Goal: Information Seeking & Learning: Learn about a topic

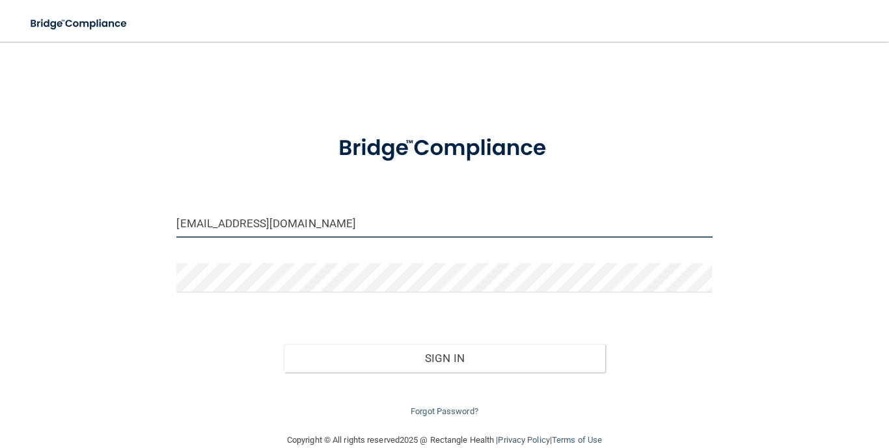
type input "[EMAIL_ADDRESS][DOMAIN_NAME]"
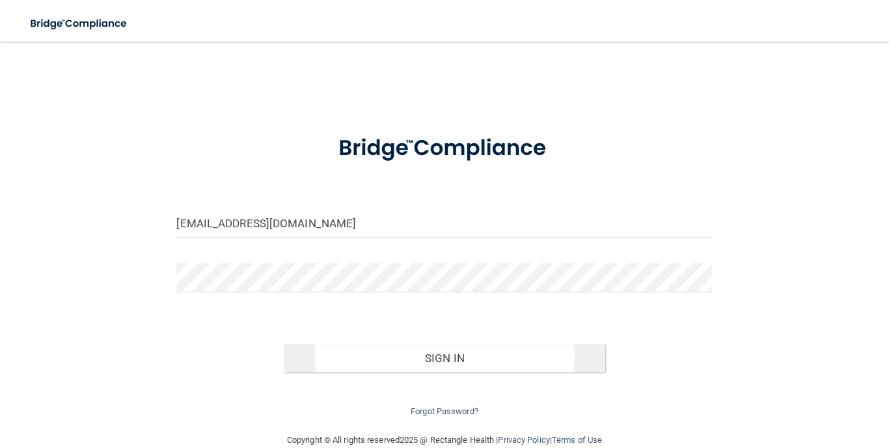
click at [404, 351] on button "Sign In" at bounding box center [445, 358] width 322 height 29
click at [476, 351] on button "Sign In" at bounding box center [445, 358] width 322 height 29
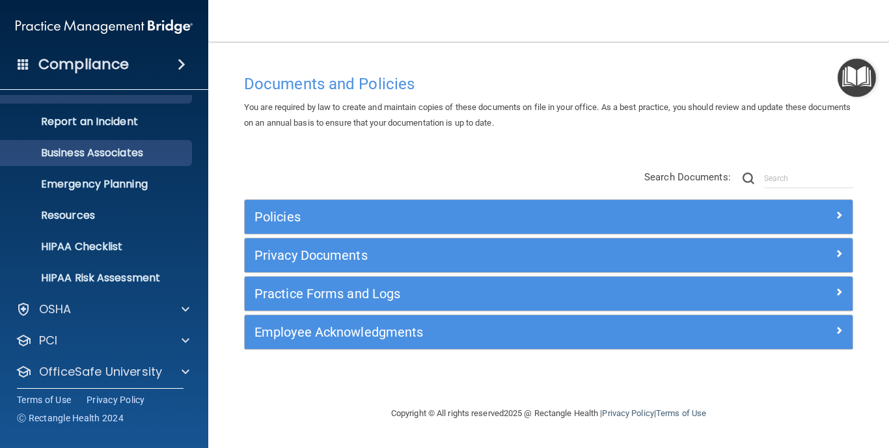
scroll to position [92, 0]
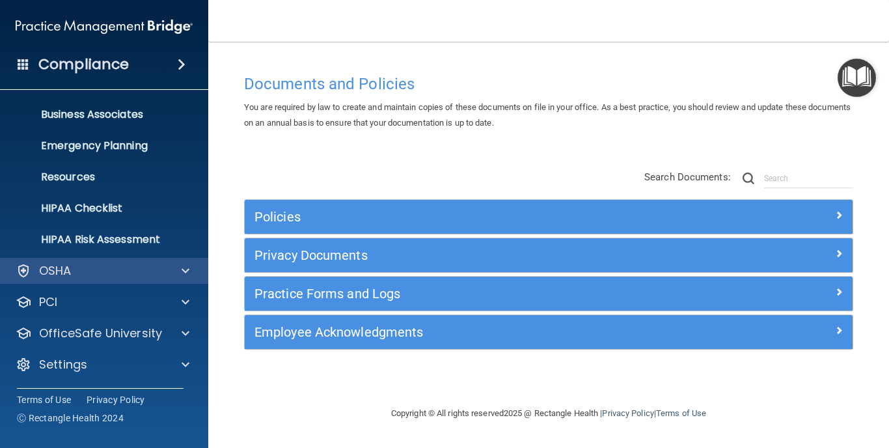
click at [182, 269] on span at bounding box center [186, 271] width 8 height 16
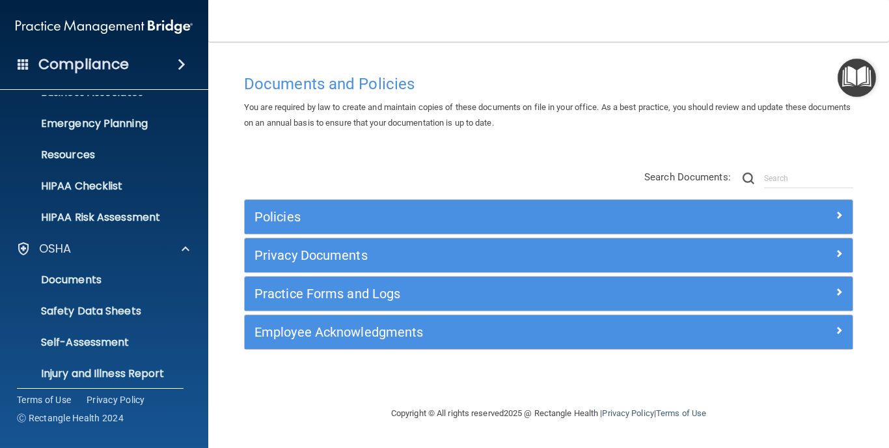
scroll to position [0, 0]
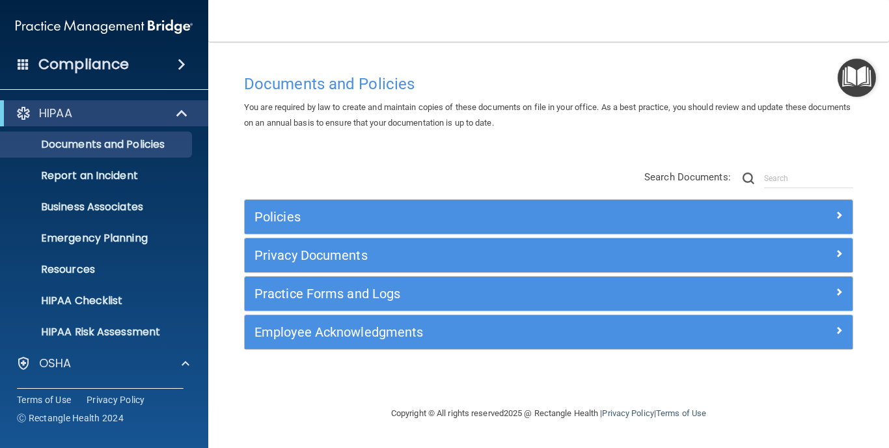
click at [180, 64] on span at bounding box center [182, 65] width 8 height 16
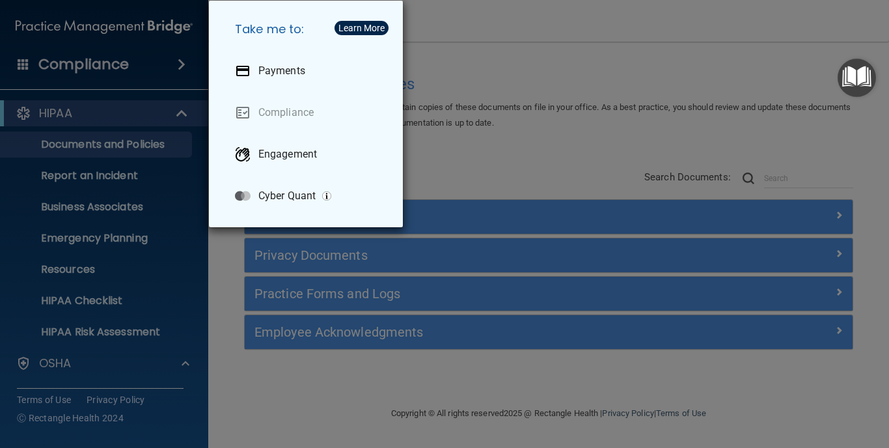
click at [180, 119] on div "Take me to: Payments Compliance Engagement Cyber Quant" at bounding box center [444, 224] width 889 height 448
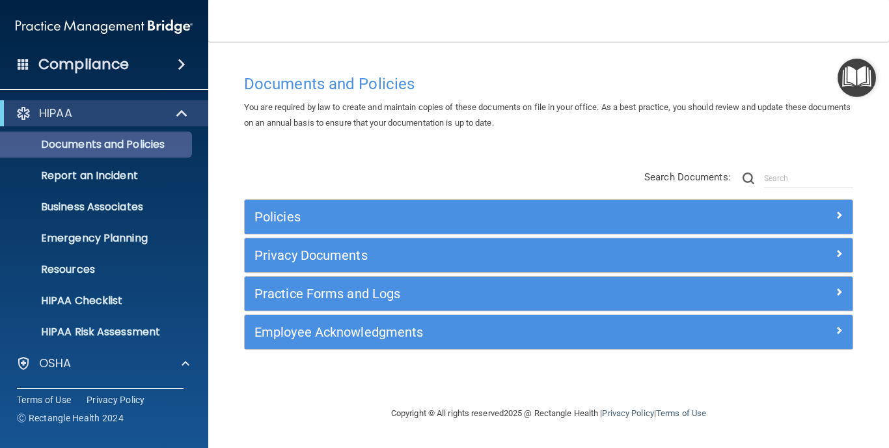
click at [154, 146] on p "Documents and Policies" at bounding box center [97, 144] width 178 height 13
click at [574, 50] on main "Documents and Policies You are required by law to create and maintain copies of…" at bounding box center [548, 245] width 681 height 406
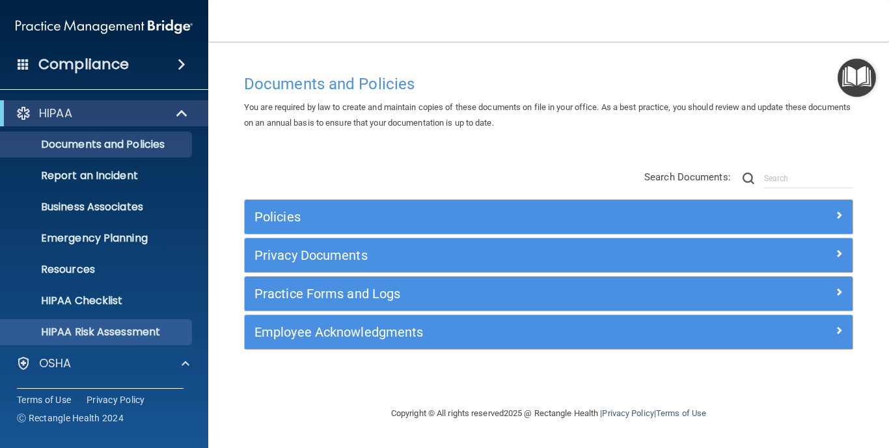
click at [145, 333] on p "HIPAA Risk Assessment" at bounding box center [97, 331] width 178 height 13
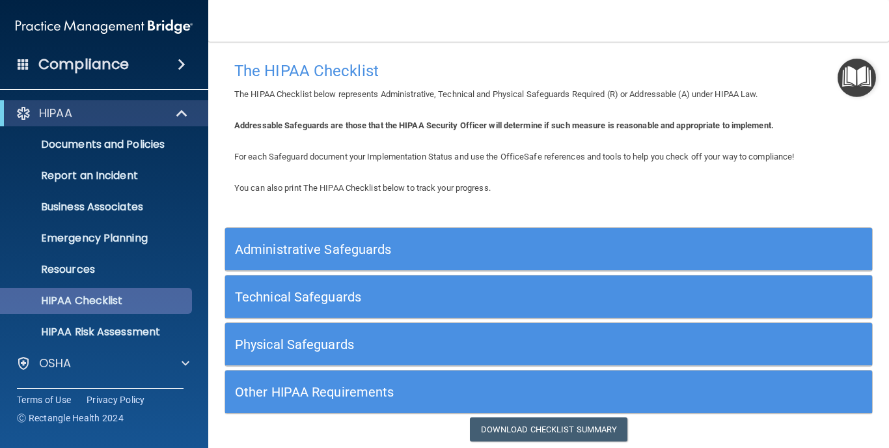
scroll to position [31, 0]
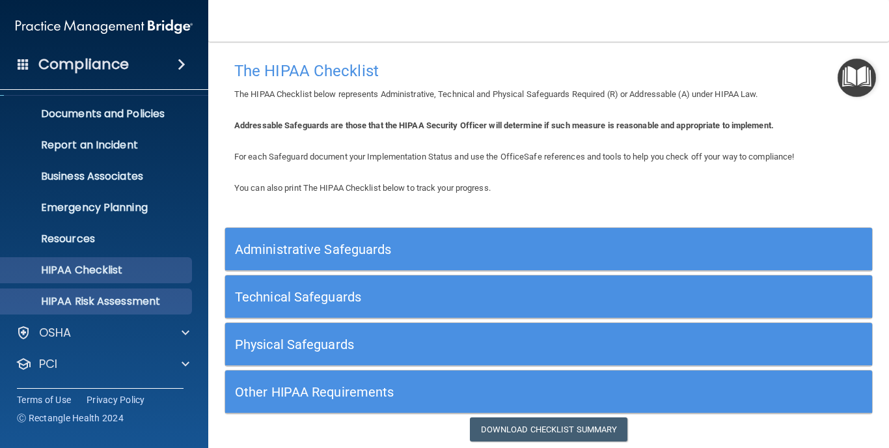
click at [128, 303] on p "HIPAA Risk Assessment" at bounding box center [97, 301] width 178 height 13
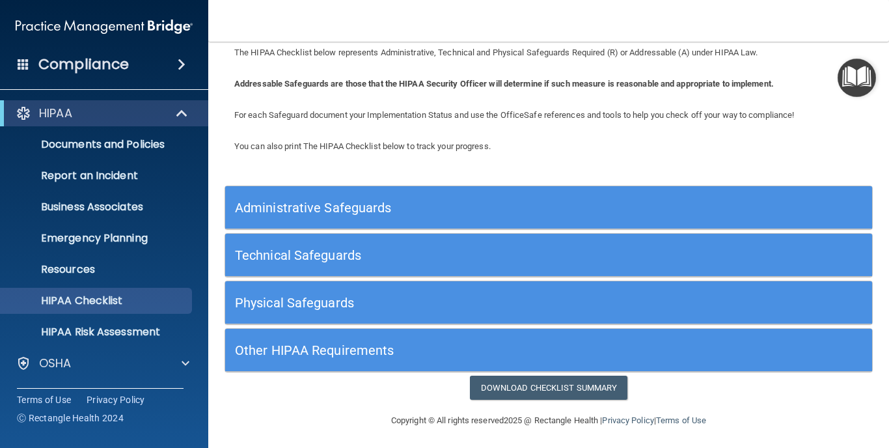
scroll to position [39, 0]
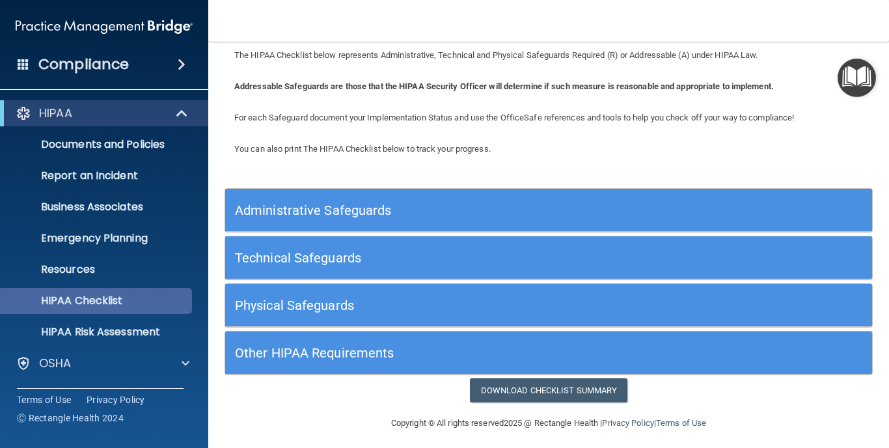
click at [93, 303] on p "HIPAA Checklist" at bounding box center [97, 300] width 178 height 13
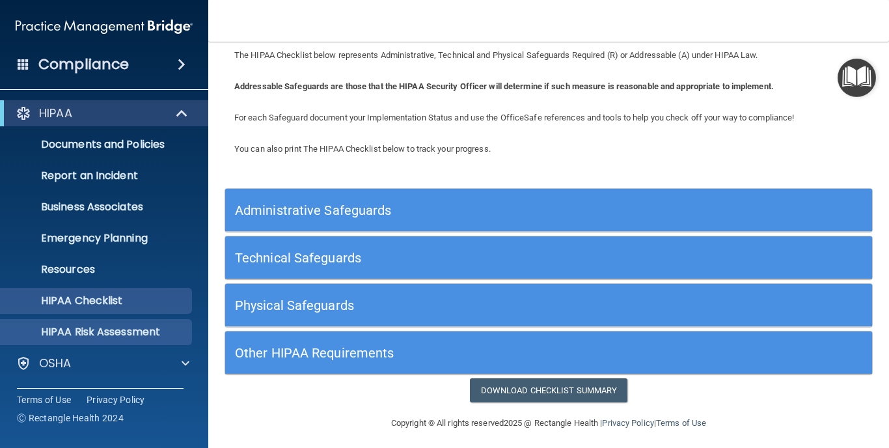
click at [121, 332] on p "HIPAA Risk Assessment" at bounding box center [97, 331] width 178 height 13
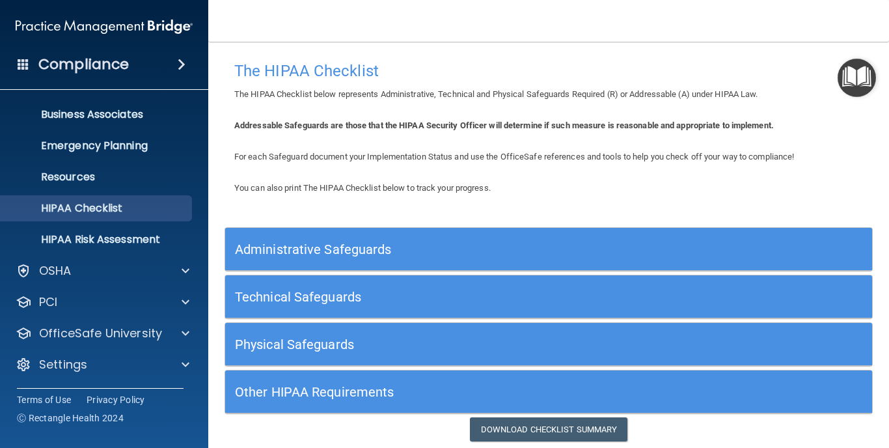
scroll to position [92, 0]
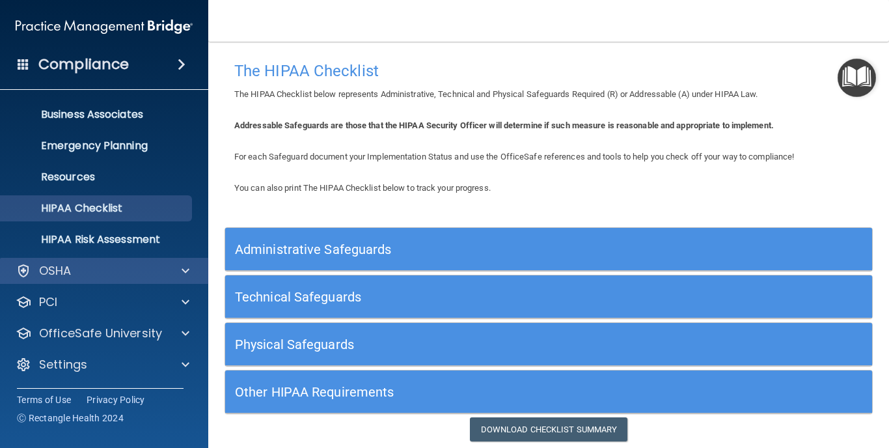
click at [90, 271] on div "OSHA" at bounding box center [86, 271] width 161 height 16
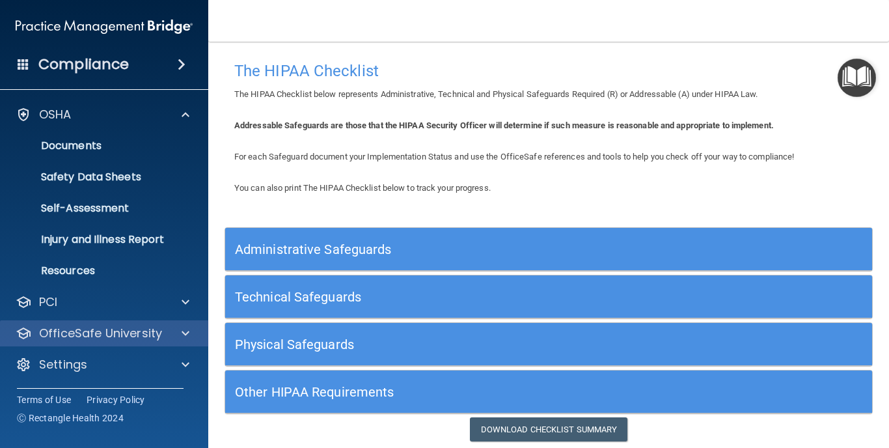
scroll to position [249, 0]
click at [176, 333] on div at bounding box center [183, 333] width 33 height 16
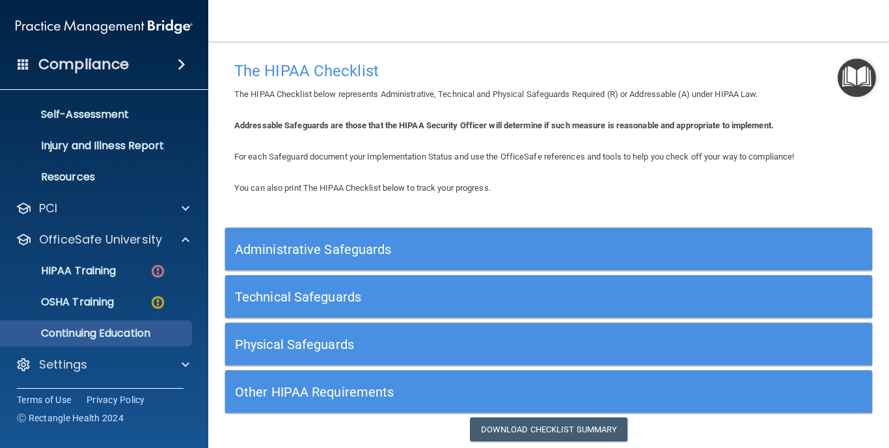
scroll to position [342, 0]
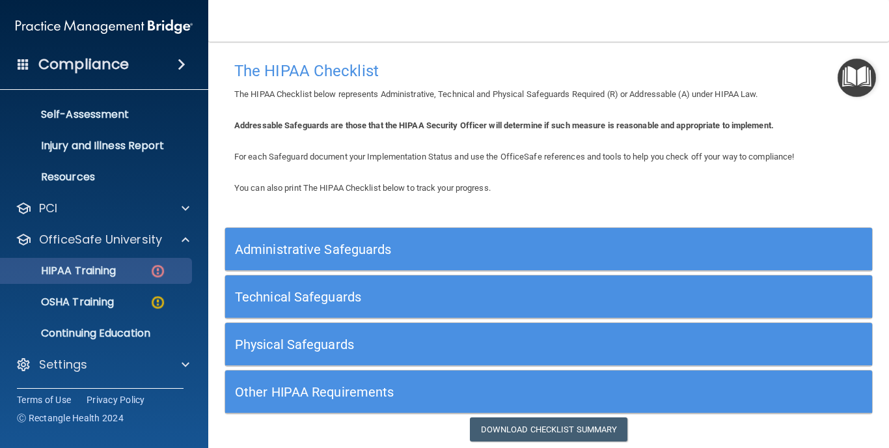
click at [116, 270] on p "HIPAA Training" at bounding box center [61, 270] width 107 height 13
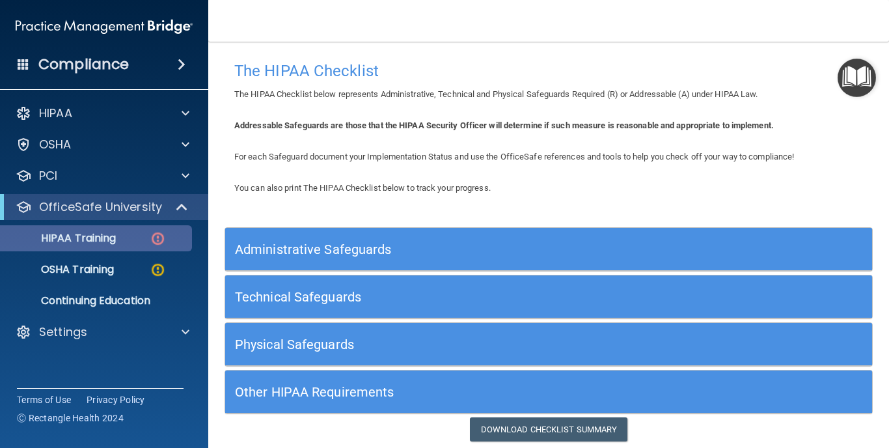
scroll to position [18, 0]
click at [116, 245] on p "HIPAA Training" at bounding box center [61, 238] width 107 height 13
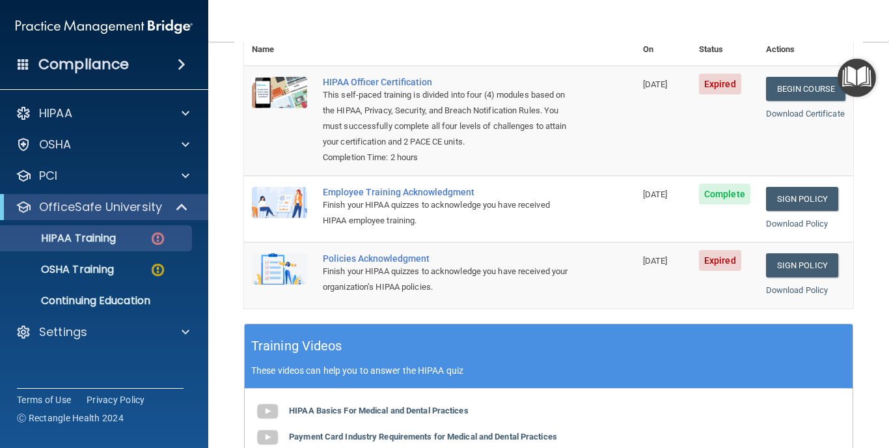
scroll to position [180, 0]
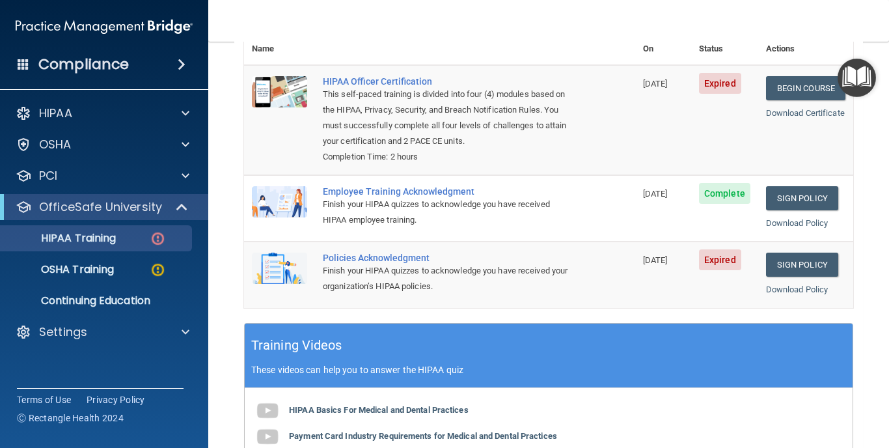
click at [720, 249] on span "Expired" at bounding box center [720, 259] width 42 height 21
click at [797, 253] on link "Sign Policy" at bounding box center [802, 265] width 72 height 24
click at [800, 284] on link "Download Policy" at bounding box center [797, 289] width 62 height 10
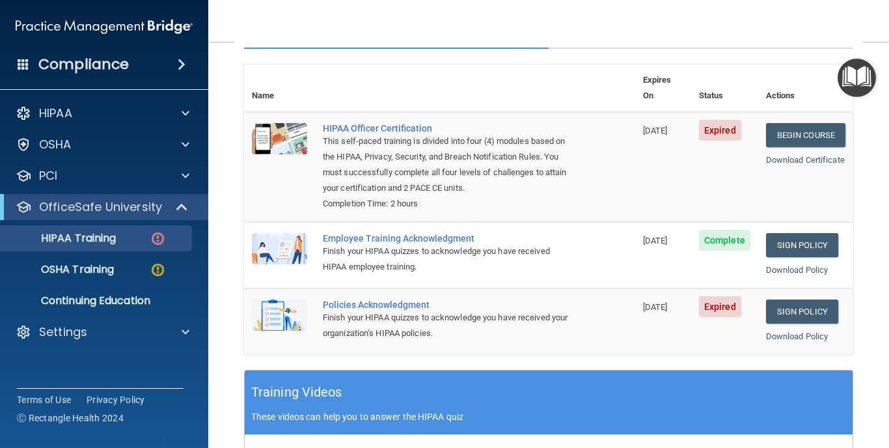
scroll to position [122, 0]
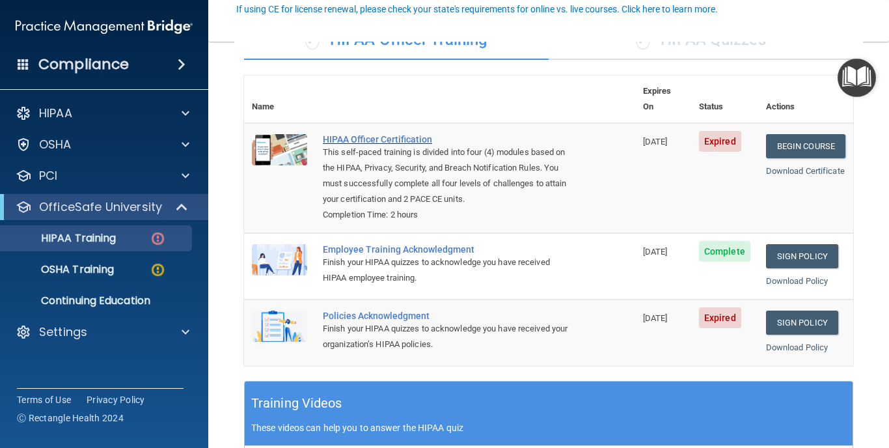
click at [415, 134] on div "HIPAA Officer Certification" at bounding box center [446, 139] width 247 height 10
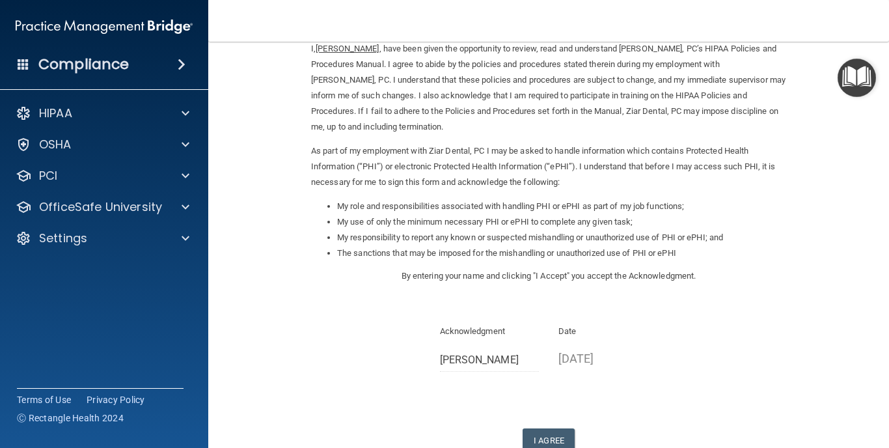
scroll to position [133, 0]
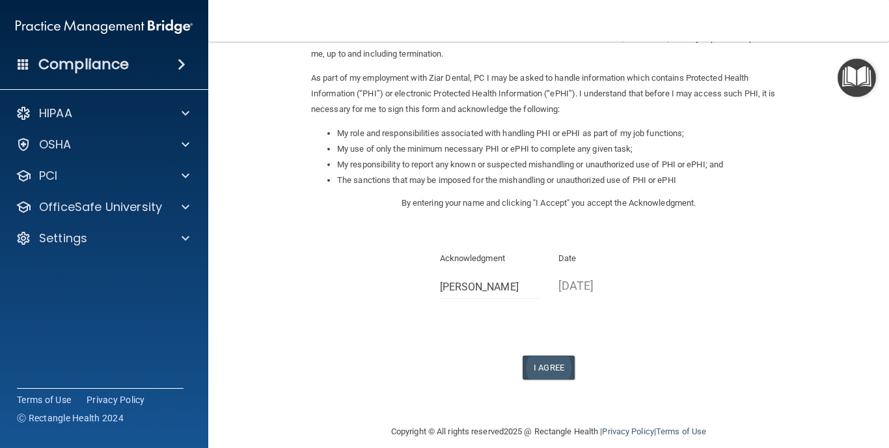
click at [558, 355] on button "I Agree" at bounding box center [549, 367] width 52 height 24
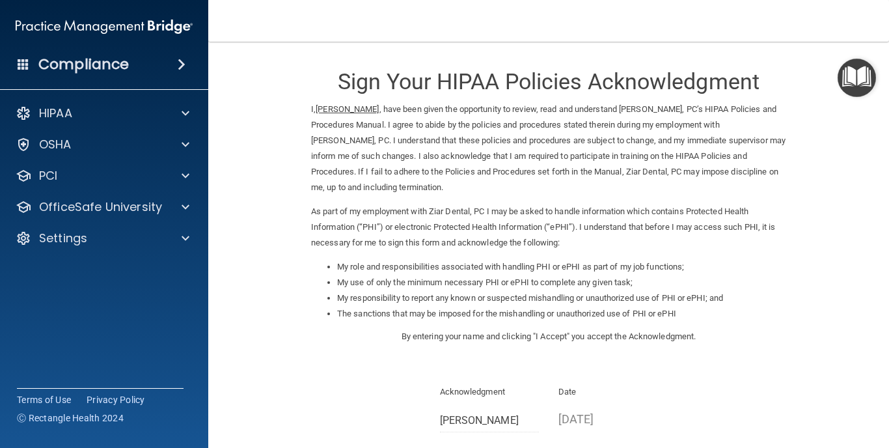
scroll to position [0, 0]
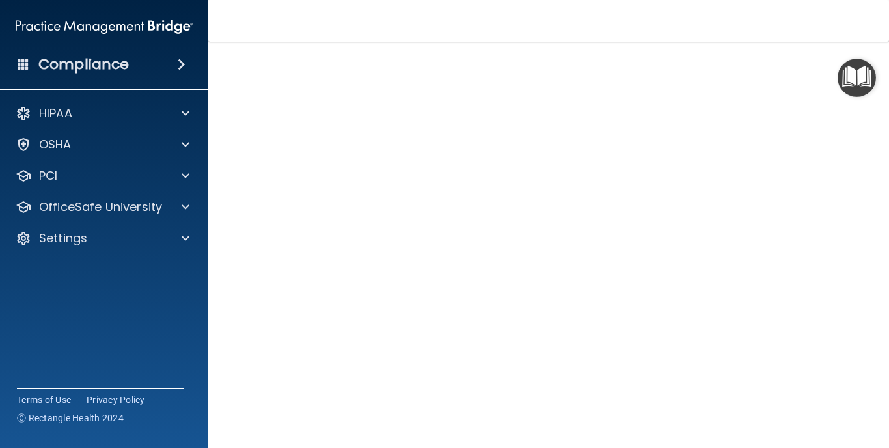
scroll to position [90, 0]
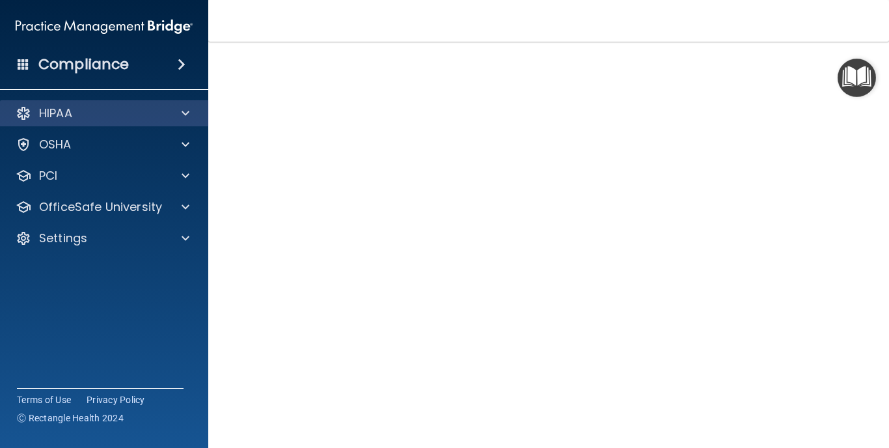
click at [81, 116] on div "HIPAA" at bounding box center [86, 113] width 161 height 16
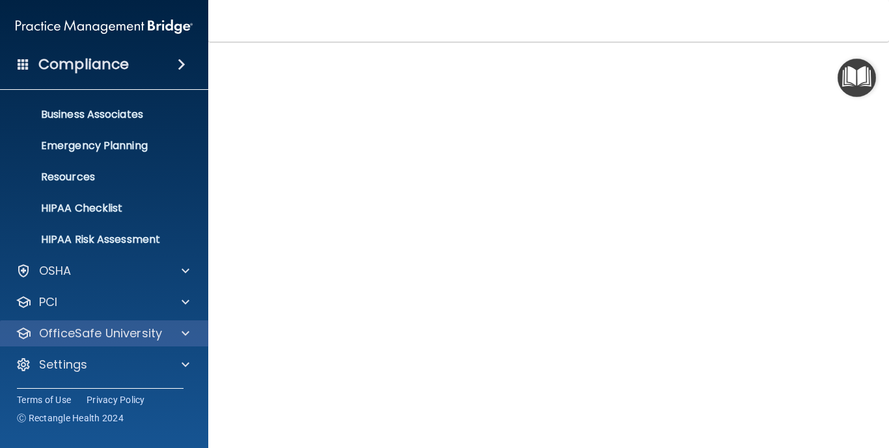
scroll to position [92, 0]
click at [120, 333] on p "OfficeSafe University" at bounding box center [100, 333] width 123 height 16
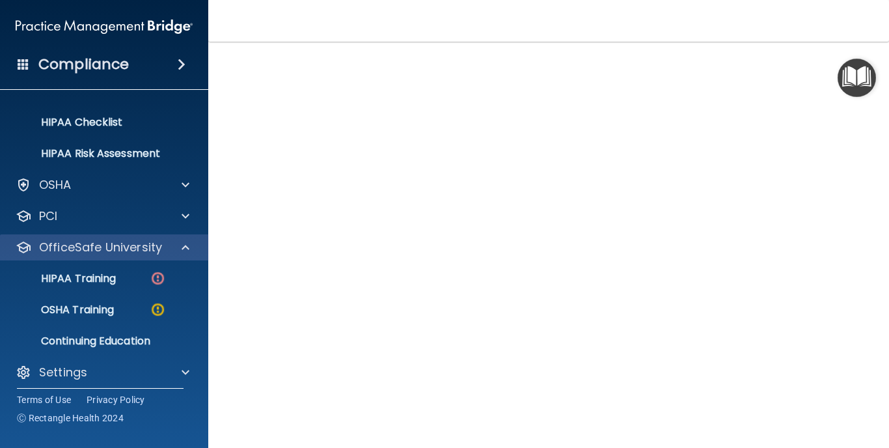
scroll to position [185, 0]
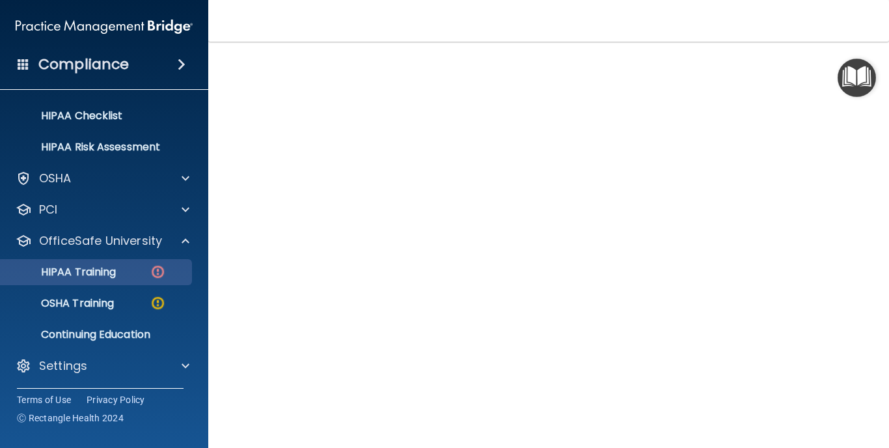
click at [97, 277] on p "HIPAA Training" at bounding box center [61, 272] width 107 height 13
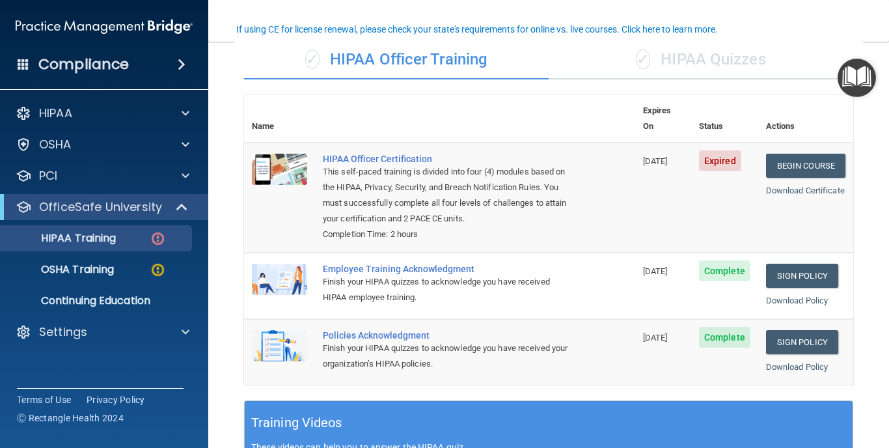
scroll to position [102, 0]
click at [814, 154] on link "Begin Course" at bounding box center [805, 166] width 79 height 24
click at [408, 154] on div "HIPAA Officer Certification" at bounding box center [446, 159] width 247 height 10
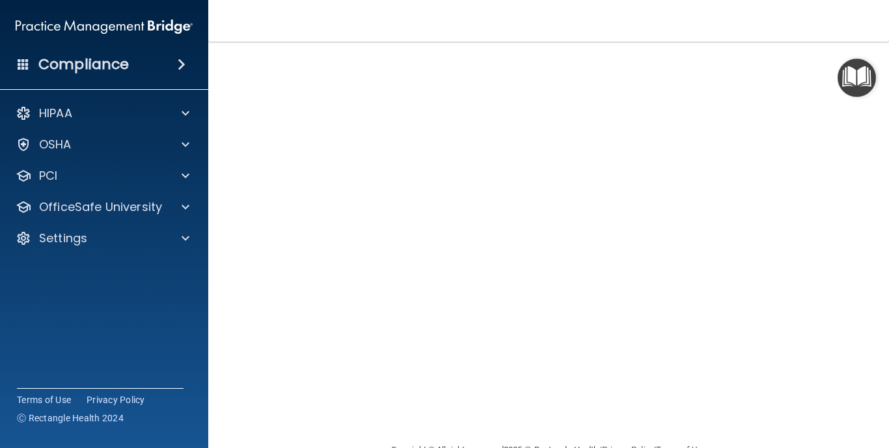
scroll to position [97, 0]
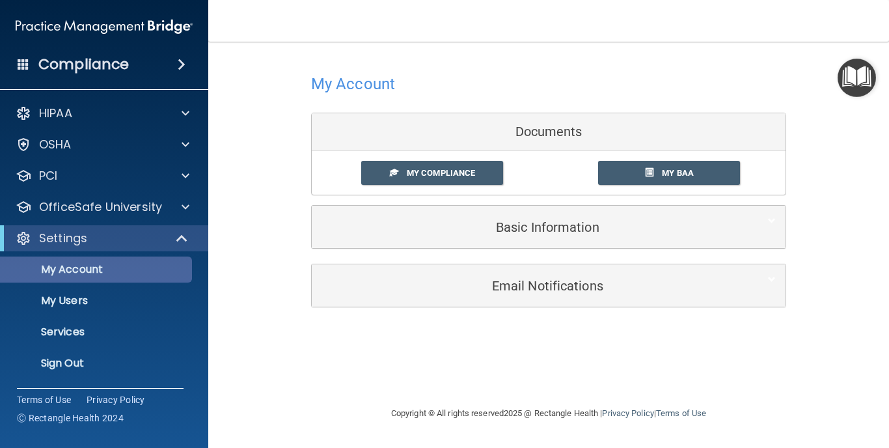
click at [79, 273] on p "My Account" at bounding box center [97, 269] width 178 height 13
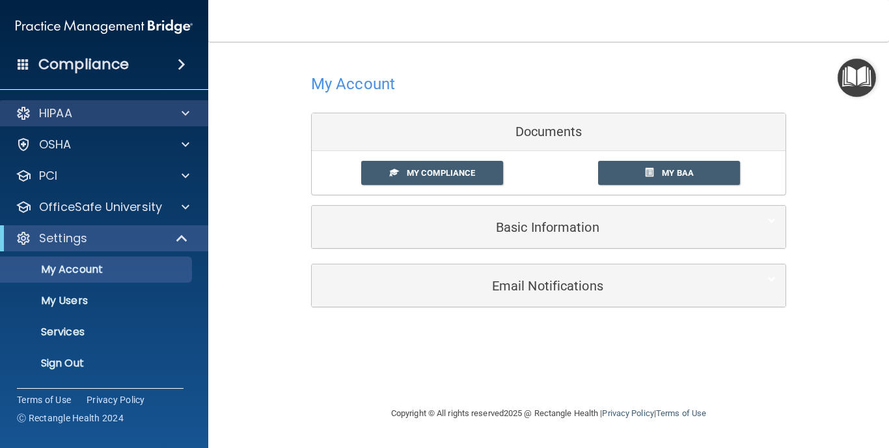
click at [81, 123] on div "HIPAA" at bounding box center [104, 113] width 209 height 26
click at [61, 115] on p "HIPAA" at bounding box center [55, 113] width 33 height 16
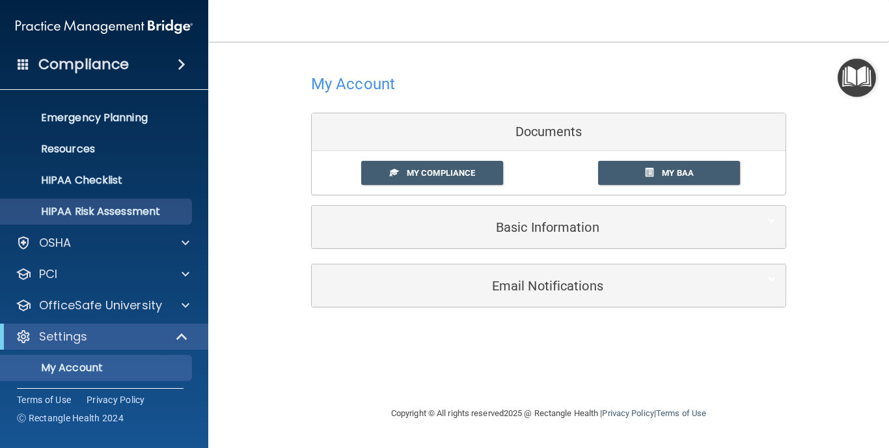
scroll to position [135, 0]
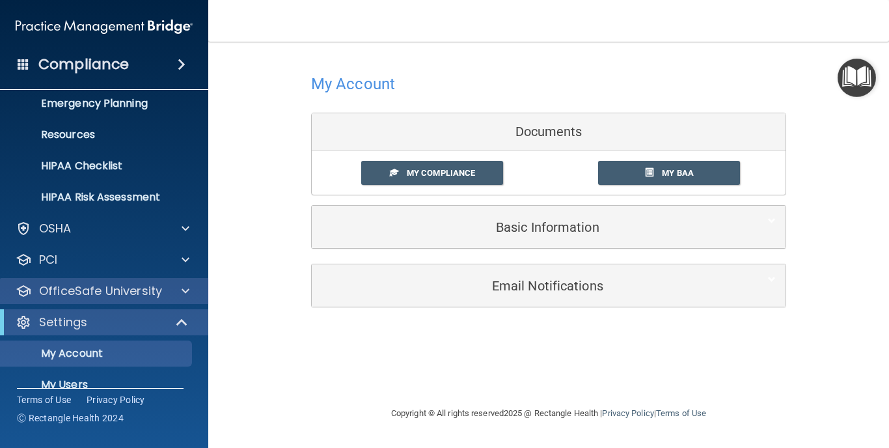
click at [128, 291] on p "OfficeSafe University" at bounding box center [100, 291] width 123 height 16
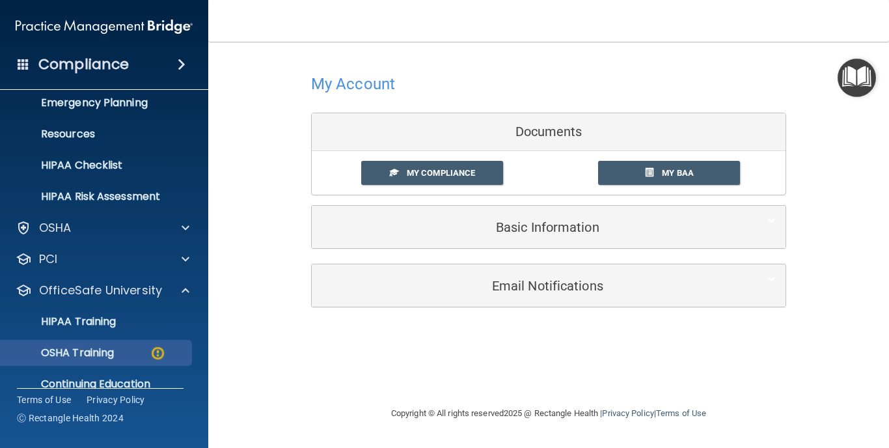
click at [110, 349] on p "OSHA Training" at bounding box center [60, 352] width 105 height 13
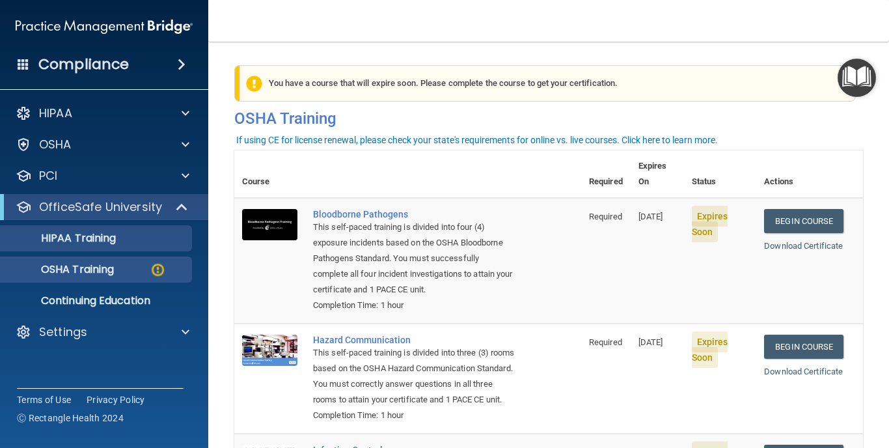
click at [105, 238] on p "HIPAA Training" at bounding box center [61, 238] width 107 height 13
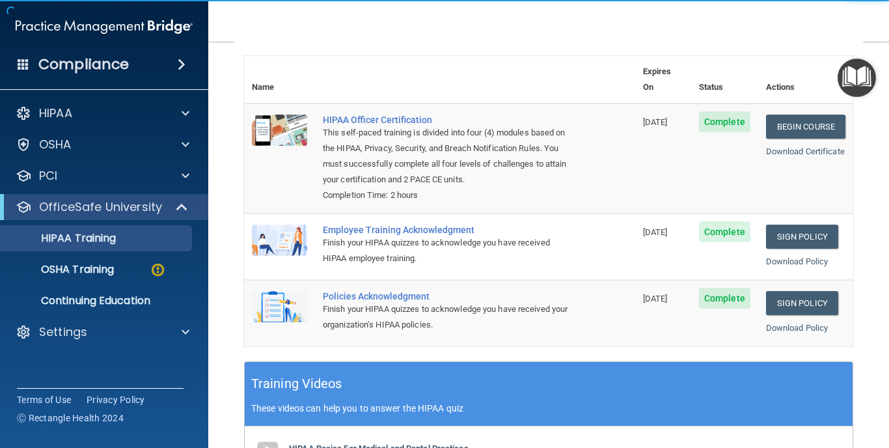
scroll to position [143, 0]
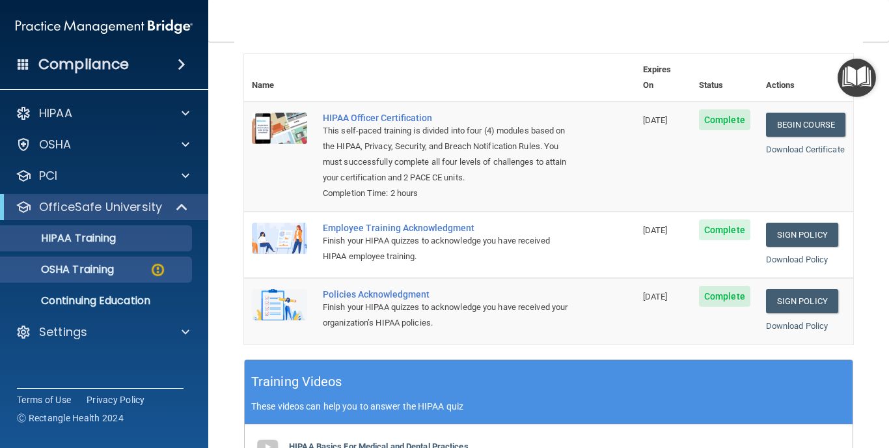
click at [110, 265] on p "OSHA Training" at bounding box center [60, 269] width 105 height 13
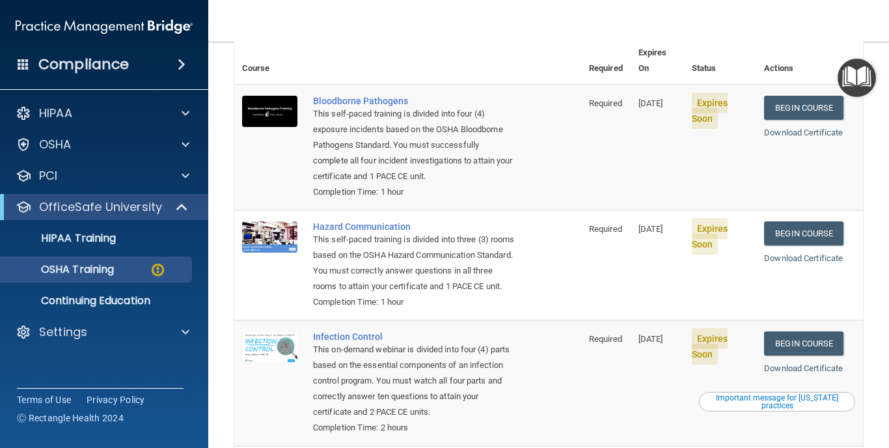
scroll to position [103, 0]
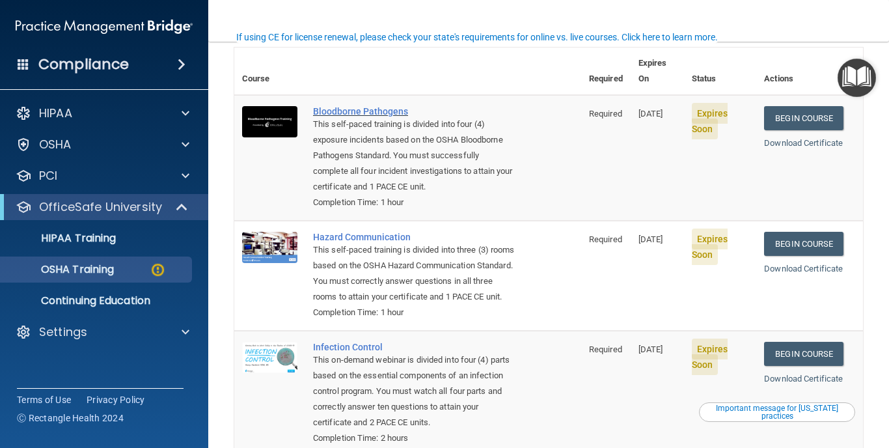
click at [372, 106] on div "Bloodborne Pathogens" at bounding box center [414, 111] width 203 height 10
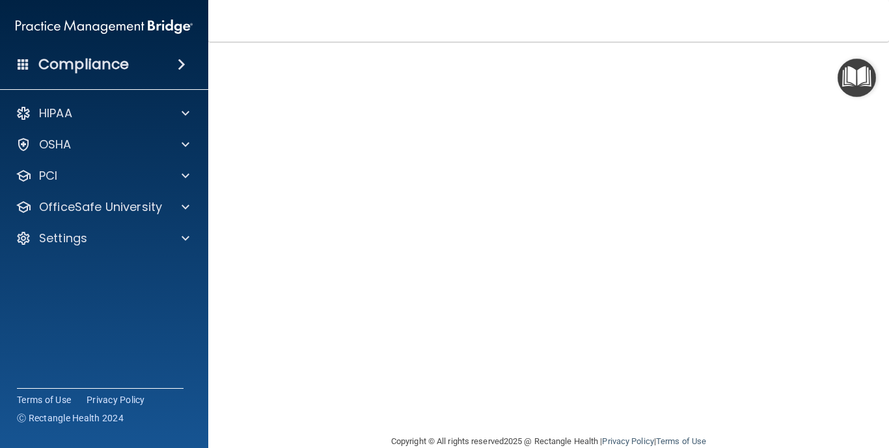
scroll to position [121, 0]
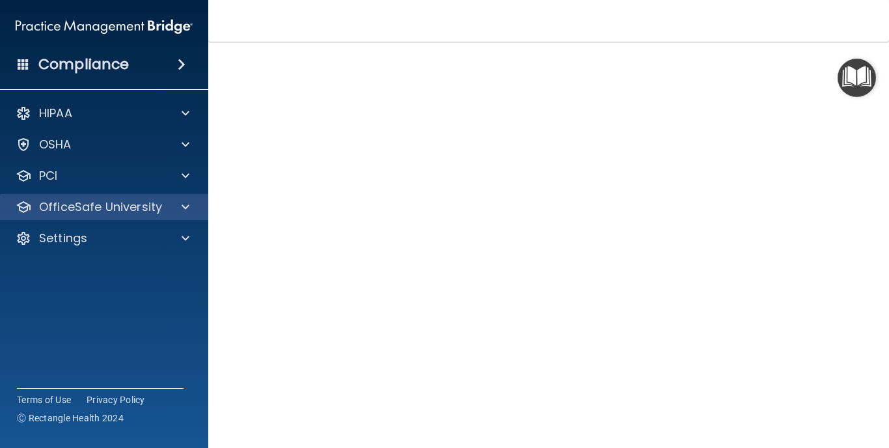
click at [148, 210] on p "OfficeSafe University" at bounding box center [100, 207] width 123 height 16
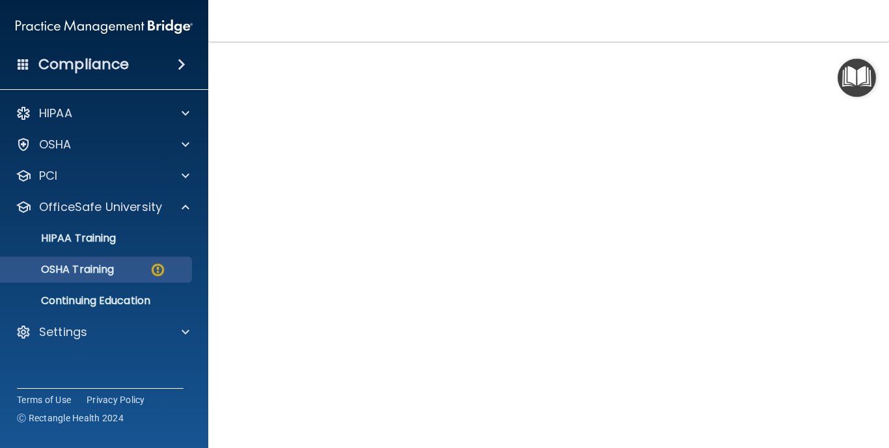
click at [117, 278] on link "OSHA Training" at bounding box center [89, 269] width 205 height 26
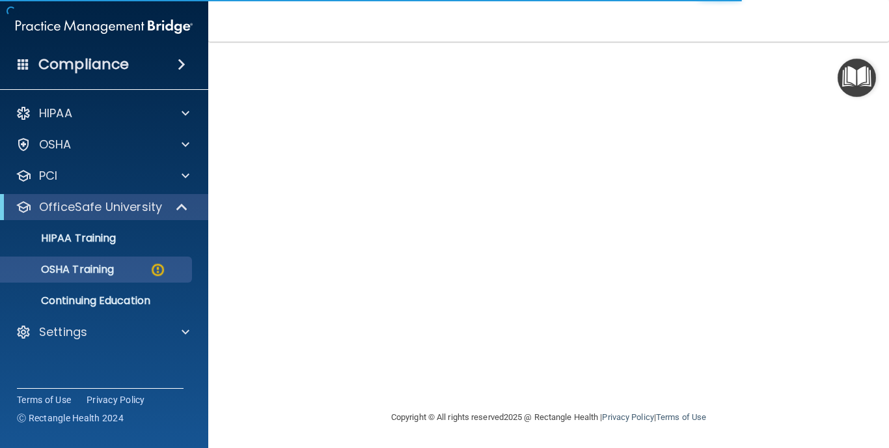
scroll to position [111, 0]
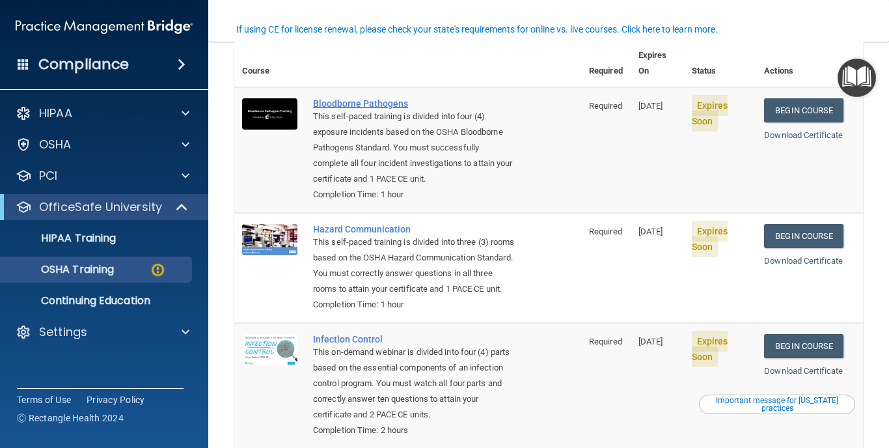
click at [368, 98] on div "Bloodborne Pathogens" at bounding box center [414, 103] width 203 height 10
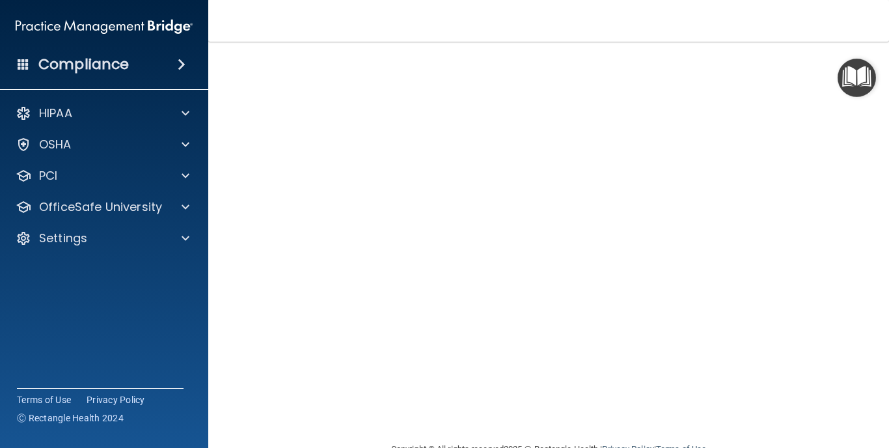
scroll to position [75, 0]
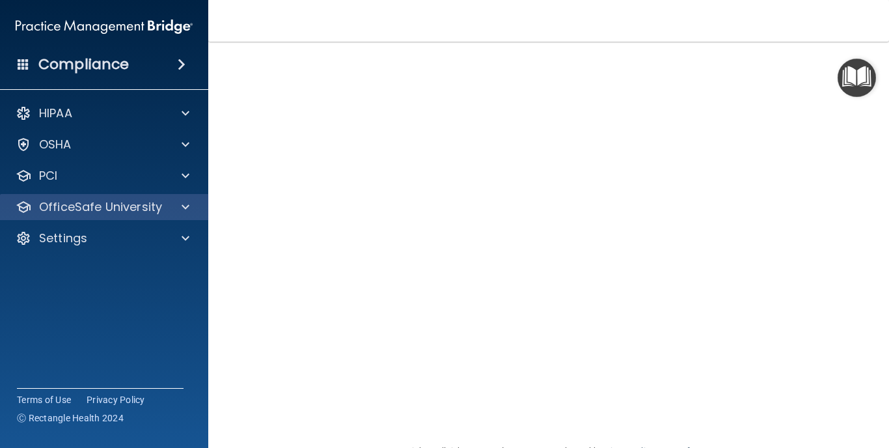
click at [167, 208] on div at bounding box center [183, 207] width 33 height 16
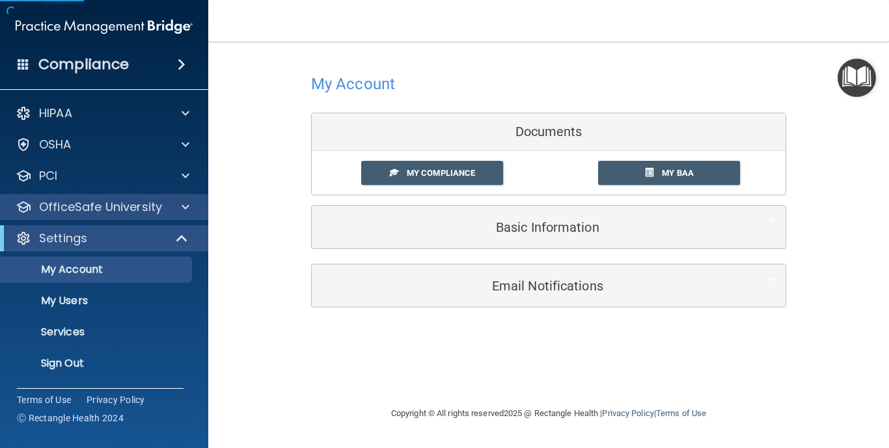
click at [106, 211] on p "OfficeSafe University" at bounding box center [100, 207] width 123 height 16
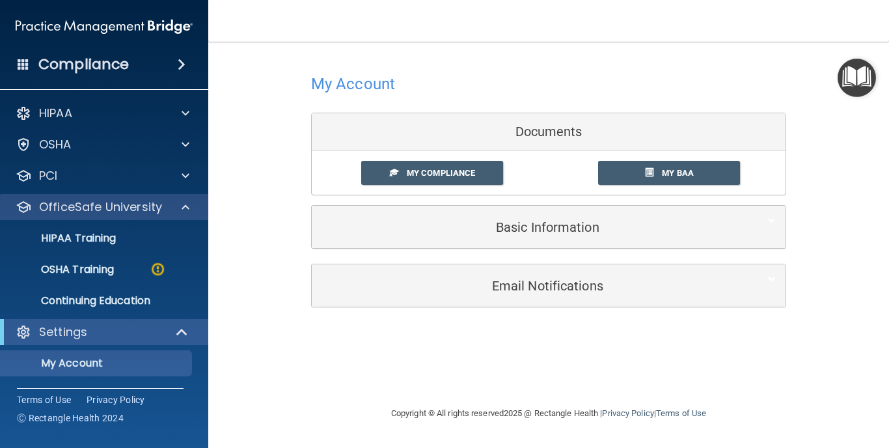
click at [113, 208] on p "OfficeSafe University" at bounding box center [100, 207] width 123 height 16
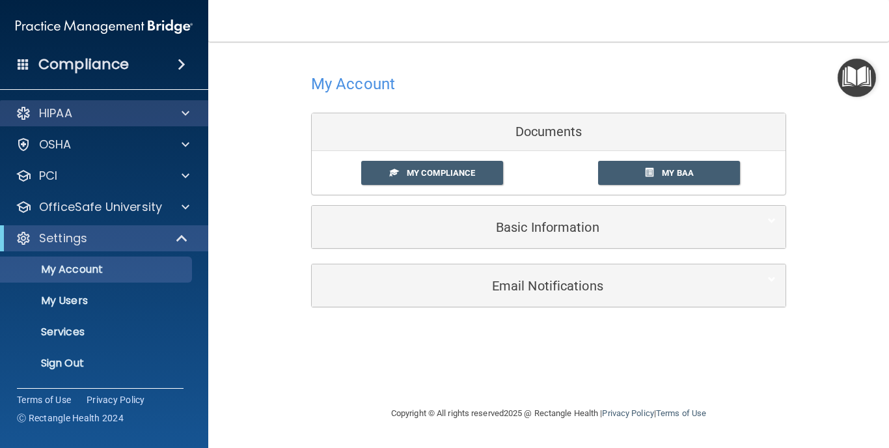
click at [63, 111] on p "HIPAA" at bounding box center [55, 113] width 33 height 16
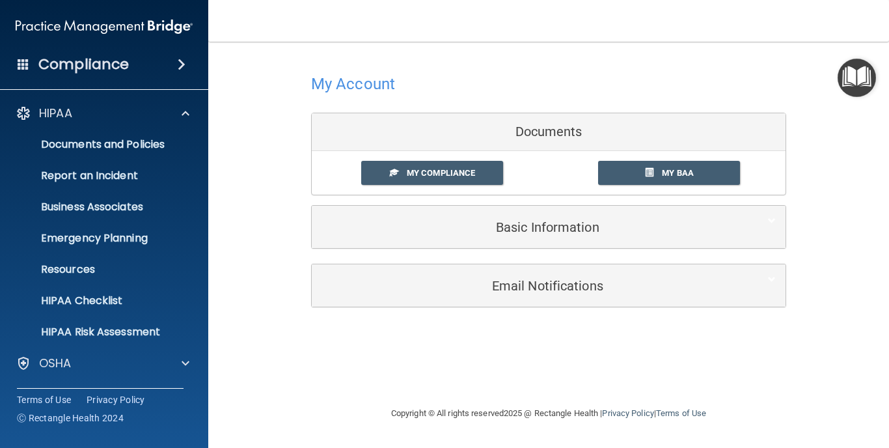
click at [95, 75] on div "Compliance" at bounding box center [104, 64] width 208 height 29
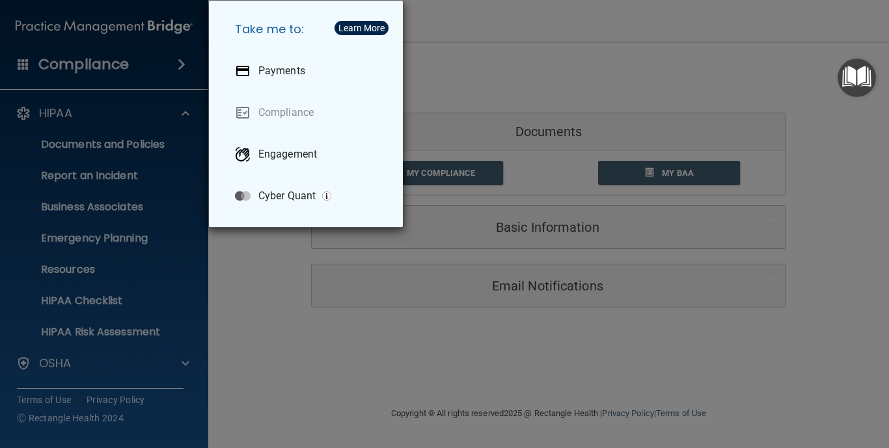
click at [111, 58] on div "Take me to: Payments Compliance Engagement Cyber Quant" at bounding box center [444, 224] width 889 height 448
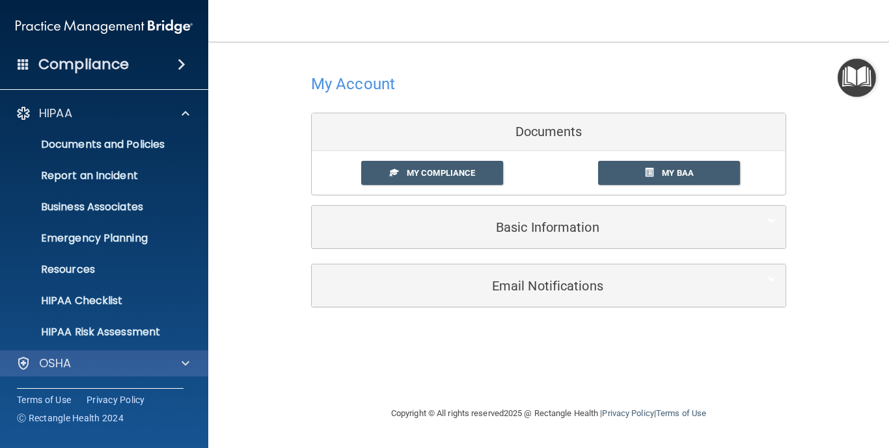
click at [128, 364] on div "OSHA" at bounding box center [86, 363] width 161 height 16
click at [131, 370] on div "OSHA" at bounding box center [86, 363] width 161 height 16
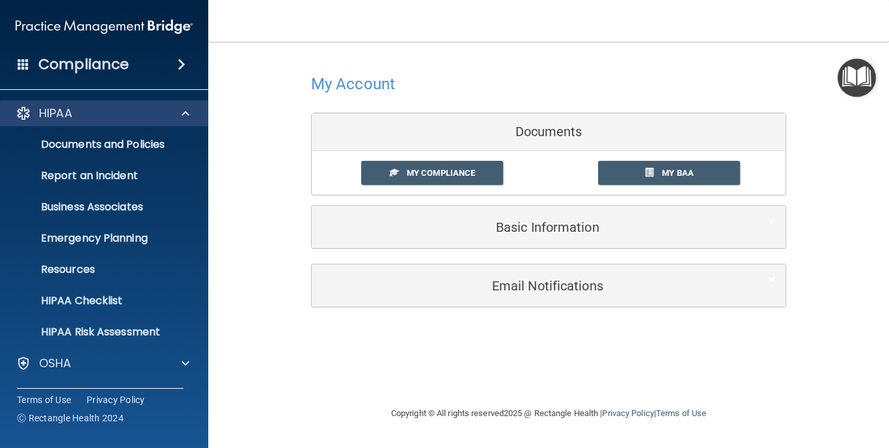
click at [183, 116] on span at bounding box center [186, 113] width 8 height 16
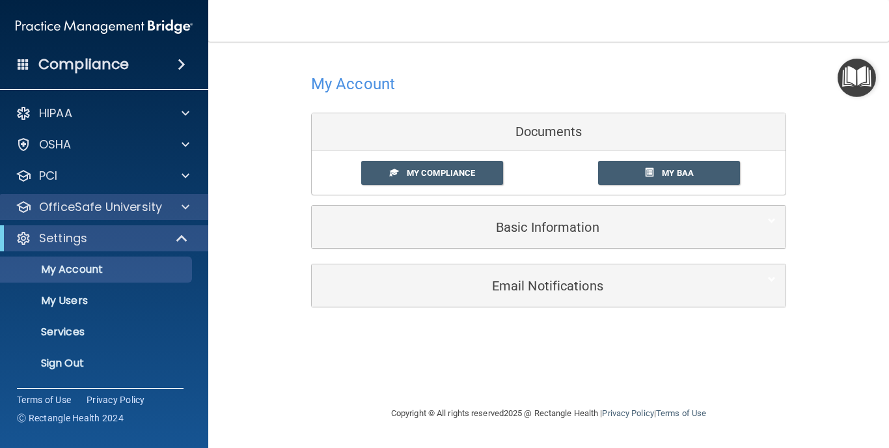
click at [178, 208] on div at bounding box center [183, 207] width 33 height 16
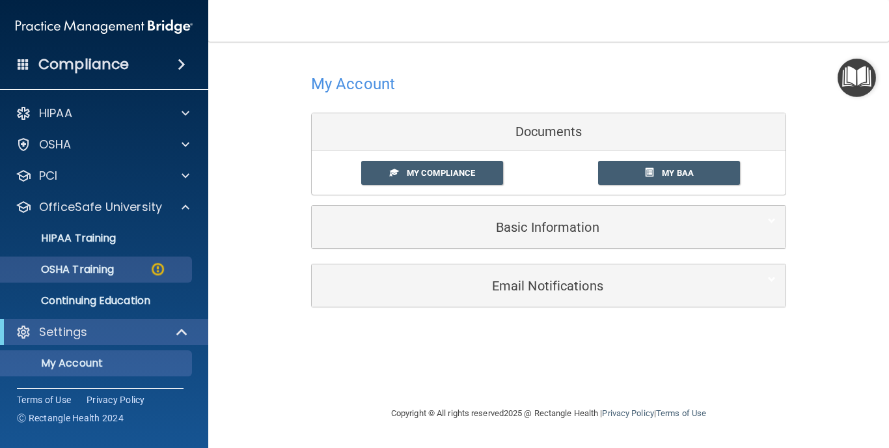
click at [134, 270] on div "OSHA Training" at bounding box center [97, 269] width 178 height 13
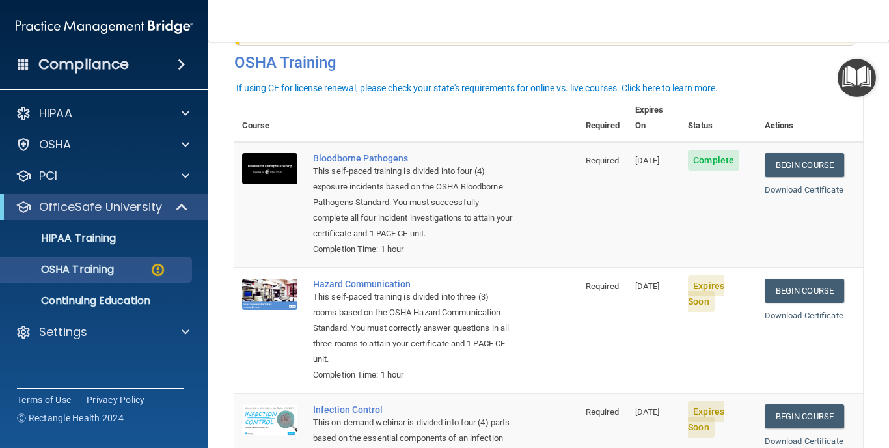
scroll to position [63, 0]
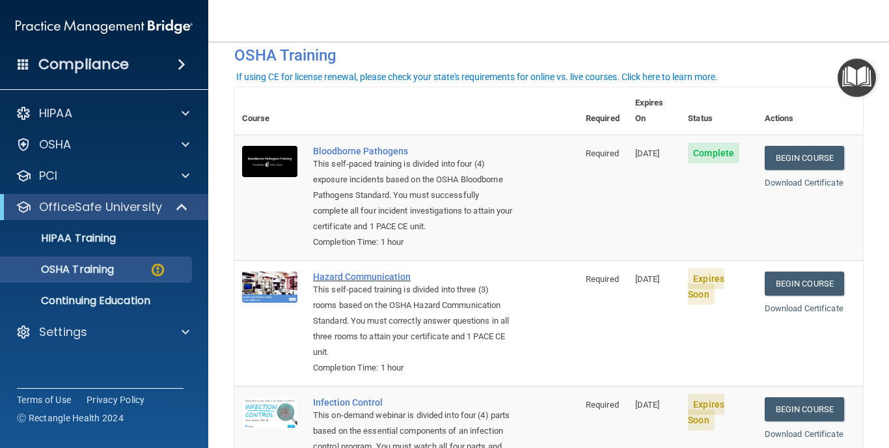
click at [392, 271] on div "Hazard Communication" at bounding box center [413, 276] width 200 height 10
click at [98, 270] on p "OSHA Training" at bounding box center [60, 269] width 105 height 13
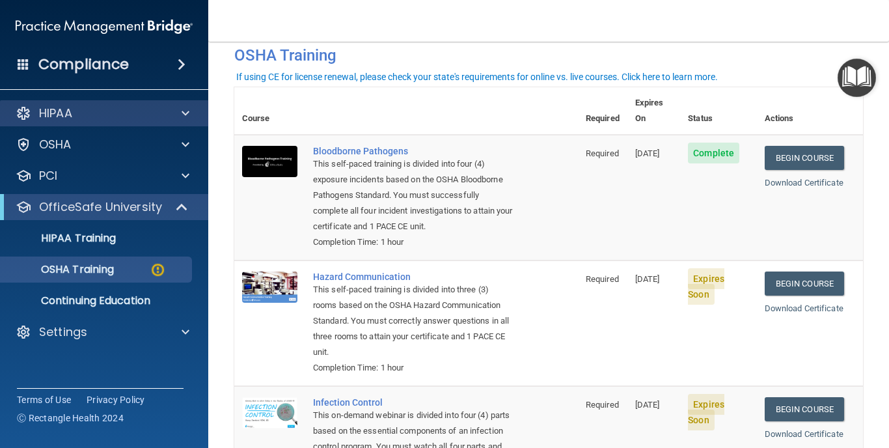
click at [89, 115] on div "HIPAA" at bounding box center [86, 113] width 161 height 16
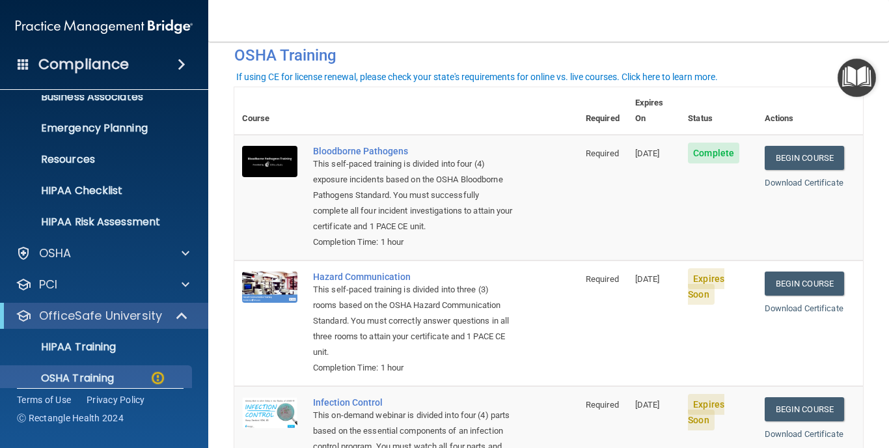
scroll to position [113, 0]
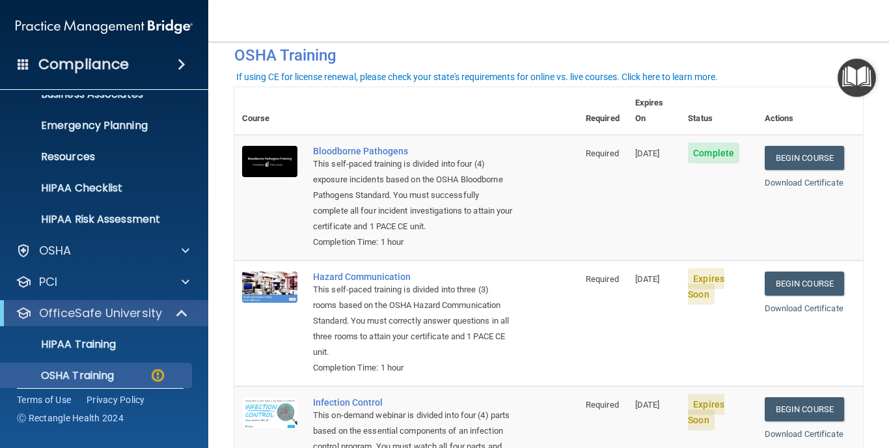
click at [106, 314] on p "OfficeSafe University" at bounding box center [100, 313] width 123 height 16
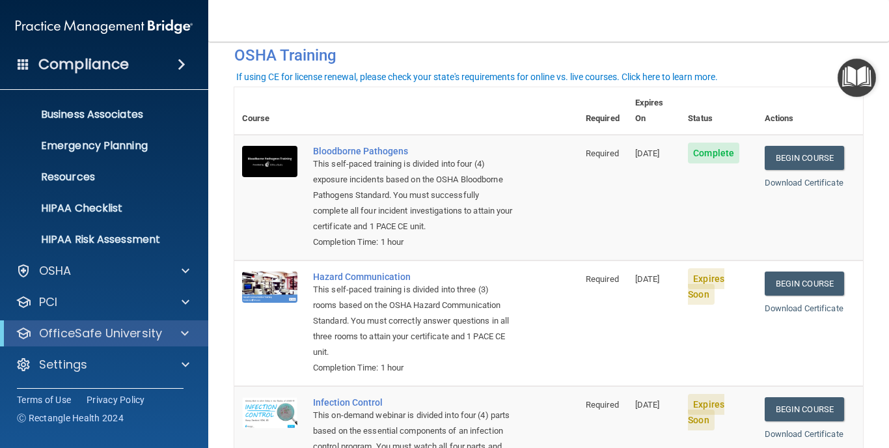
scroll to position [92, 0]
click at [103, 337] on p "OfficeSafe University" at bounding box center [100, 333] width 123 height 16
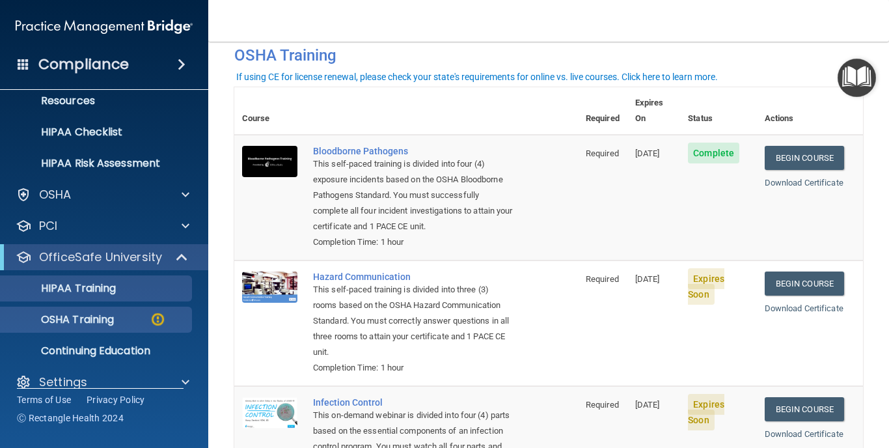
scroll to position [173, 0]
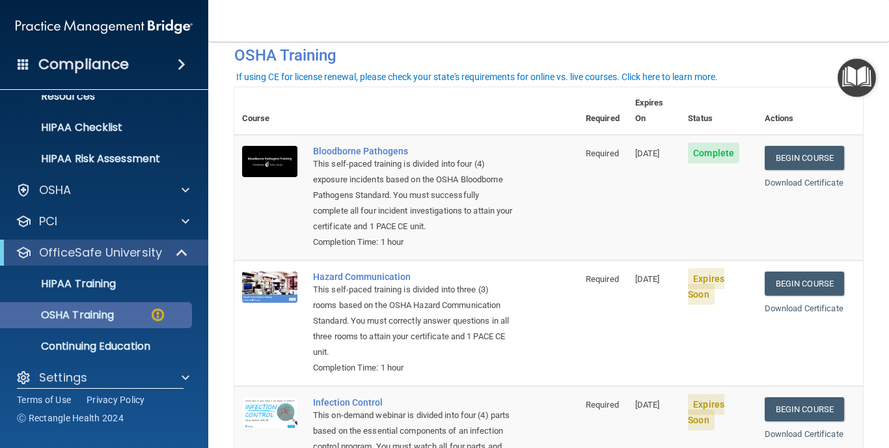
click at [114, 318] on p "OSHA Training" at bounding box center [60, 314] width 105 height 13
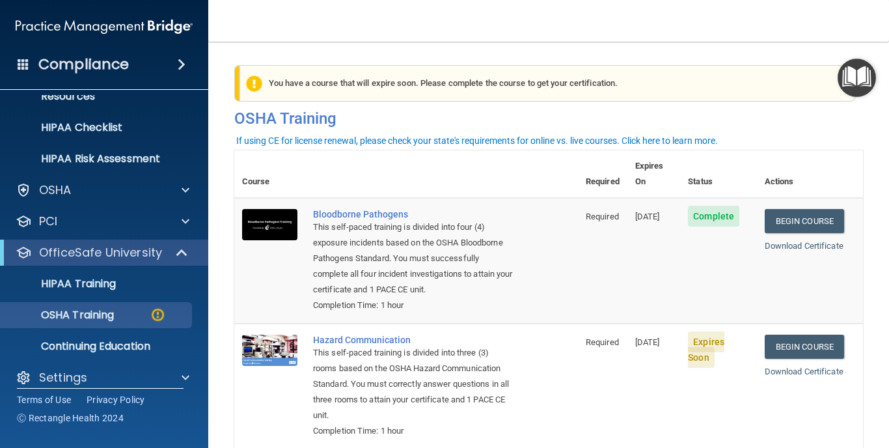
scroll to position [0, 0]
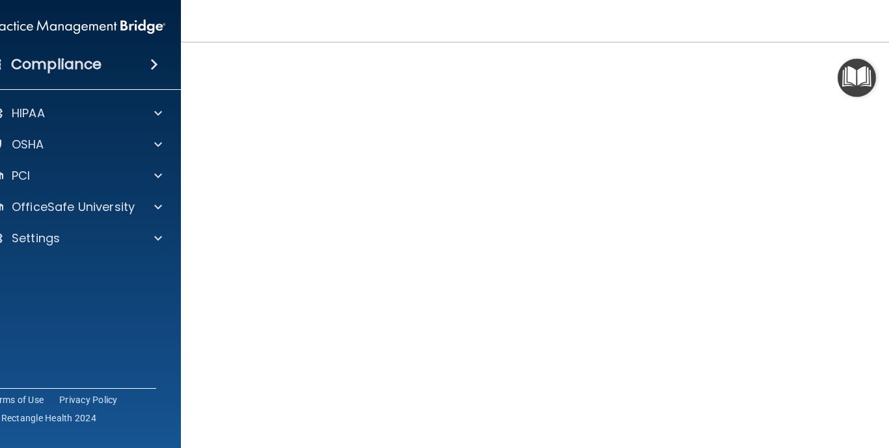
scroll to position [93, 0]
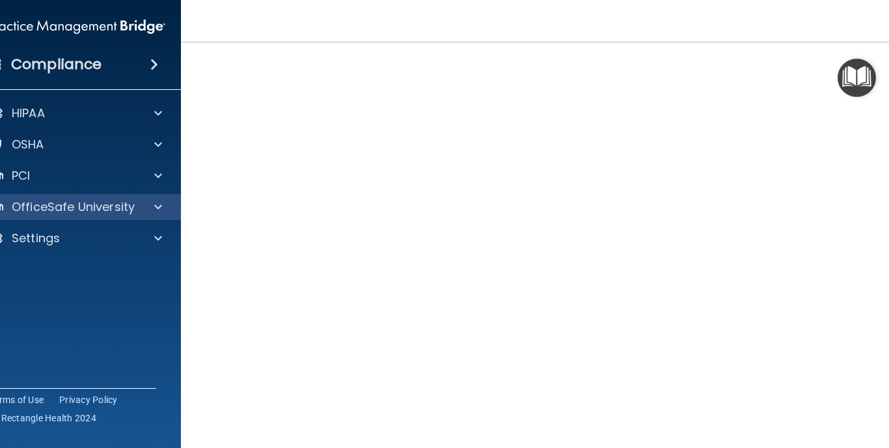
click at [110, 204] on p "OfficeSafe University" at bounding box center [73, 207] width 123 height 16
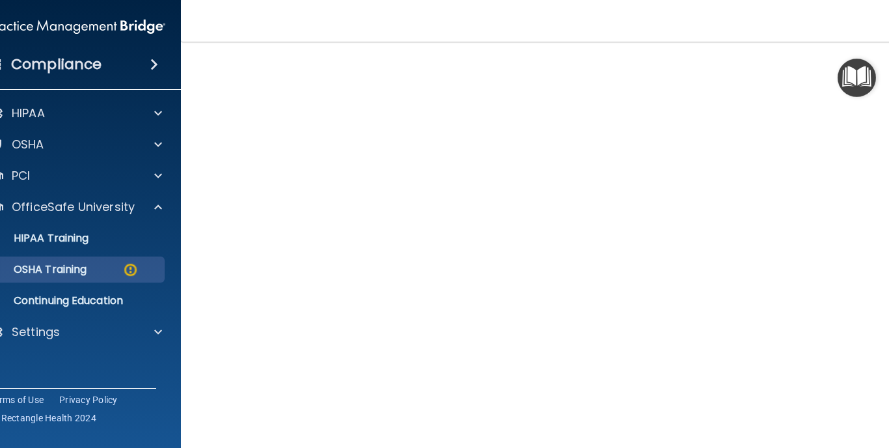
click at [87, 271] on p "OSHA Training" at bounding box center [33, 269] width 105 height 13
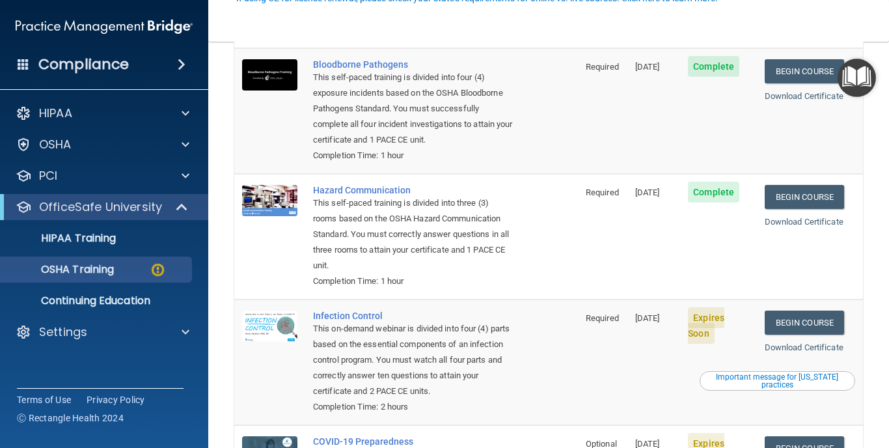
scroll to position [160, 0]
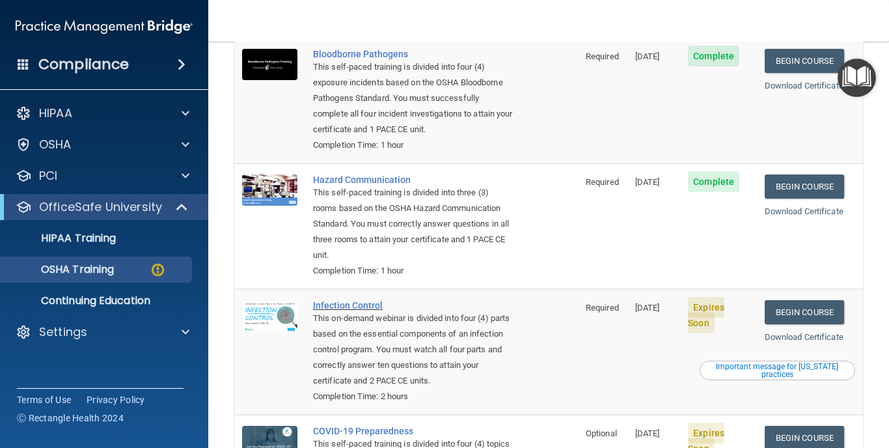
click at [363, 300] on div "Infection Control" at bounding box center [413, 305] width 200 height 10
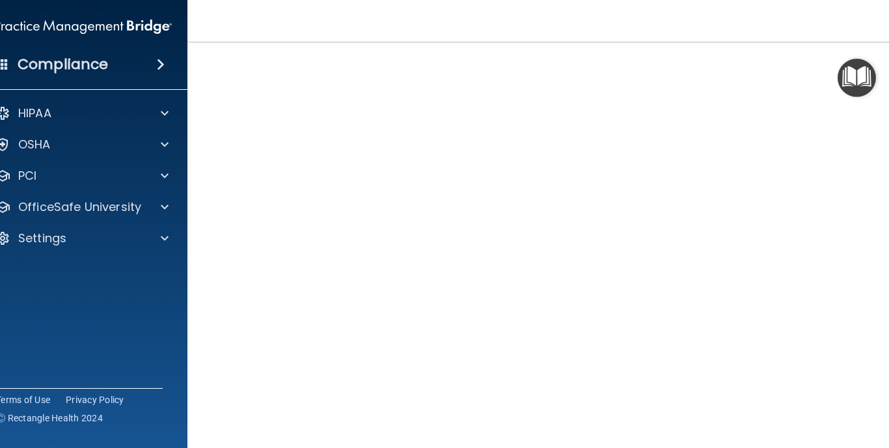
scroll to position [63, 0]
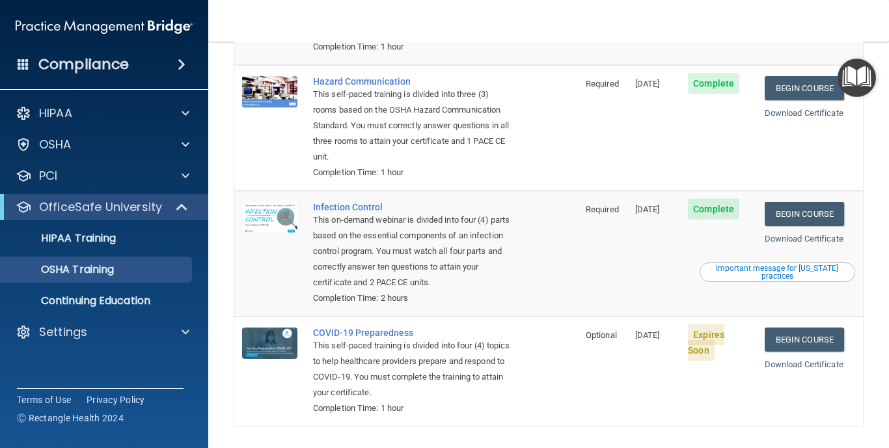
scroll to position [221, 0]
click at [389, 328] on div "COVID-19 Preparedness" at bounding box center [413, 333] width 200 height 10
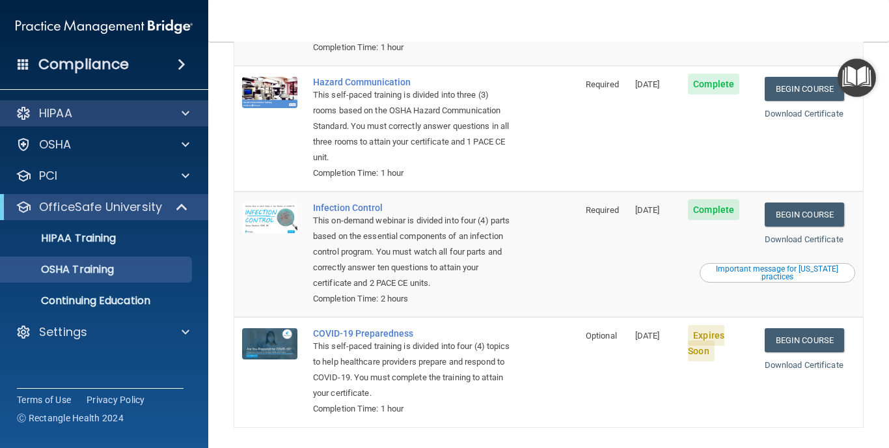
click at [81, 118] on div "HIPAA" at bounding box center [86, 113] width 161 height 16
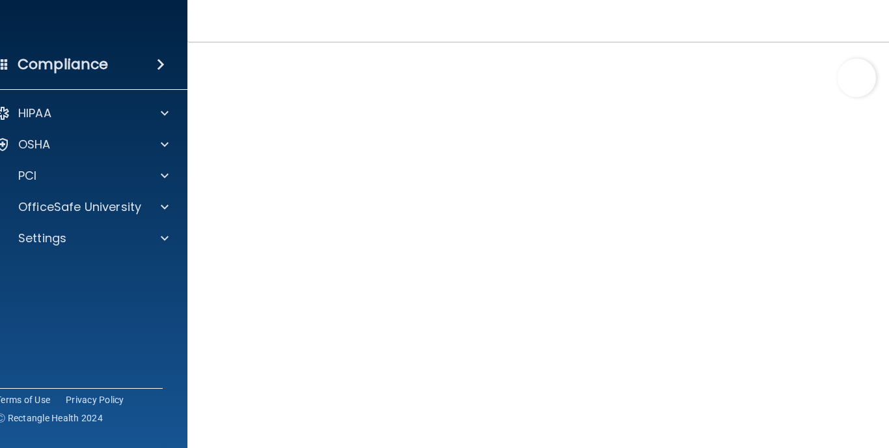
scroll to position [52, 0]
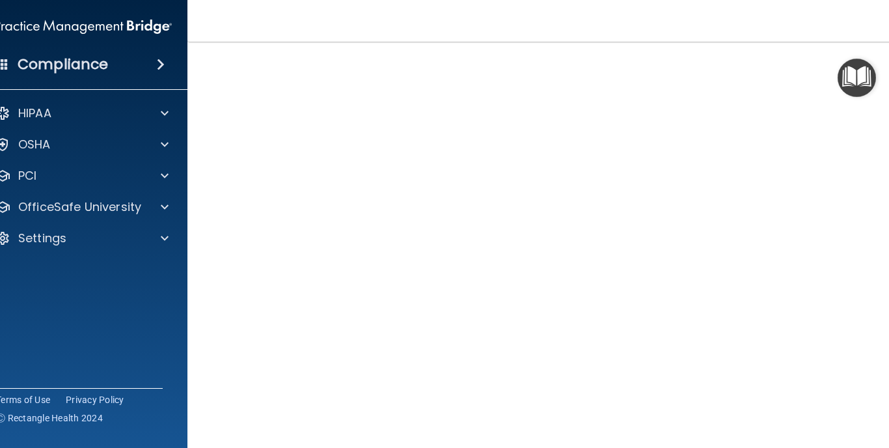
click at [65, 74] on div "Compliance" at bounding box center [83, 64] width 208 height 29
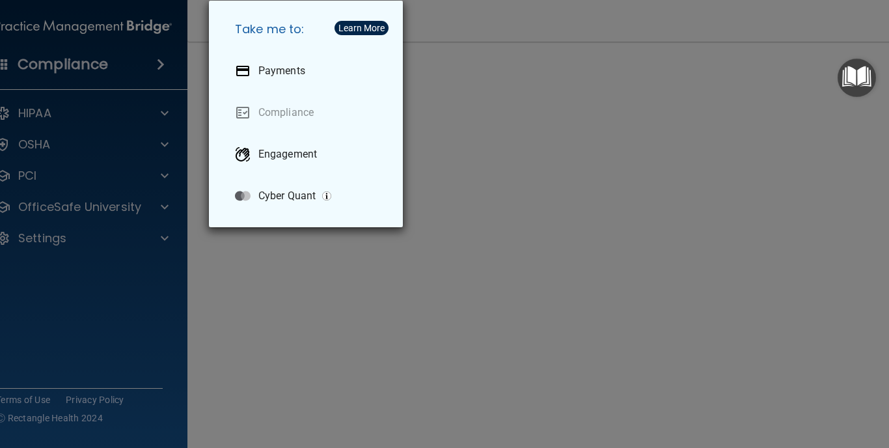
click at [126, 189] on div "Take me to: Payments Compliance Engagement Cyber Quant" at bounding box center [444, 224] width 889 height 448
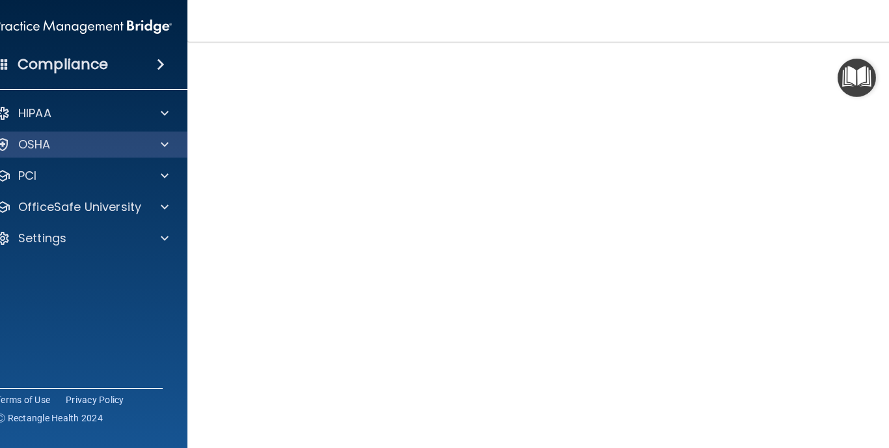
click at [38, 146] on p "OSHA" at bounding box center [34, 145] width 33 height 16
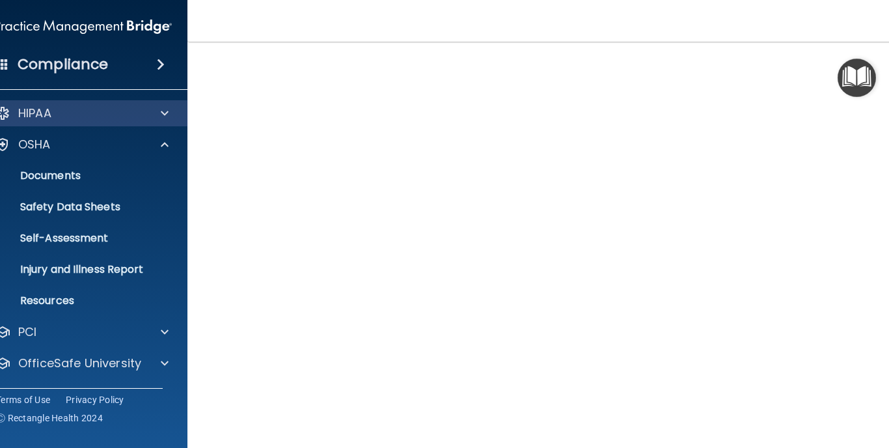
click at [49, 115] on p "HIPAA" at bounding box center [34, 113] width 33 height 16
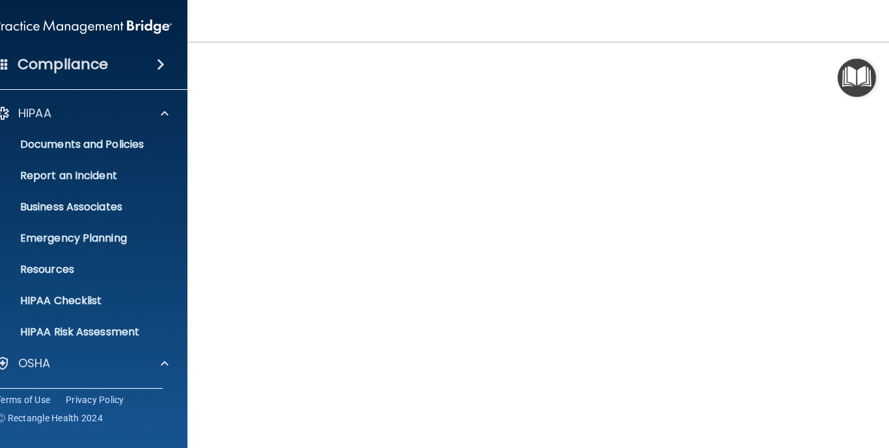
scroll to position [0, 0]
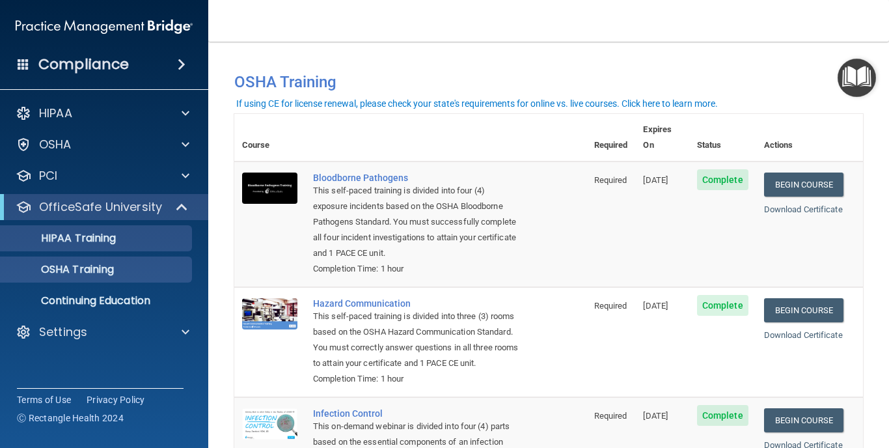
click at [128, 241] on div "HIPAA Training" at bounding box center [97, 238] width 178 height 13
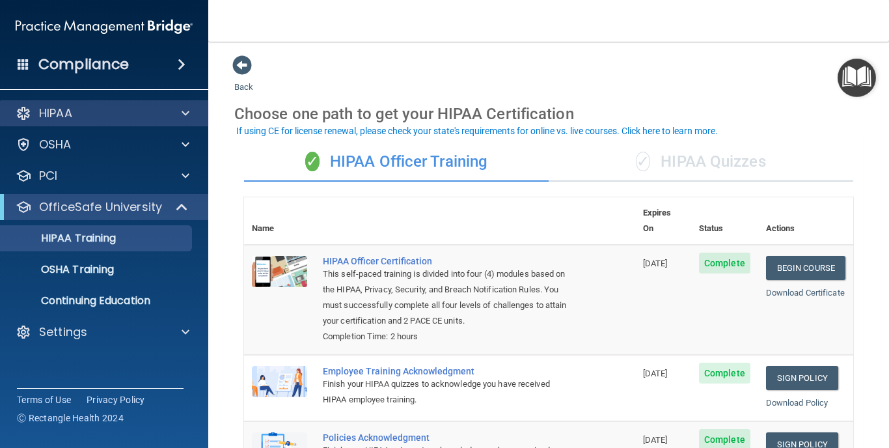
click at [122, 115] on div "HIPAA" at bounding box center [86, 113] width 161 height 16
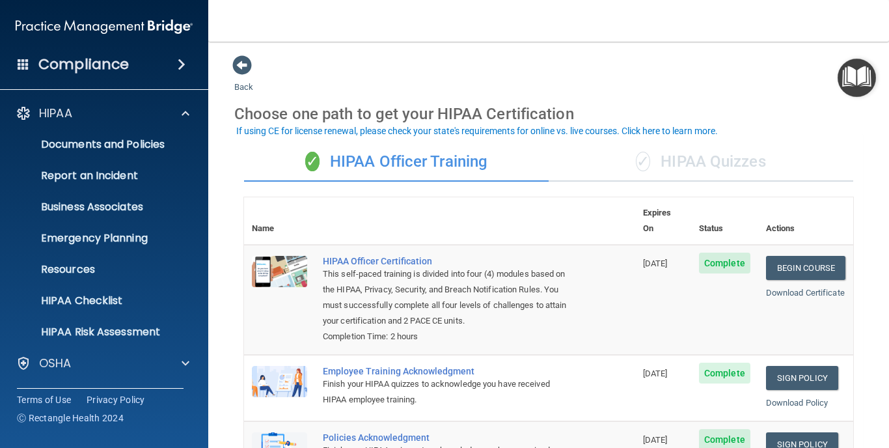
click at [686, 163] on div "✓ HIPAA Quizzes" at bounding box center [701, 162] width 305 height 39
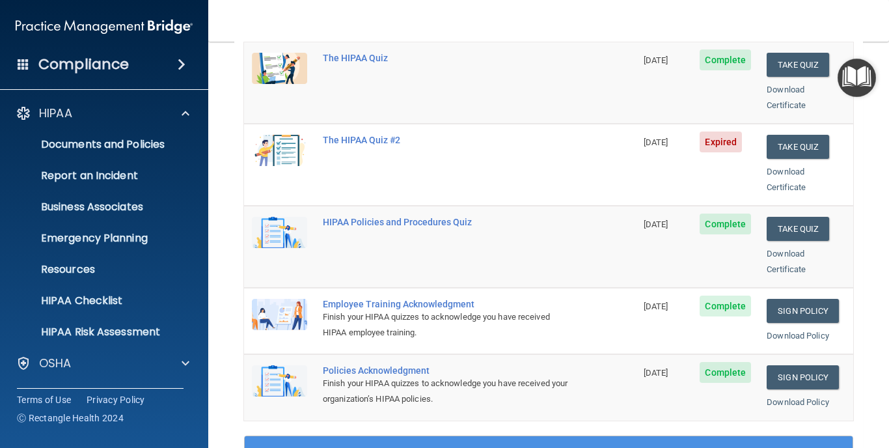
scroll to position [204, 0]
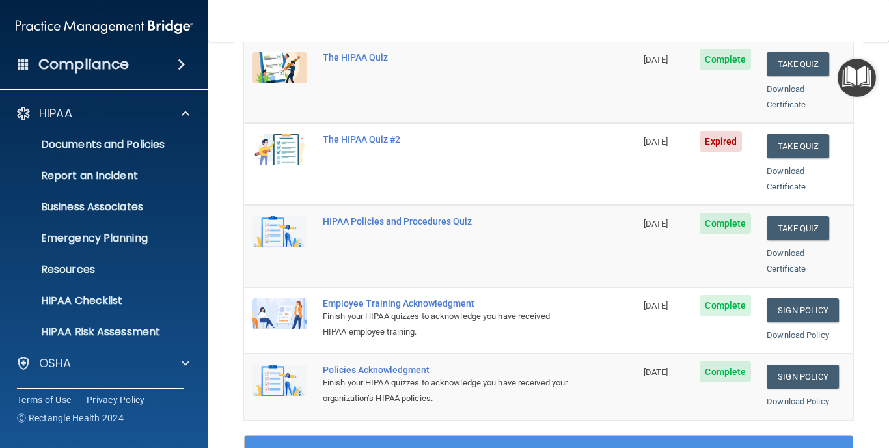
click at [374, 123] on td "The HIPAA Quiz #2" at bounding box center [475, 164] width 321 height 82
click at [374, 134] on div "The HIPAA Quiz #2" at bounding box center [447, 139] width 248 height 10
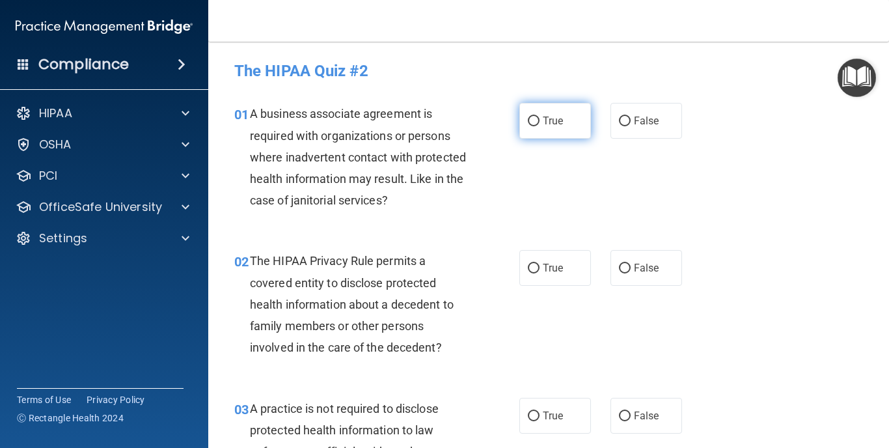
click at [534, 120] on input "True" at bounding box center [534, 121] width 12 height 10
radio input "true"
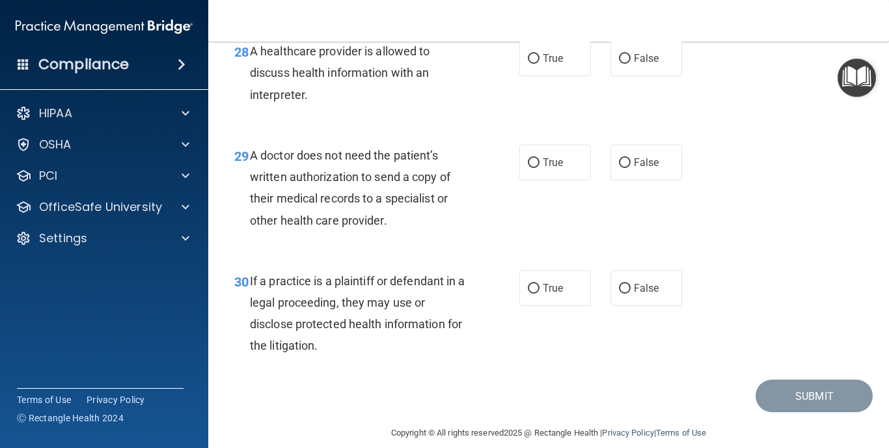
scroll to position [3472, 0]
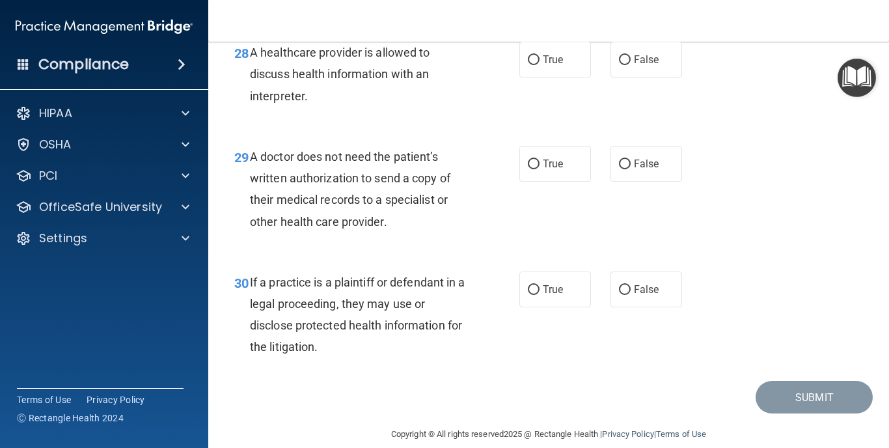
click at [717, 228] on div "29 A doctor does not need the patient’s written authorization to send a copy of…" at bounding box center [549, 193] width 648 height 126
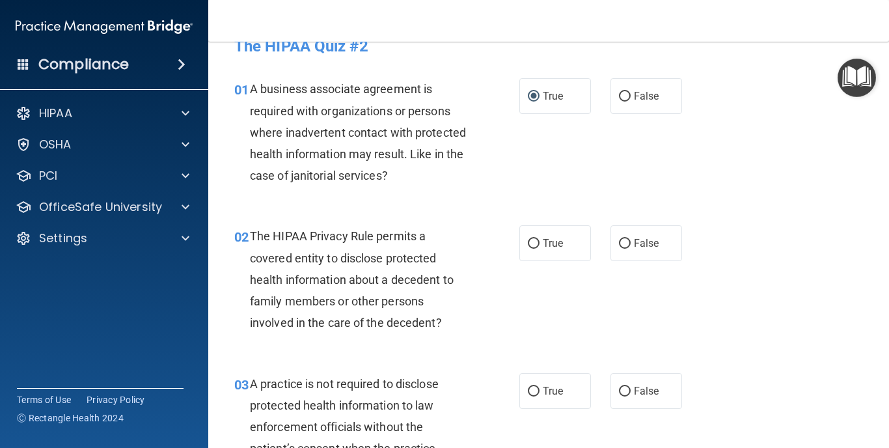
scroll to position [0, 0]
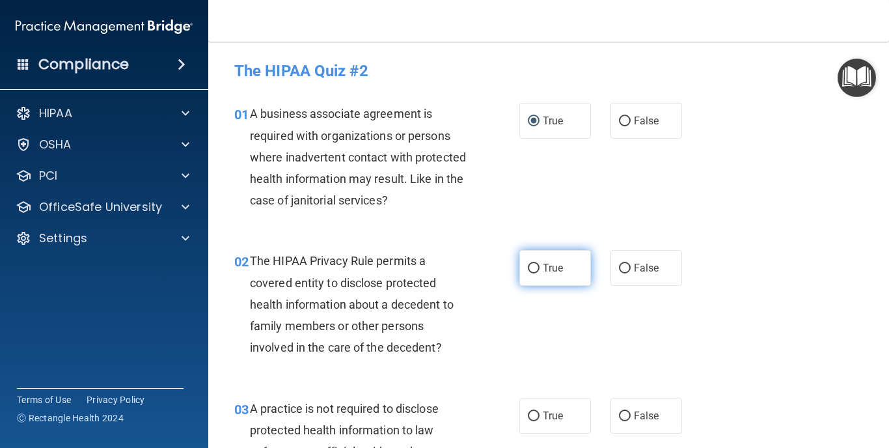
click at [529, 270] on input "True" at bounding box center [534, 269] width 12 height 10
radio input "true"
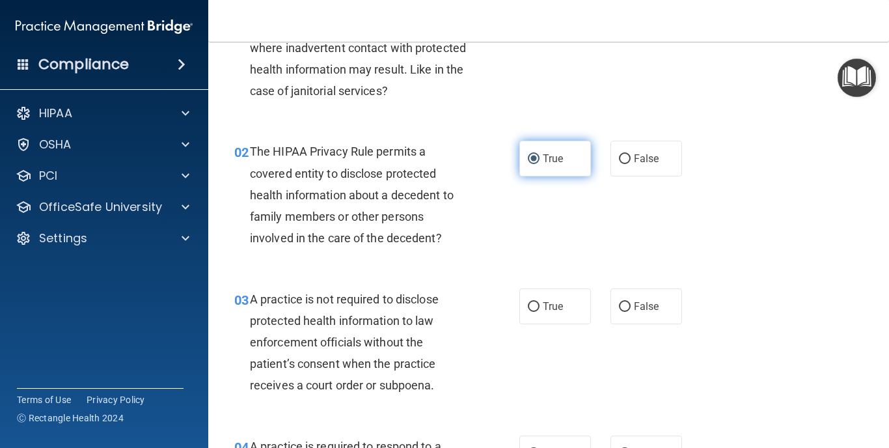
scroll to position [110, 0]
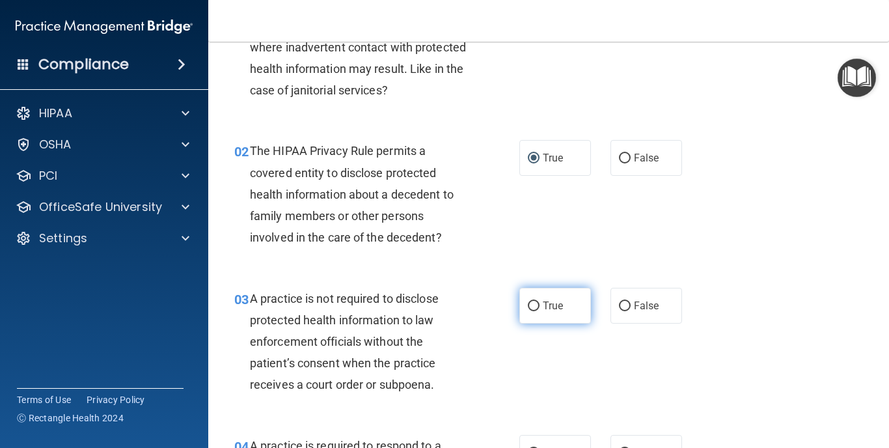
click at [537, 305] on input "True" at bounding box center [534, 306] width 12 height 10
radio input "true"
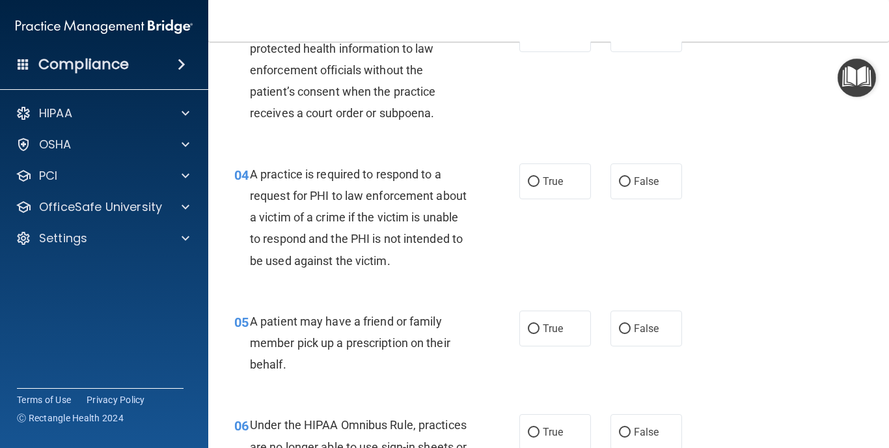
scroll to position [375, 0]
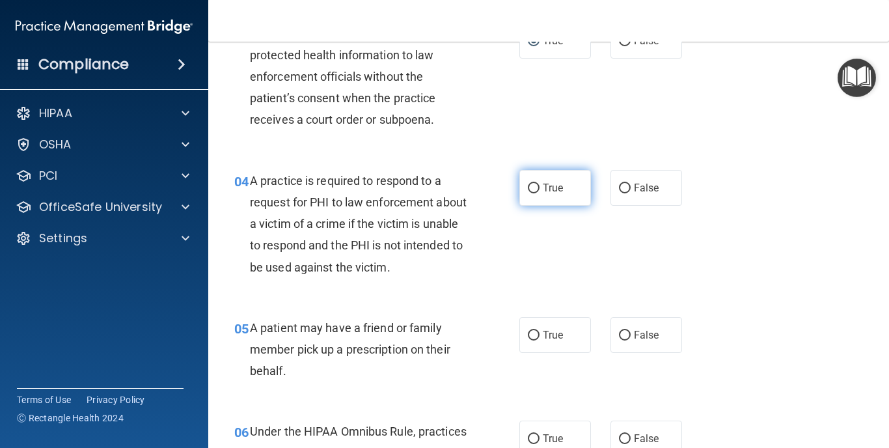
click at [534, 188] on input "True" at bounding box center [534, 189] width 12 height 10
radio input "true"
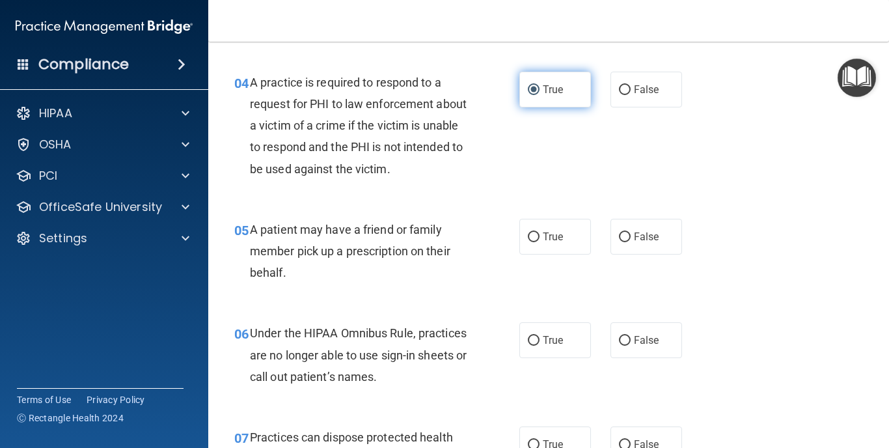
scroll to position [474, 0]
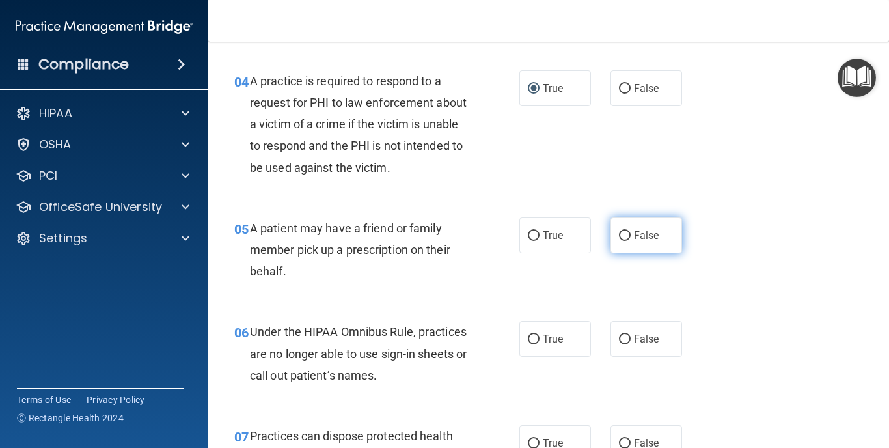
click at [627, 237] on input "False" at bounding box center [625, 236] width 12 height 10
radio input "true"
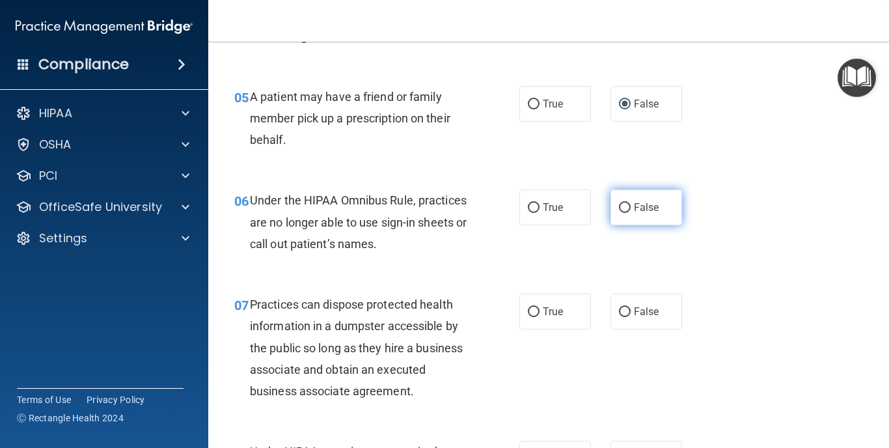
scroll to position [603, 0]
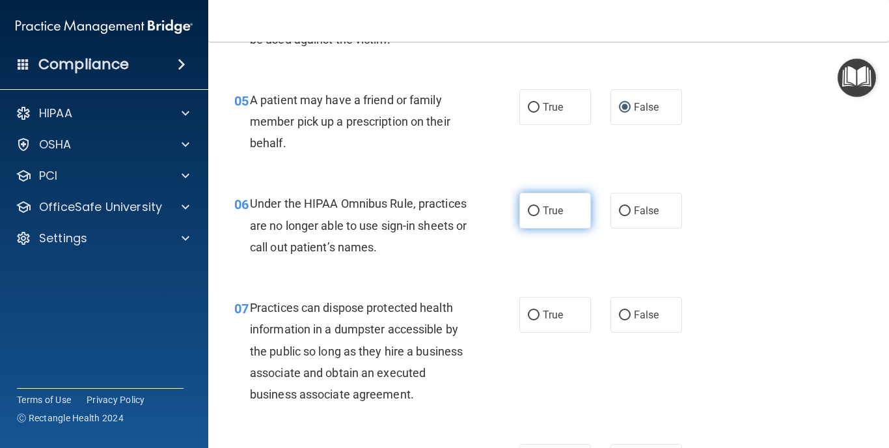
click at [535, 207] on input "True" at bounding box center [534, 211] width 12 height 10
radio input "true"
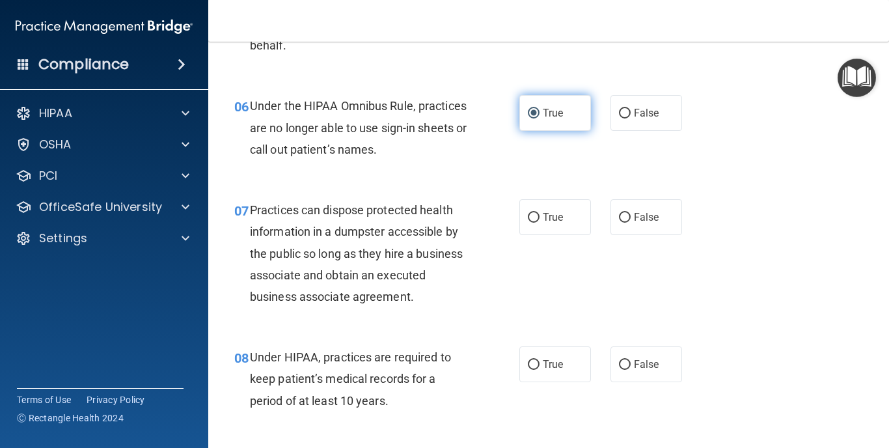
scroll to position [705, 0]
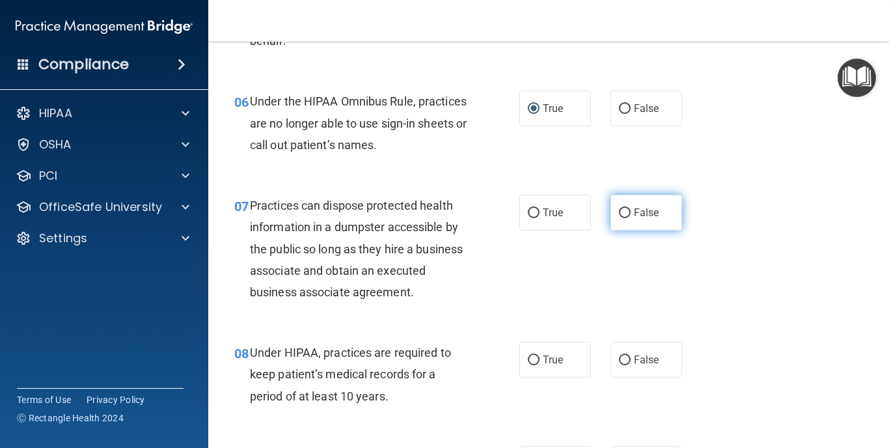
click at [628, 210] on input "False" at bounding box center [625, 213] width 12 height 10
radio input "true"
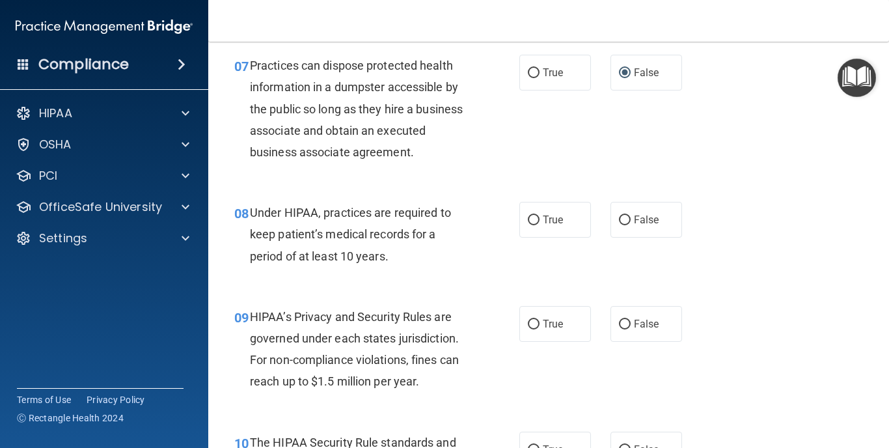
scroll to position [845, 0]
click at [622, 215] on input "False" at bounding box center [625, 220] width 12 height 10
radio input "true"
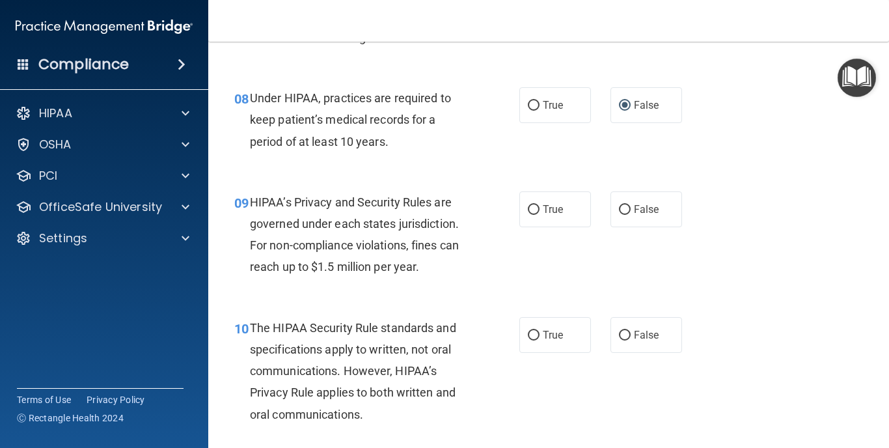
scroll to position [985, 0]
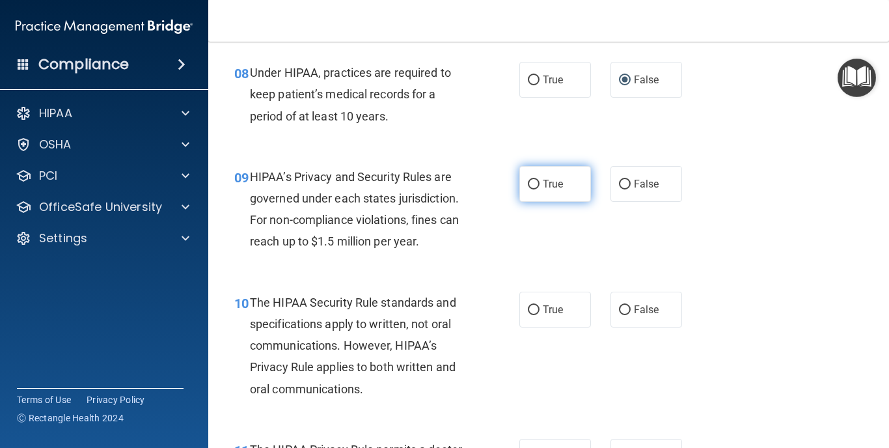
click at [534, 180] on input "True" at bounding box center [534, 185] width 12 height 10
radio input "true"
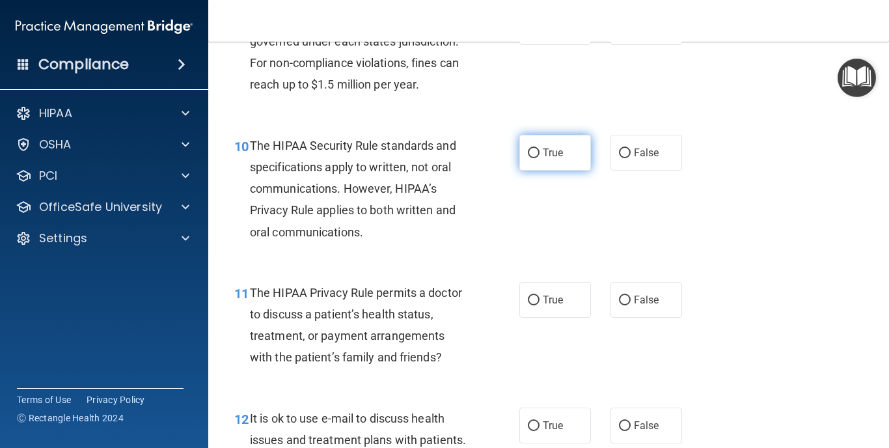
scroll to position [1143, 0]
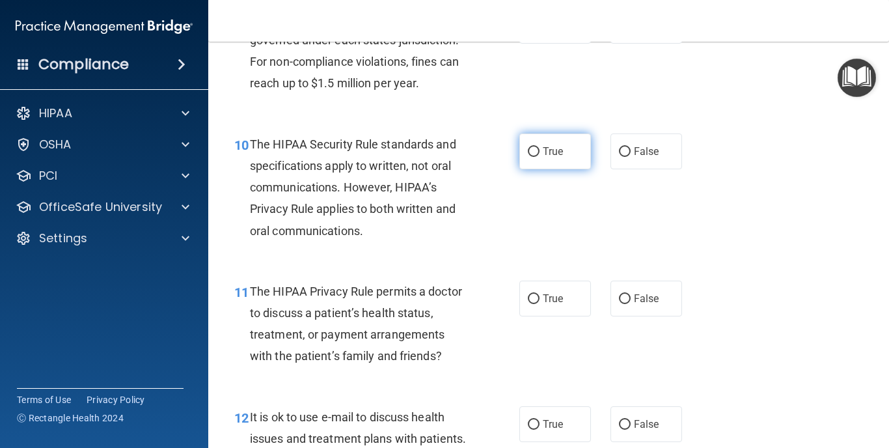
click at [536, 147] on input "True" at bounding box center [534, 152] width 12 height 10
radio input "true"
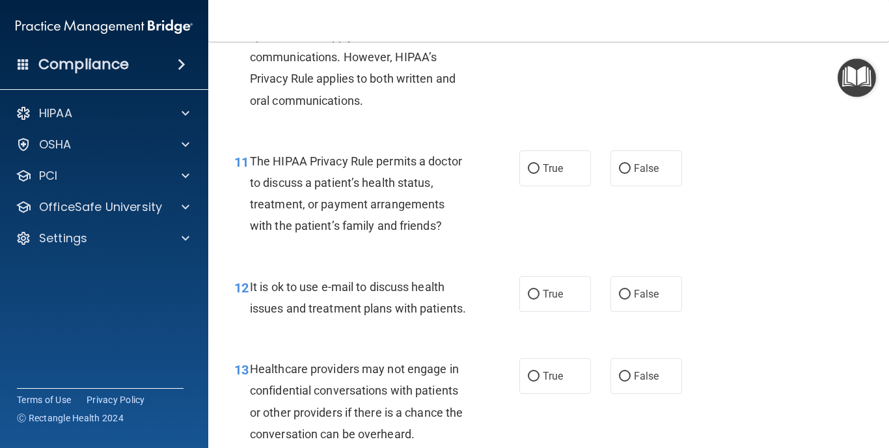
scroll to position [1276, 0]
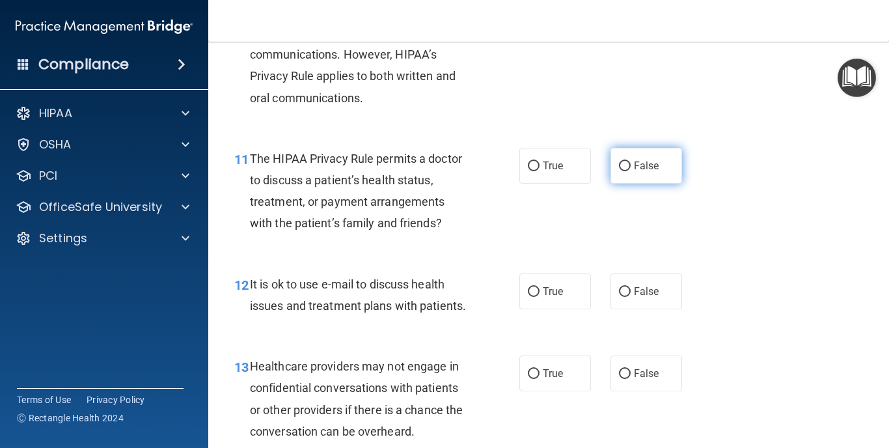
click at [622, 161] on input "False" at bounding box center [625, 166] width 12 height 10
radio input "true"
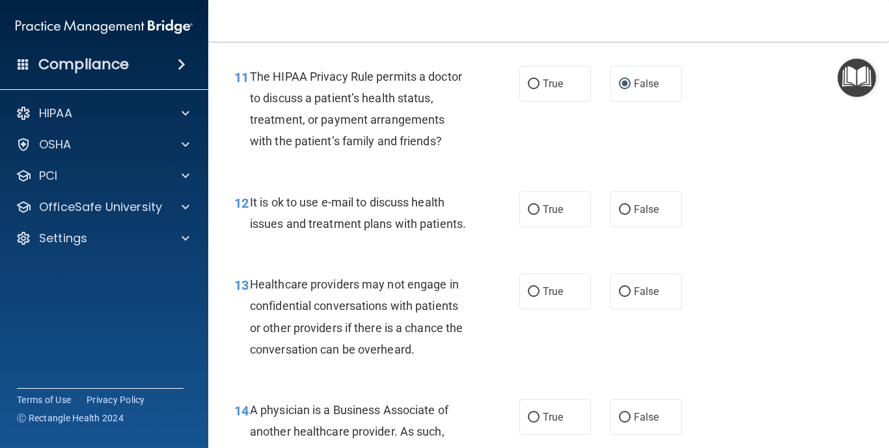
scroll to position [1356, 0]
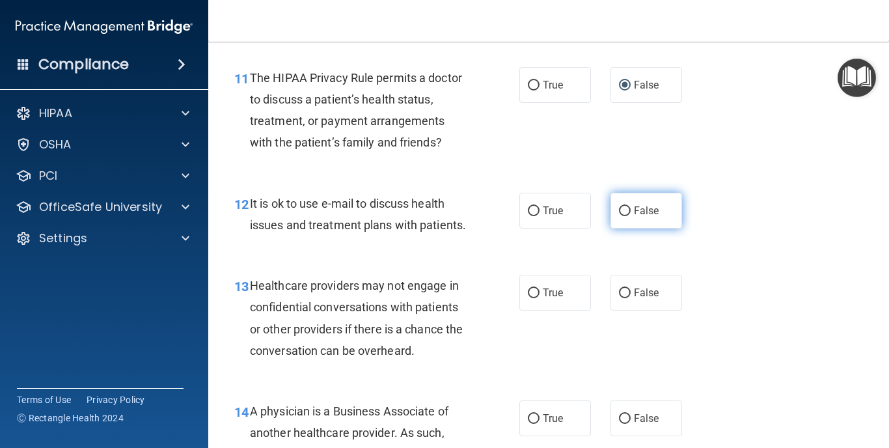
click at [625, 206] on input "False" at bounding box center [625, 211] width 12 height 10
radio input "true"
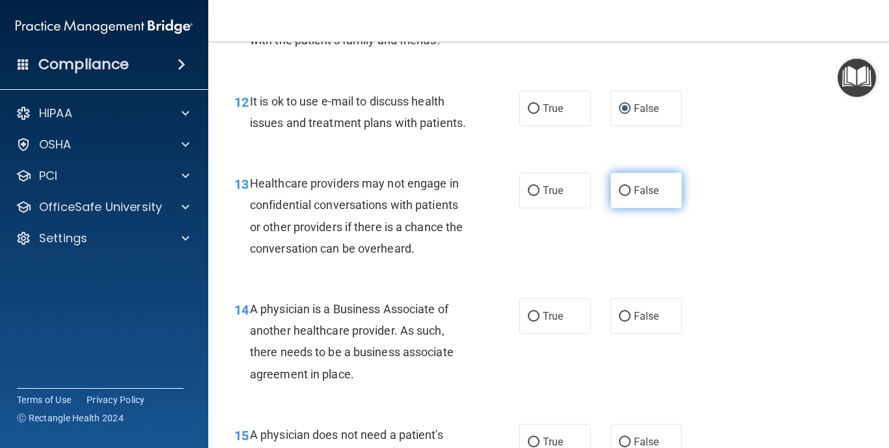
scroll to position [1458, 0]
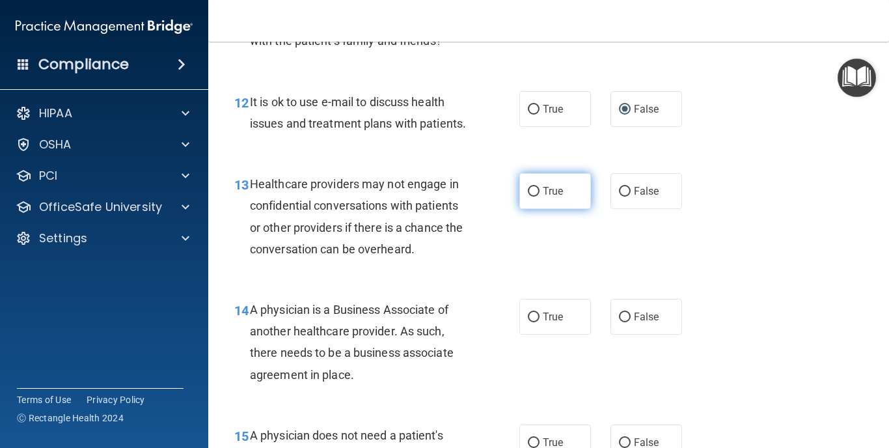
click at [532, 187] on input "True" at bounding box center [534, 192] width 12 height 10
radio input "true"
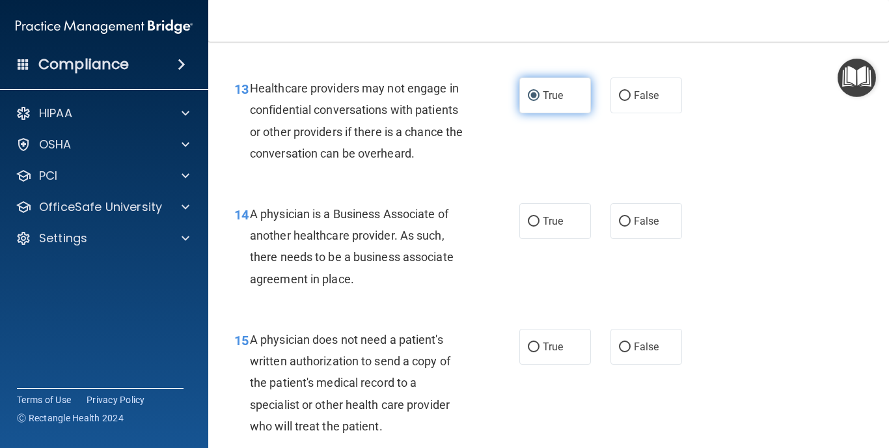
scroll to position [1559, 0]
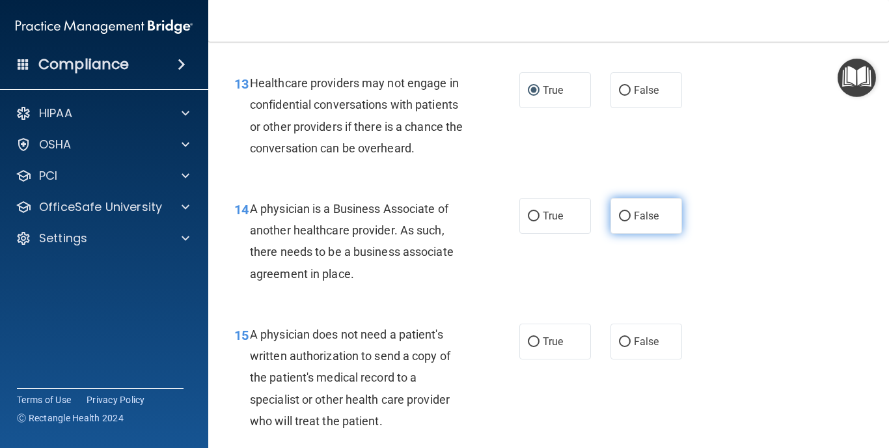
click at [627, 212] on input "False" at bounding box center [625, 217] width 12 height 10
radio input "true"
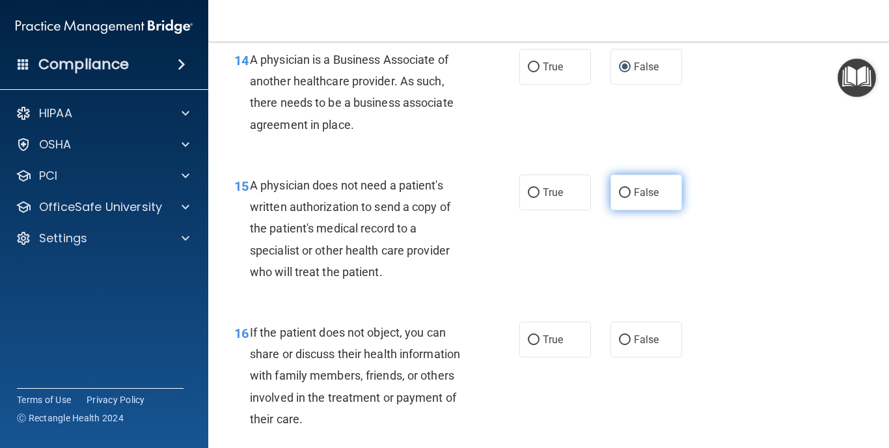
scroll to position [1710, 0]
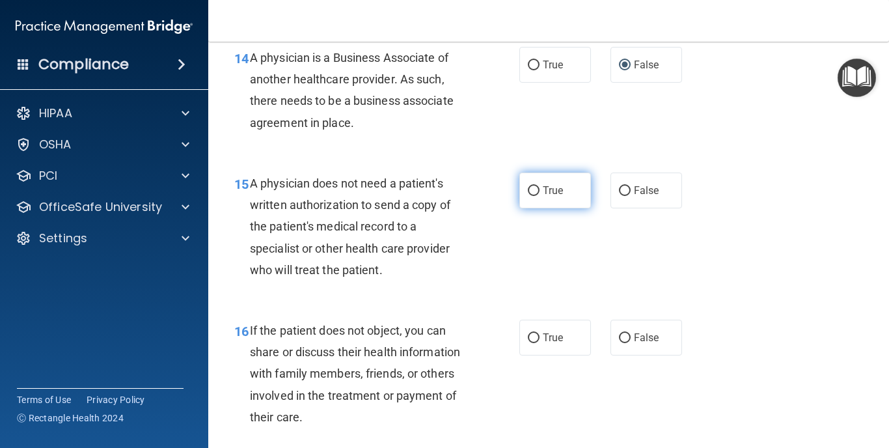
click at [532, 186] on input "True" at bounding box center [534, 191] width 12 height 10
radio input "true"
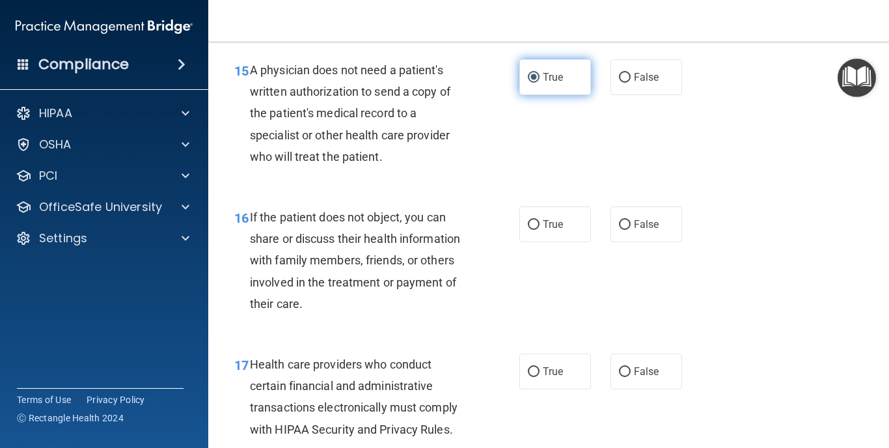
scroll to position [1833, 0]
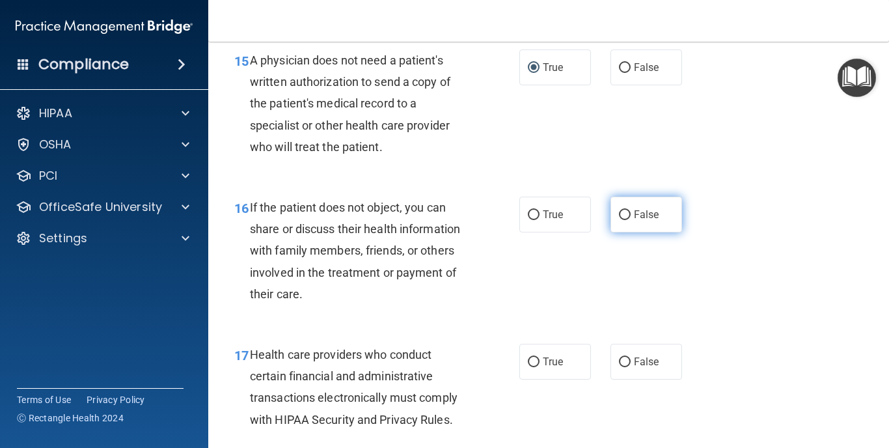
click at [626, 210] on input "False" at bounding box center [625, 215] width 12 height 10
radio input "true"
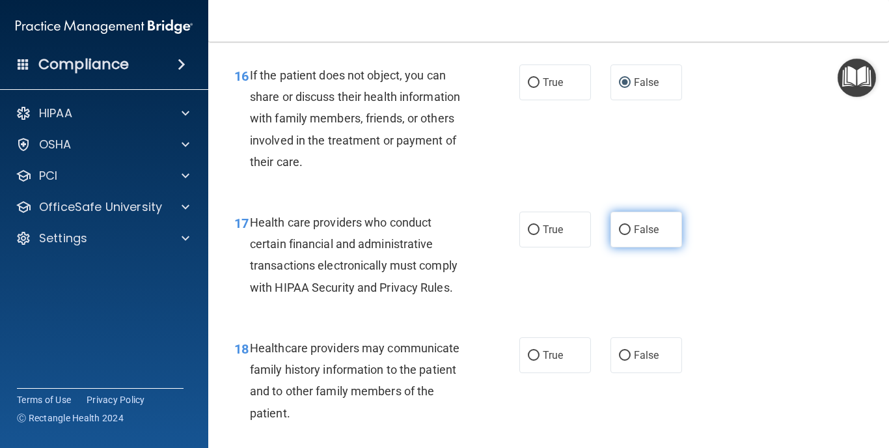
scroll to position [1966, 0]
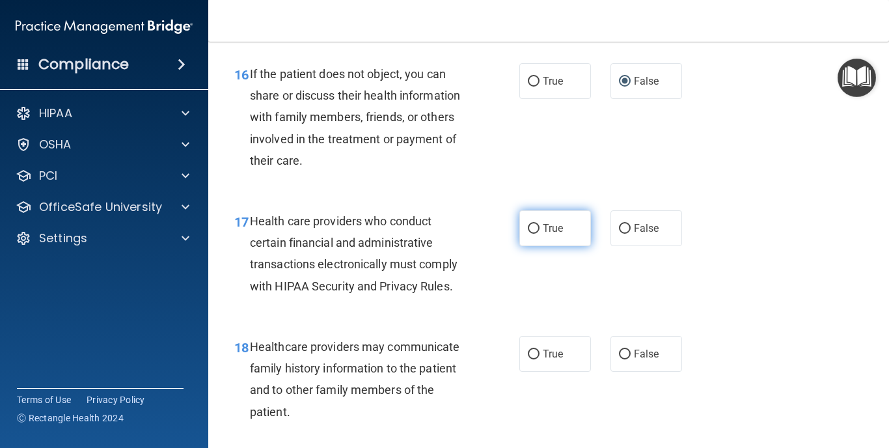
click at [542, 220] on label "True" at bounding box center [555, 228] width 72 height 36
click at [540, 224] on input "True" at bounding box center [534, 229] width 12 height 10
radio input "true"
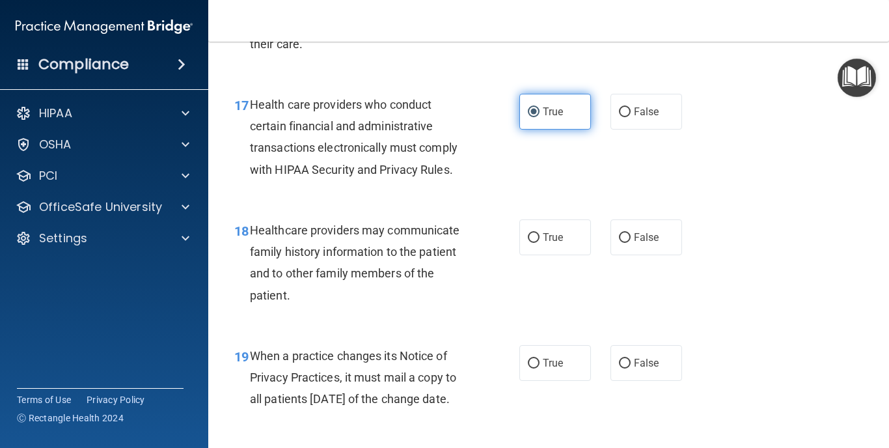
scroll to position [2085, 0]
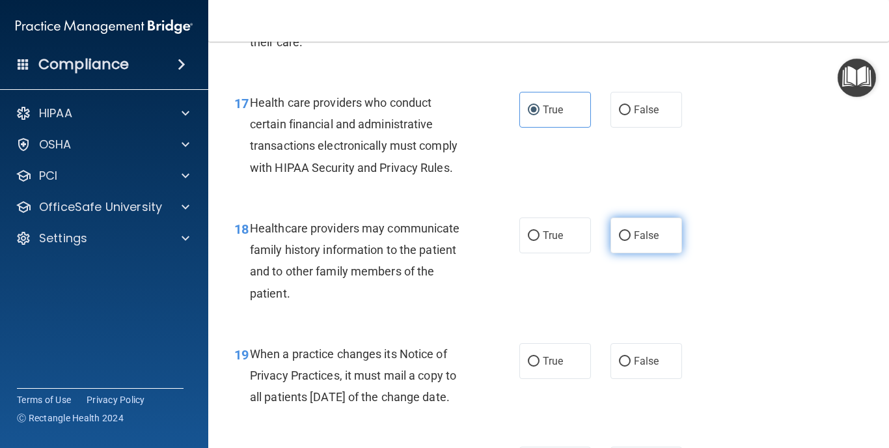
click at [635, 229] on span "False" at bounding box center [646, 235] width 25 height 12
click at [631, 231] on input "False" at bounding box center [625, 236] width 12 height 10
radio input "true"
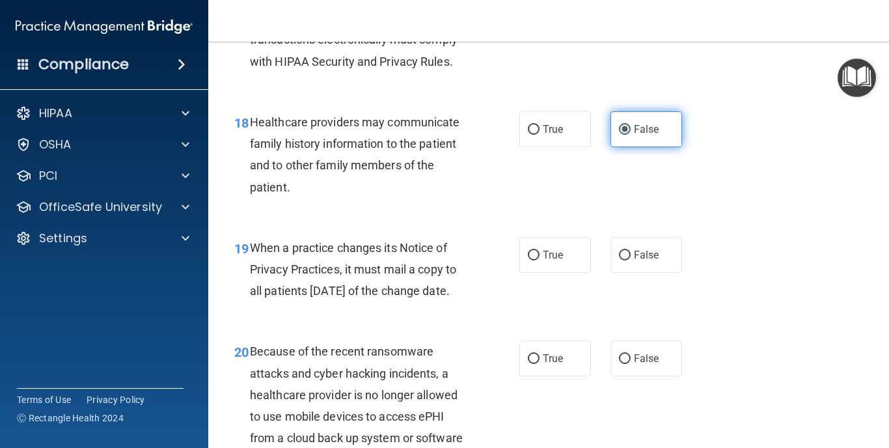
scroll to position [2191, 0]
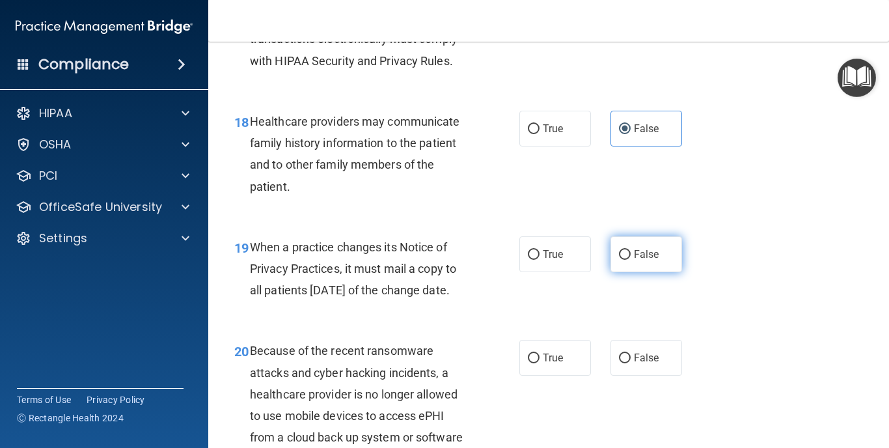
click at [617, 243] on label "False" at bounding box center [646, 254] width 72 height 36
click at [619, 250] on input "False" at bounding box center [625, 255] width 12 height 10
radio input "true"
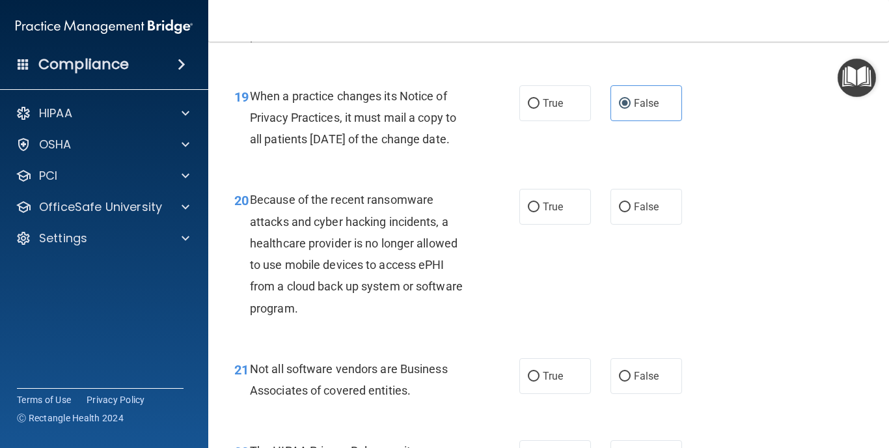
scroll to position [2342, 0]
click at [538, 213] on input "True" at bounding box center [534, 208] width 12 height 10
radio input "true"
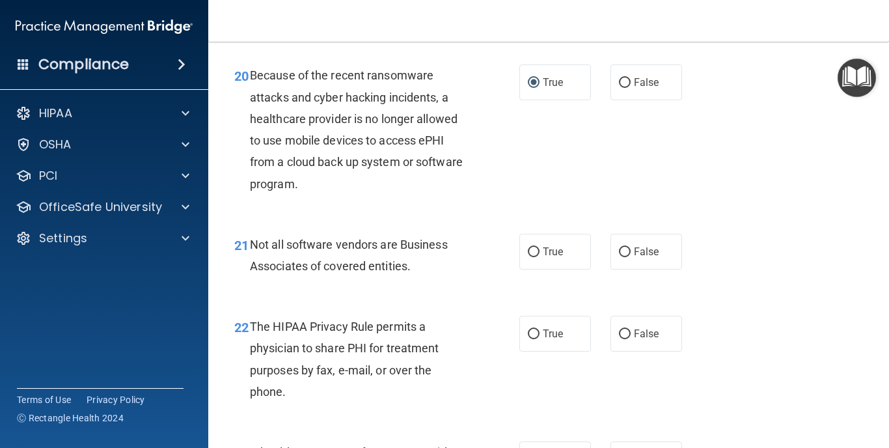
scroll to position [2465, 0]
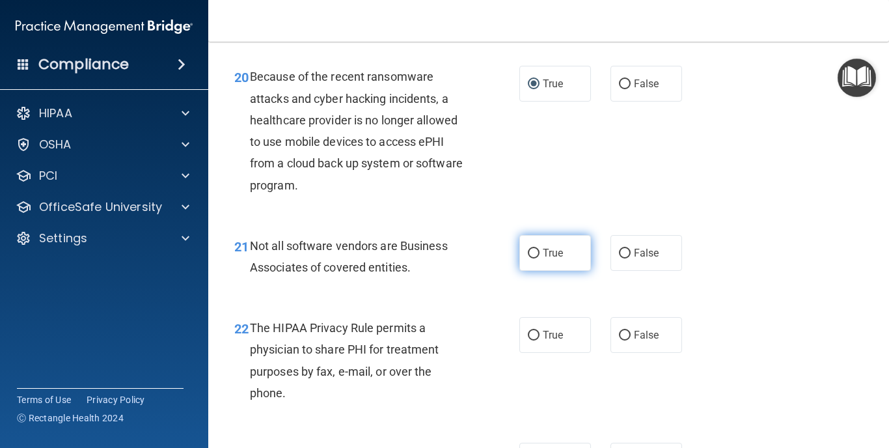
click at [541, 263] on label "True" at bounding box center [555, 253] width 72 height 36
click at [540, 258] on input "True" at bounding box center [534, 254] width 12 height 10
radio input "true"
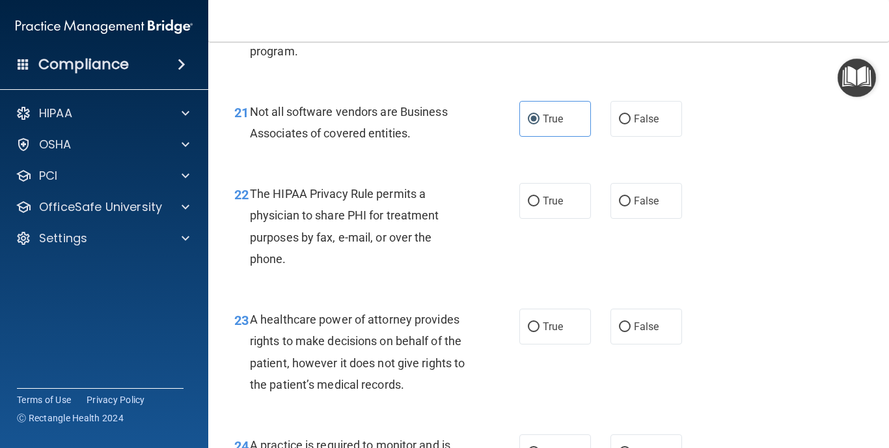
scroll to position [2600, 0]
click at [628, 206] on input "False" at bounding box center [625, 201] width 12 height 10
radio input "true"
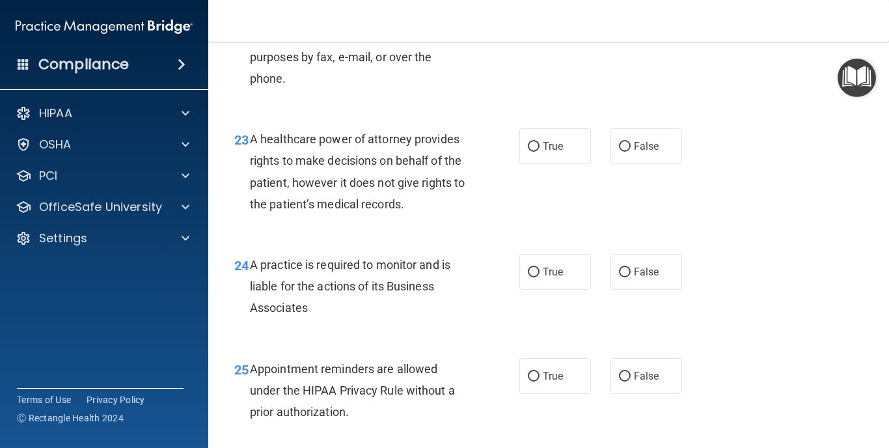
scroll to position [2781, 0]
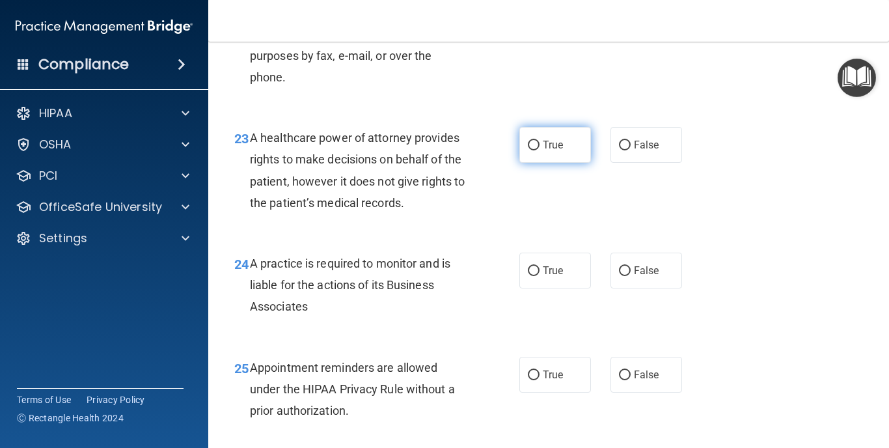
click at [534, 150] on input "True" at bounding box center [534, 146] width 12 height 10
radio input "true"
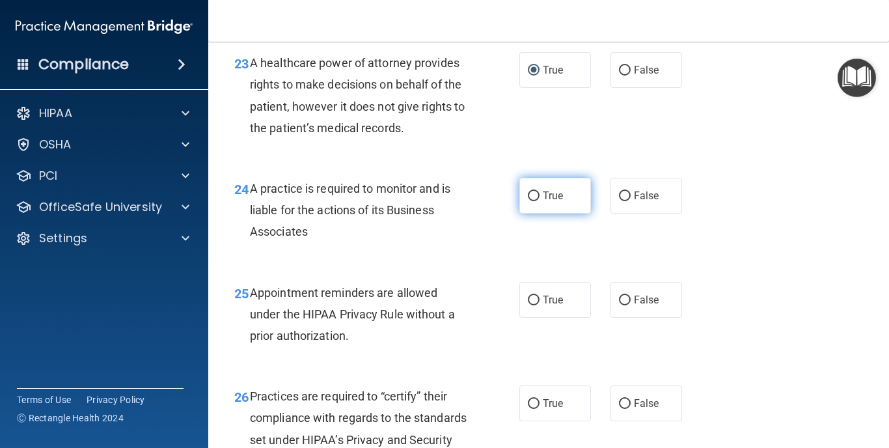
scroll to position [2855, 0]
click at [545, 202] on span "True" at bounding box center [553, 196] width 20 height 12
click at [540, 202] on input "True" at bounding box center [534, 197] width 12 height 10
radio input "true"
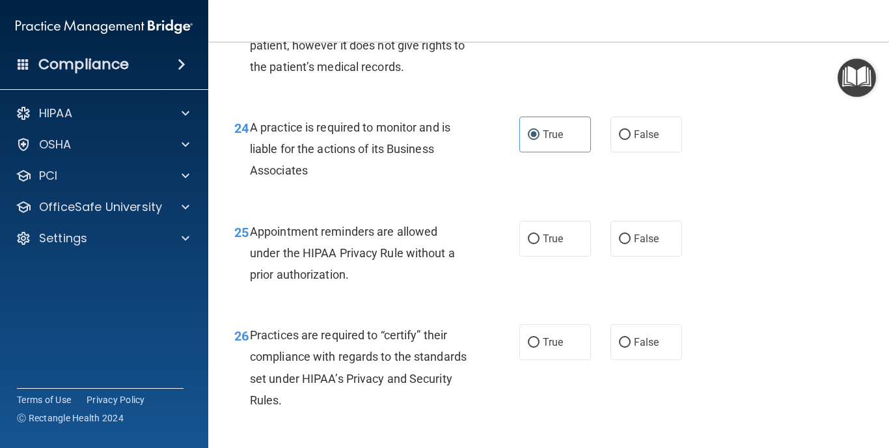
scroll to position [2920, 0]
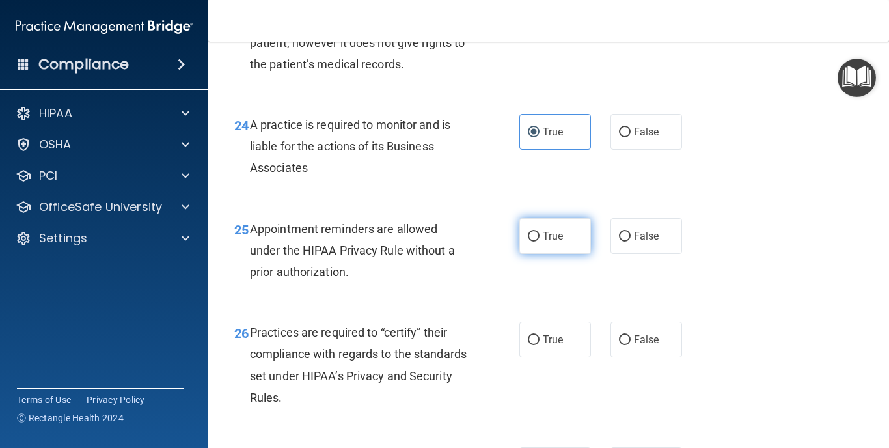
click at [537, 241] on input "True" at bounding box center [534, 237] width 12 height 10
radio input "true"
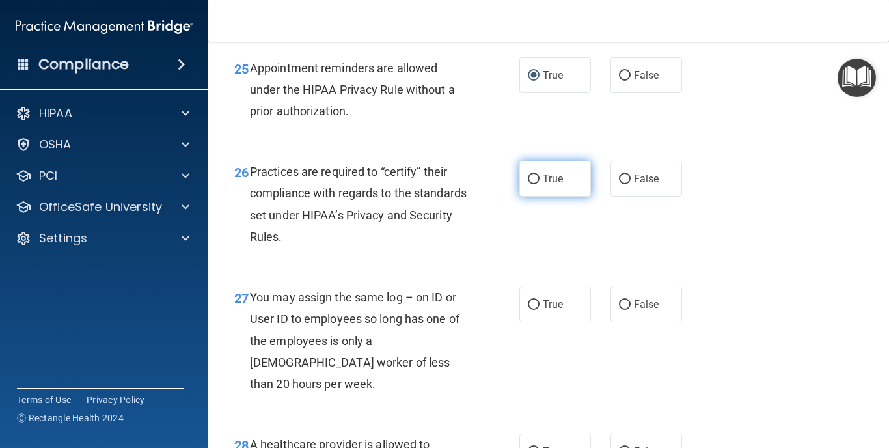
scroll to position [3081, 0]
click at [532, 184] on input "True" at bounding box center [534, 179] width 12 height 10
radio input "true"
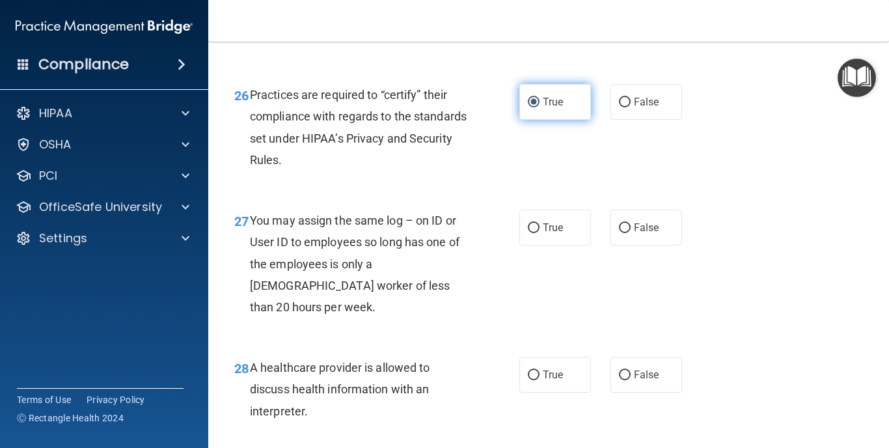
scroll to position [3159, 0]
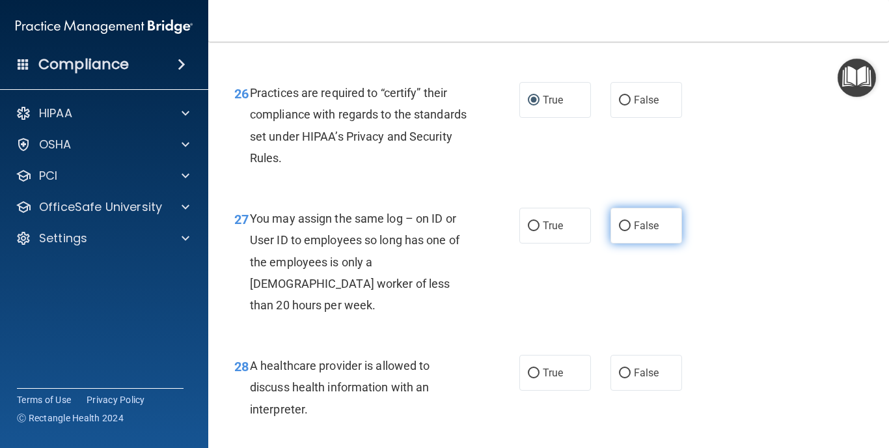
click at [625, 229] on input "False" at bounding box center [625, 226] width 12 height 10
radio input "true"
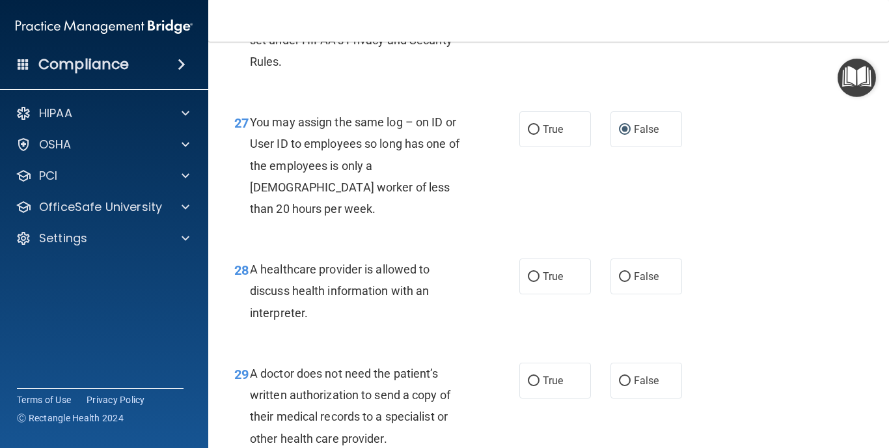
scroll to position [3254, 0]
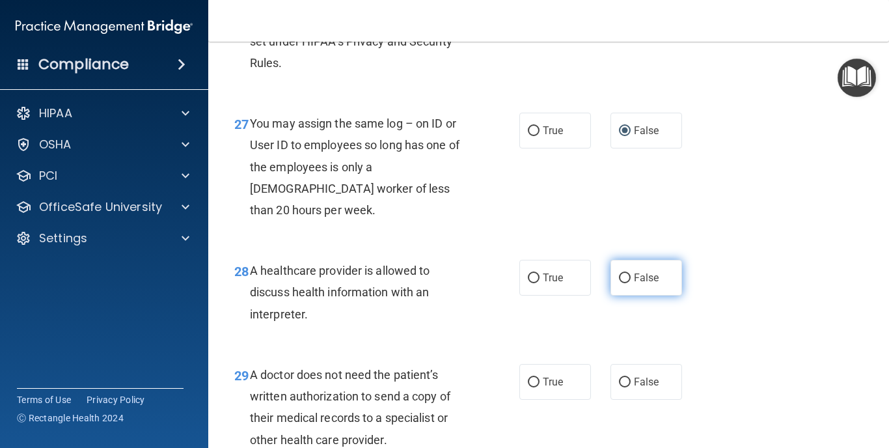
click at [623, 273] on input "False" at bounding box center [625, 278] width 12 height 10
radio input "true"
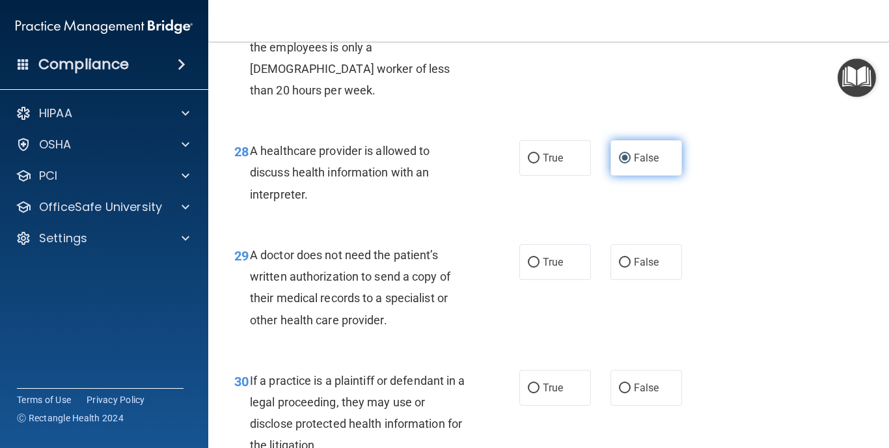
scroll to position [3375, 0]
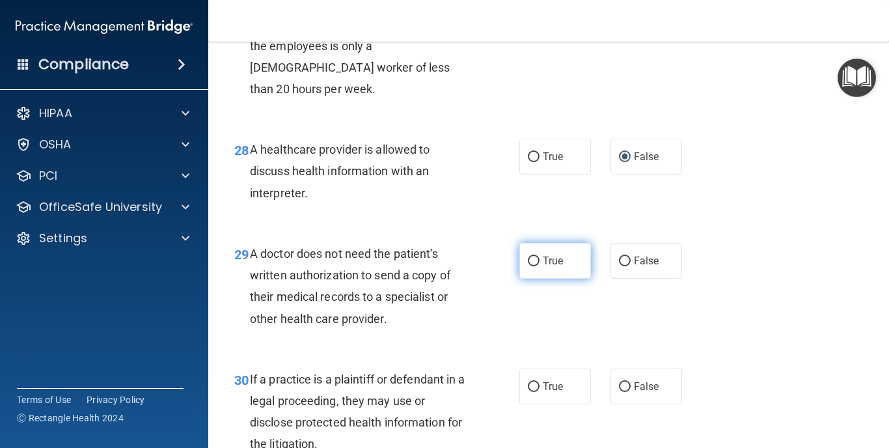
click at [534, 256] on input "True" at bounding box center [534, 261] width 12 height 10
radio input "true"
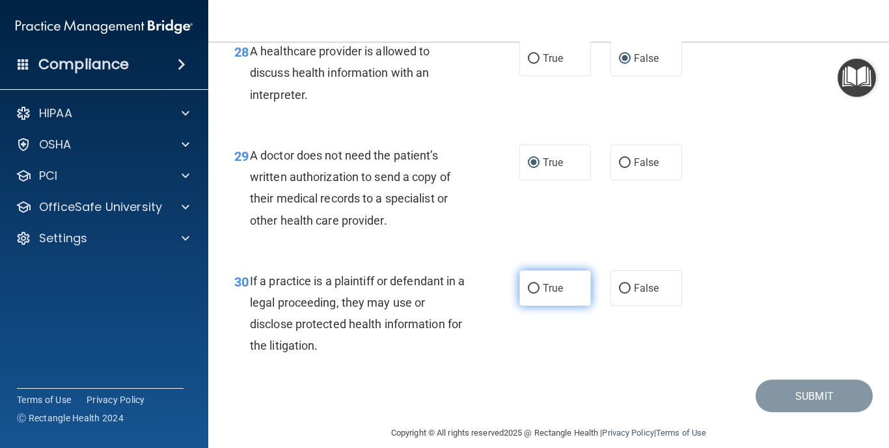
scroll to position [3472, 0]
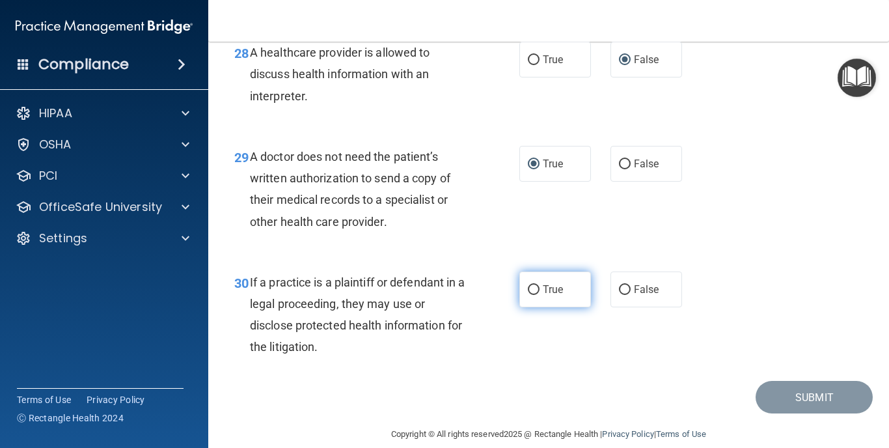
click at [560, 283] on span "True" at bounding box center [553, 289] width 20 height 12
click at [540, 285] on input "True" at bounding box center [534, 290] width 12 height 10
radio input "true"
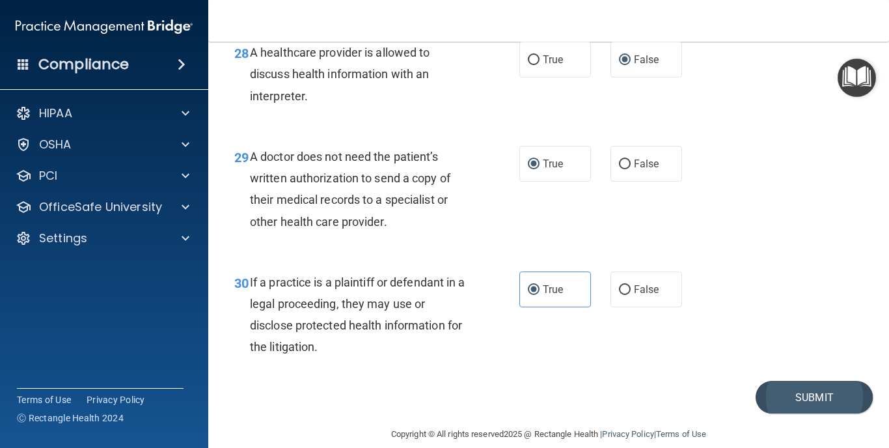
click at [806, 381] on button "Submit" at bounding box center [814, 397] width 117 height 33
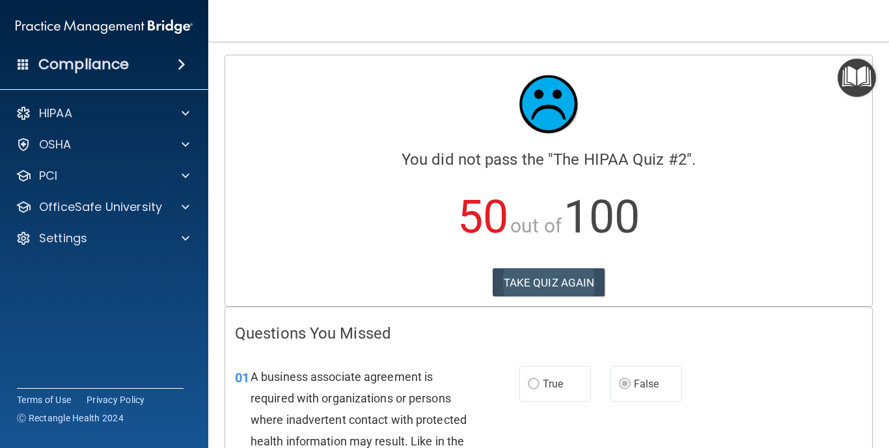
click at [567, 284] on button "TAKE QUIZ AGAIN" at bounding box center [549, 282] width 113 height 29
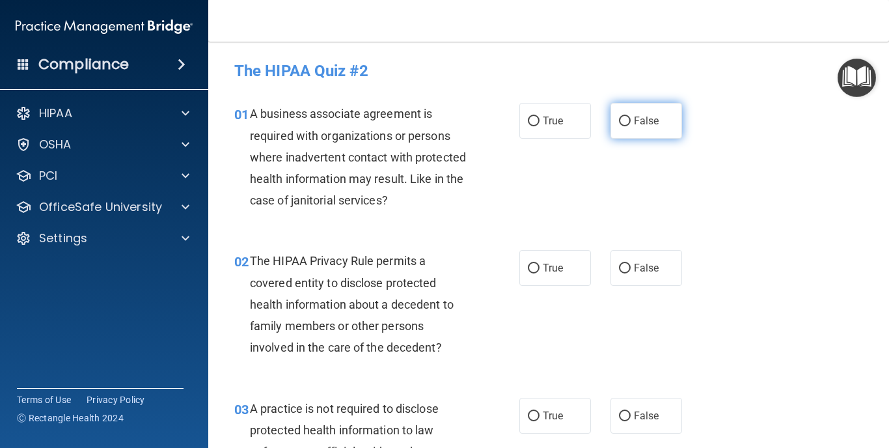
click at [622, 127] on label "False" at bounding box center [646, 121] width 72 height 36
click at [622, 126] on input "False" at bounding box center [625, 121] width 12 height 10
radio input "true"
click at [623, 266] on input "False" at bounding box center [625, 269] width 12 height 10
radio input "true"
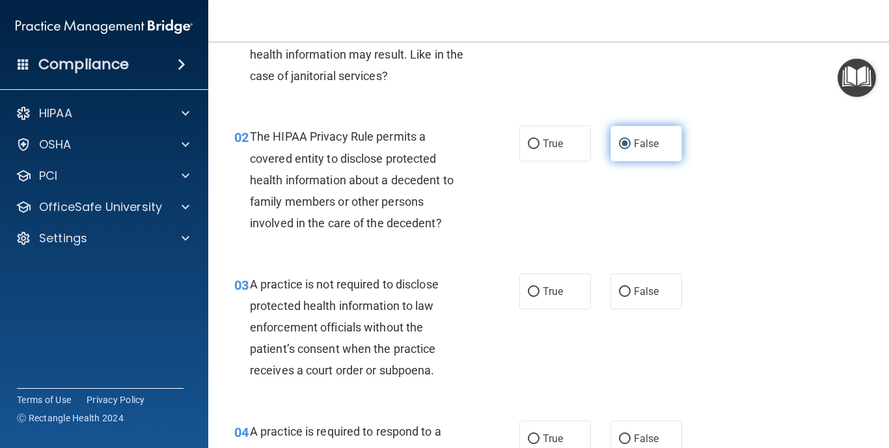
scroll to position [133, 0]
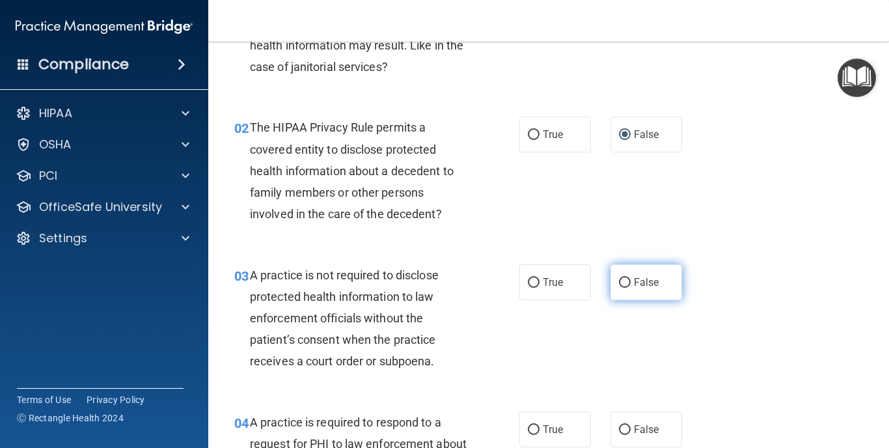
click at [630, 281] on input "False" at bounding box center [625, 283] width 12 height 10
radio input "true"
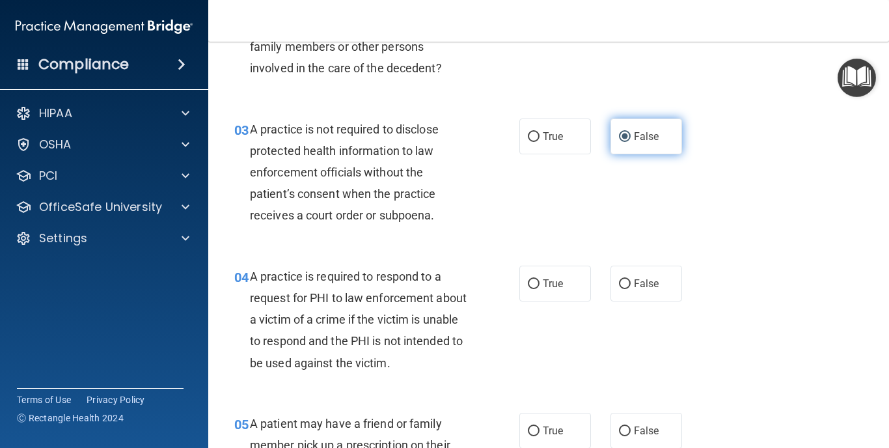
scroll to position [290, 0]
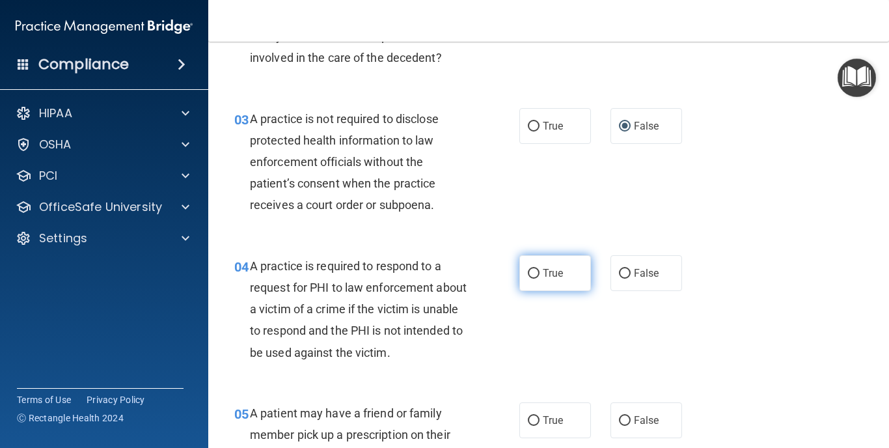
click at [543, 268] on span "True" at bounding box center [553, 273] width 20 height 12
click at [540, 269] on input "True" at bounding box center [534, 274] width 12 height 10
radio input "true"
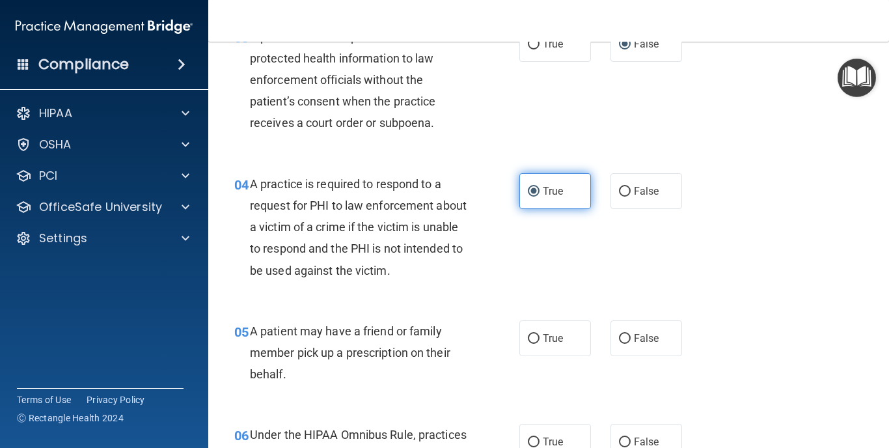
scroll to position [375, 0]
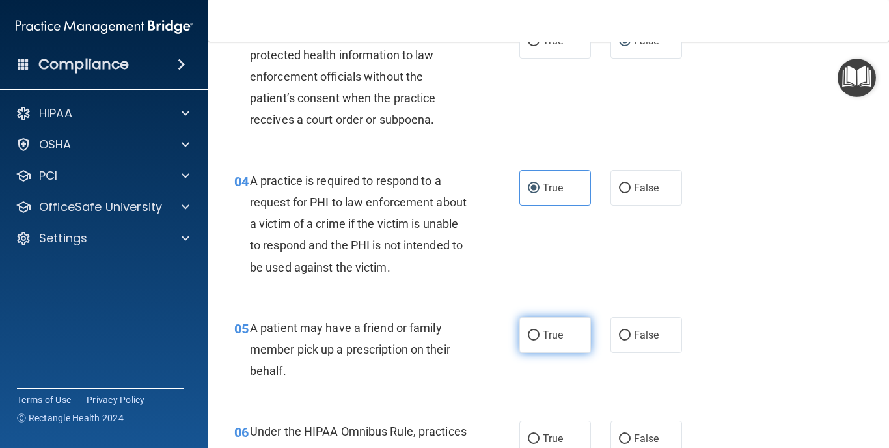
click at [541, 335] on label "True" at bounding box center [555, 335] width 72 height 36
click at [540, 335] on input "True" at bounding box center [534, 336] width 12 height 10
radio input "true"
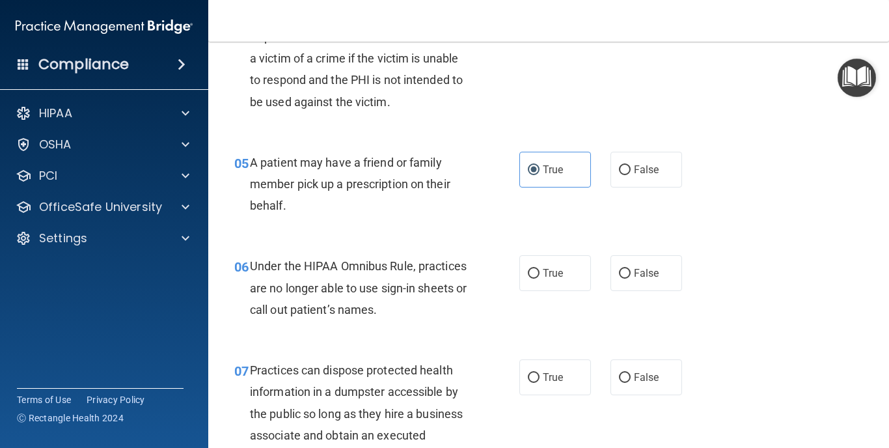
scroll to position [590, 0]
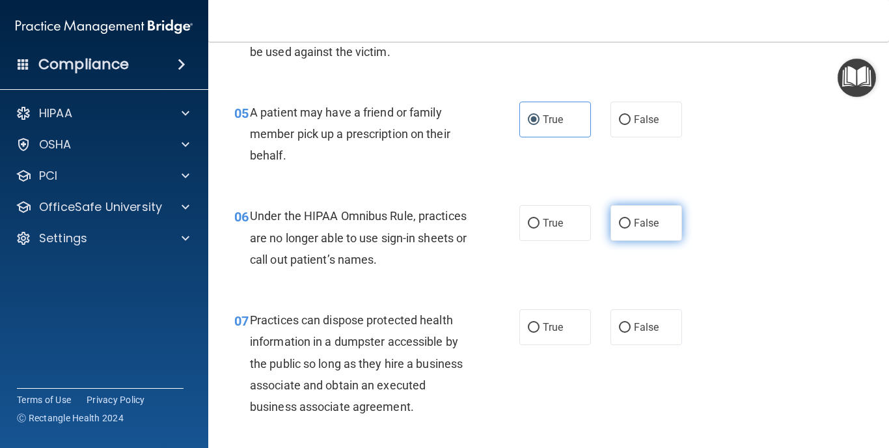
click at [633, 218] on label "False" at bounding box center [646, 223] width 72 height 36
click at [631, 219] on input "False" at bounding box center [625, 224] width 12 height 10
radio input "true"
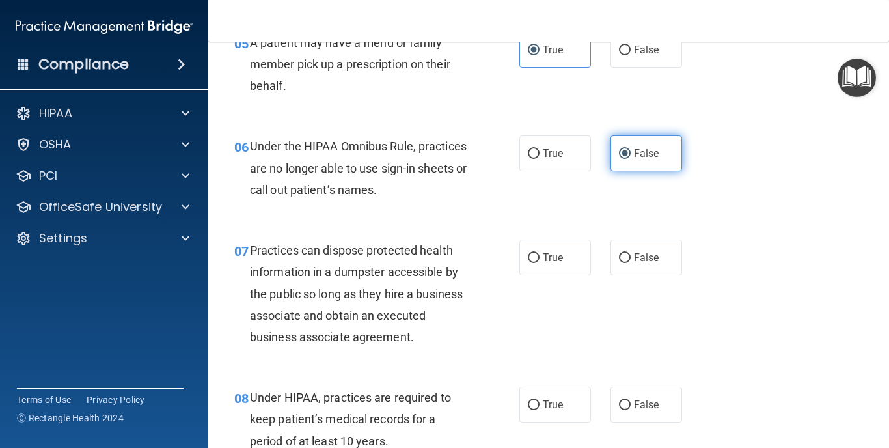
scroll to position [661, 0]
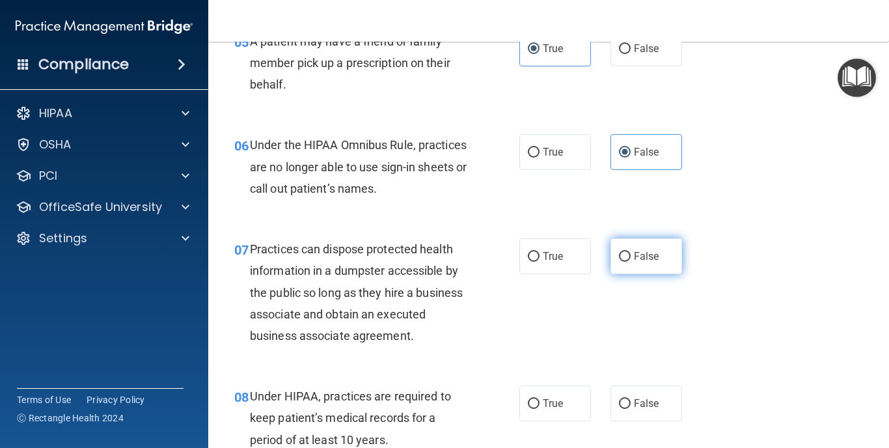
click at [633, 251] on label "False" at bounding box center [646, 256] width 72 height 36
click at [631, 252] on input "False" at bounding box center [625, 257] width 12 height 10
radio input "true"
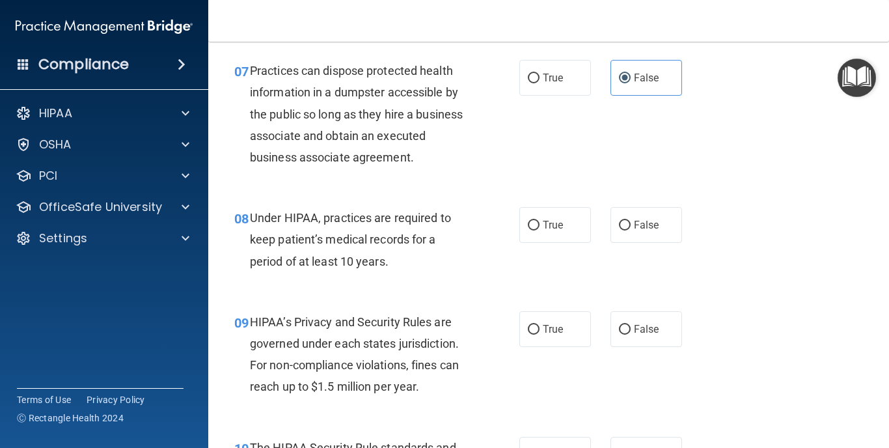
scroll to position [839, 0]
click at [630, 226] on input "False" at bounding box center [625, 226] width 12 height 10
radio input "true"
click at [629, 325] on input "False" at bounding box center [625, 330] width 12 height 10
radio input "true"
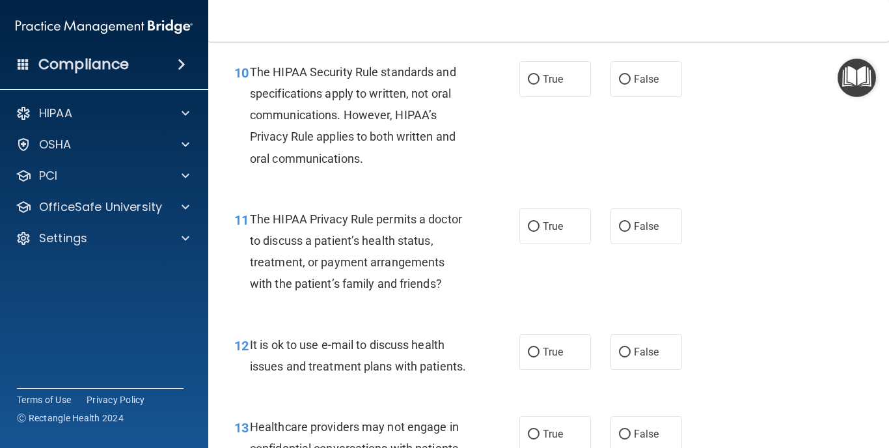
scroll to position [1212, 0]
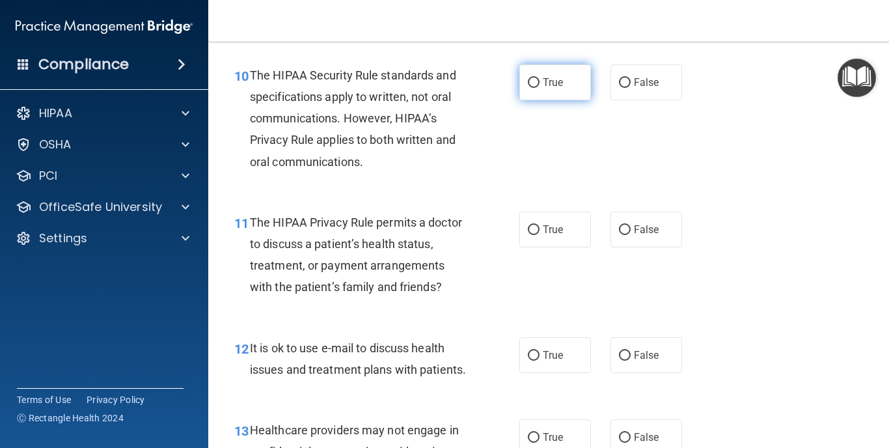
click at [529, 78] on input "True" at bounding box center [534, 83] width 12 height 10
radio input "true"
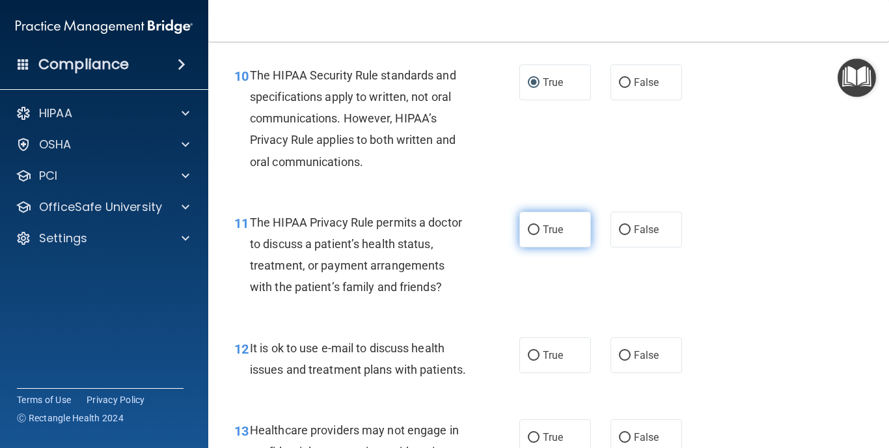
click at [534, 225] on input "True" at bounding box center [534, 230] width 12 height 10
radio input "true"
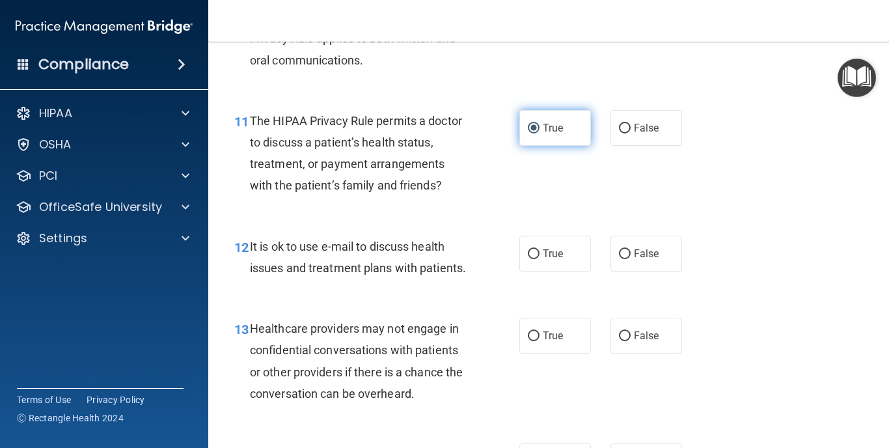
scroll to position [1317, 0]
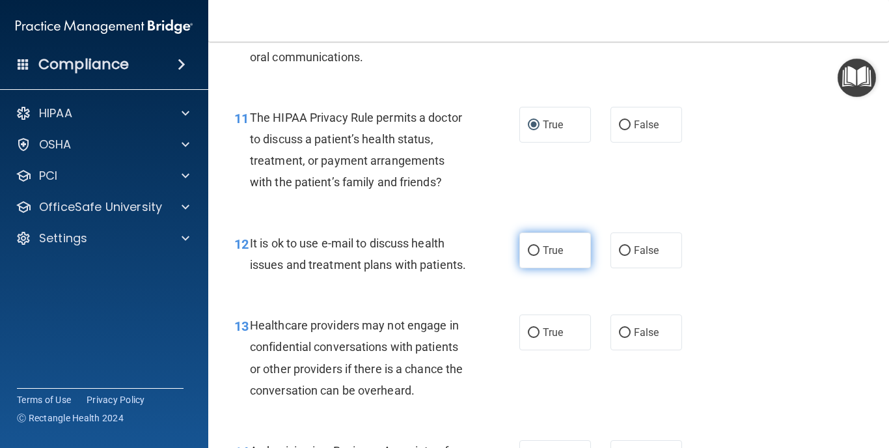
click at [535, 246] on input "True" at bounding box center [534, 251] width 12 height 10
radio input "true"
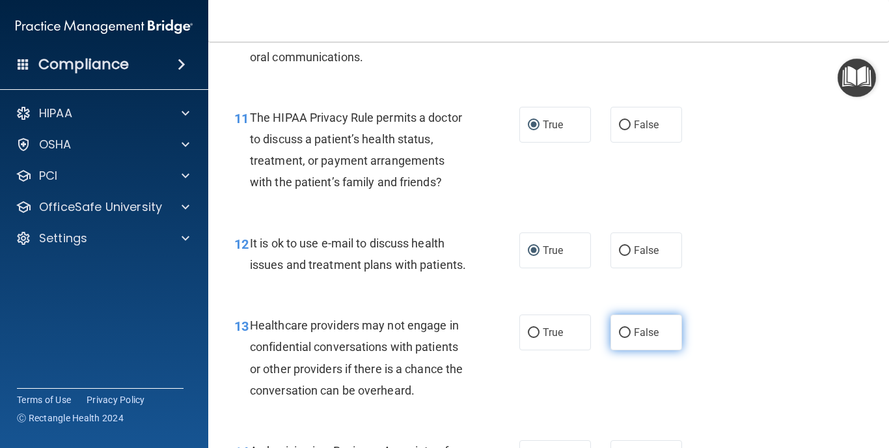
click at [637, 326] on span "False" at bounding box center [646, 332] width 25 height 12
click at [631, 328] on input "False" at bounding box center [625, 333] width 12 height 10
radio input "true"
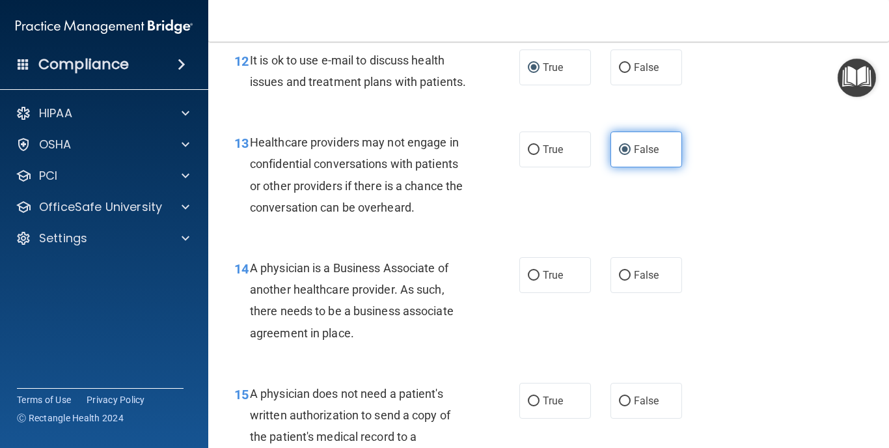
scroll to position [1502, 0]
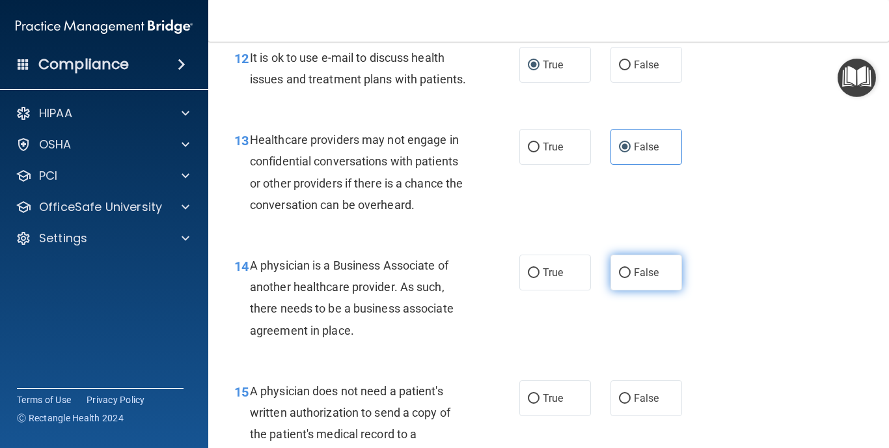
click at [626, 268] on input "False" at bounding box center [625, 273] width 12 height 10
radio input "true"
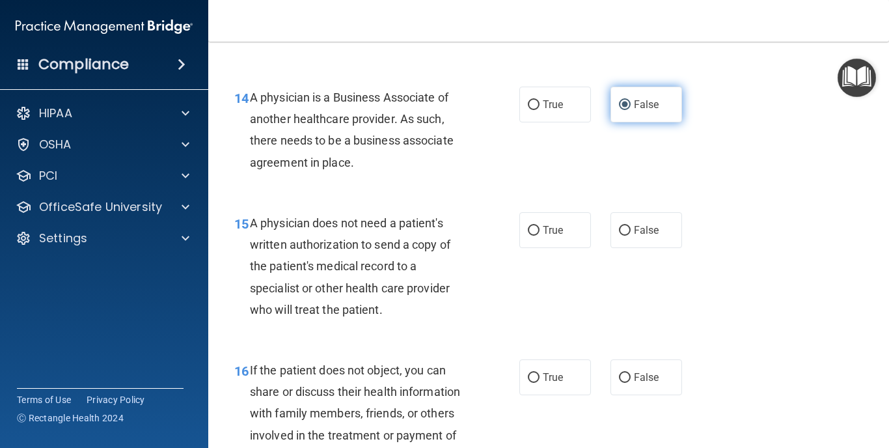
scroll to position [1673, 0]
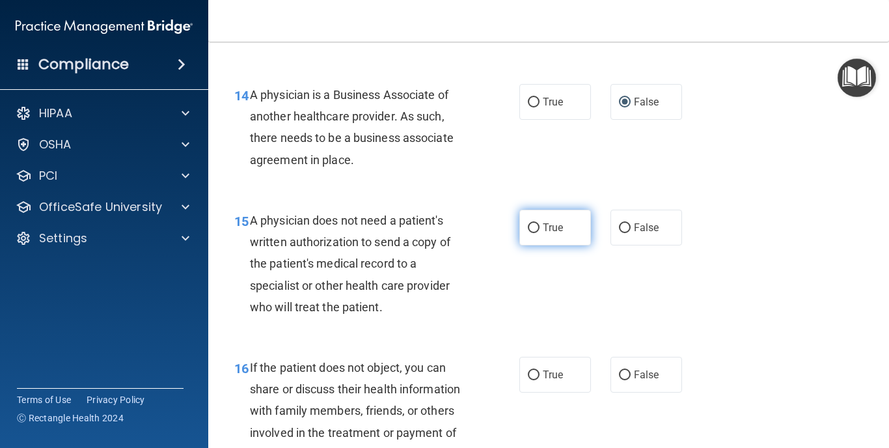
click at [536, 223] on input "True" at bounding box center [534, 228] width 12 height 10
radio input "true"
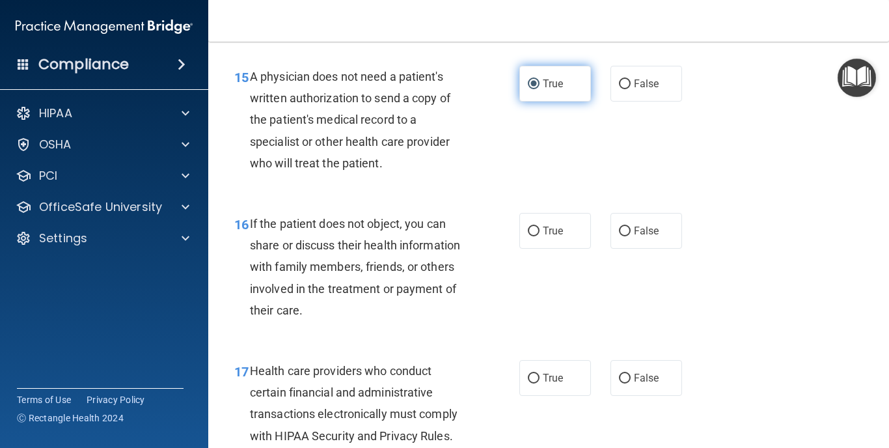
scroll to position [1817, 0]
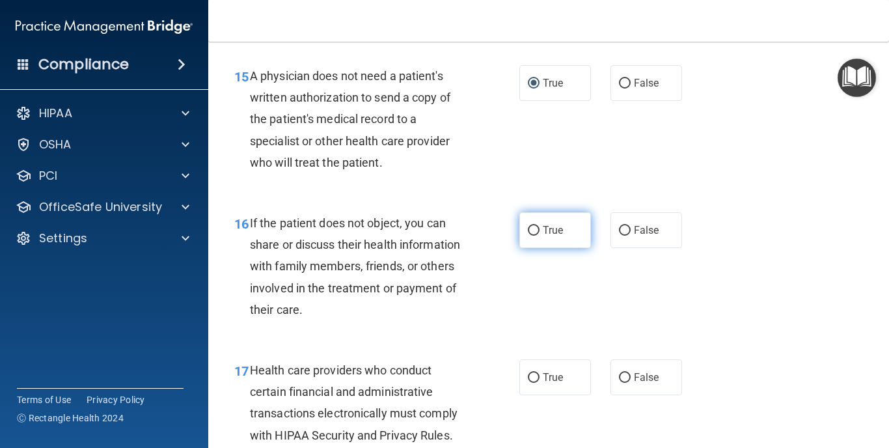
click at [544, 224] on span "True" at bounding box center [553, 230] width 20 height 12
click at [540, 226] on input "True" at bounding box center [534, 231] width 12 height 10
radio input "true"
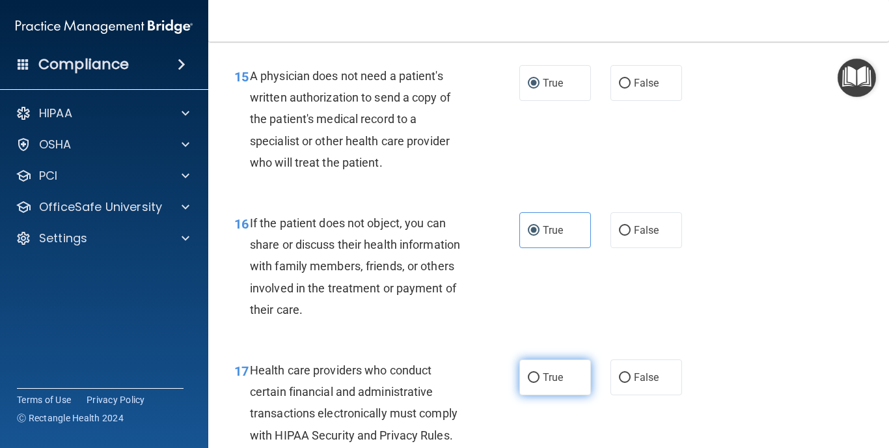
click at [542, 366] on label "True" at bounding box center [555, 377] width 72 height 36
click at [540, 373] on input "True" at bounding box center [534, 378] width 12 height 10
radio input "true"
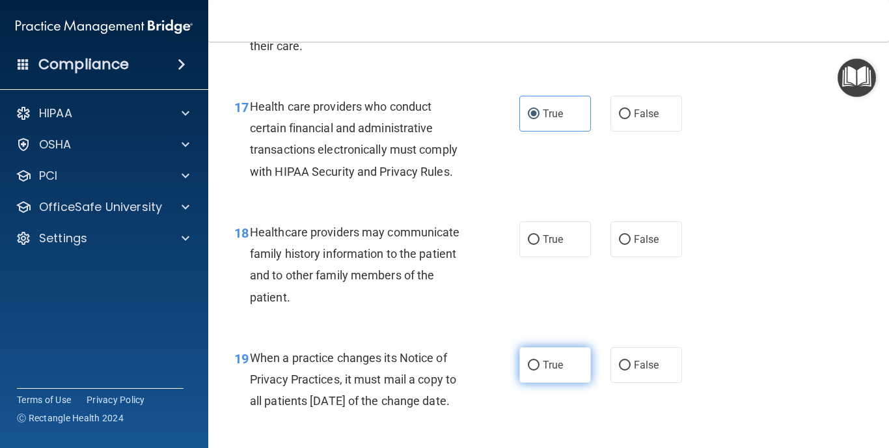
scroll to position [2080, 0]
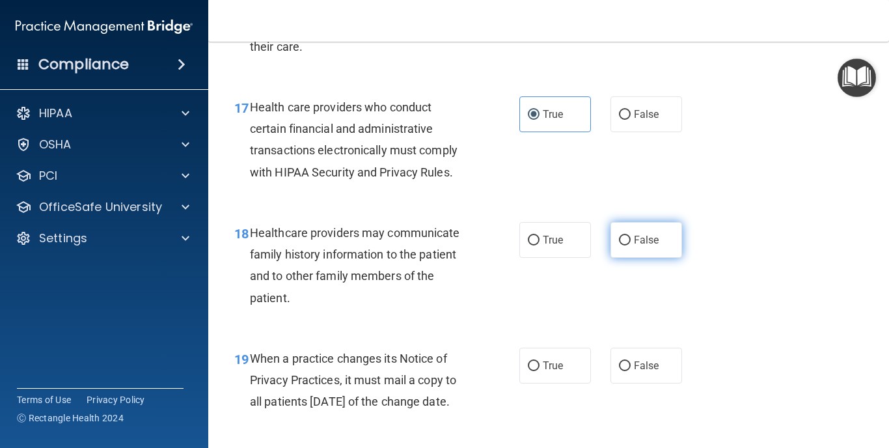
click at [627, 236] on input "False" at bounding box center [625, 241] width 12 height 10
radio input "true"
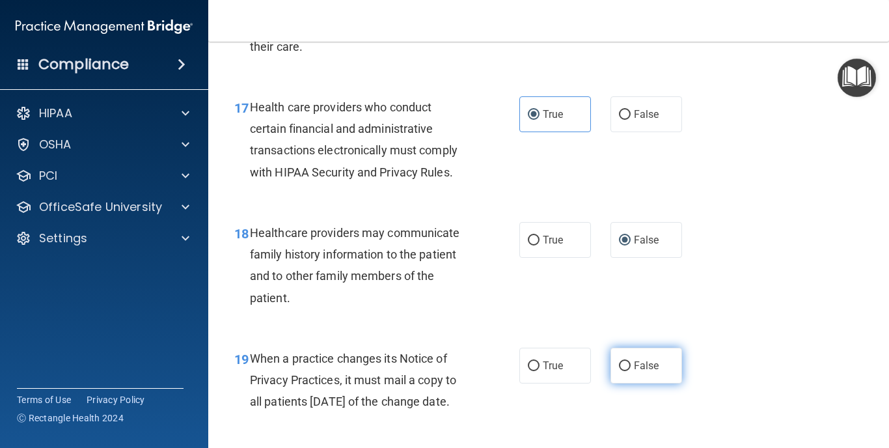
click at [630, 361] on input "False" at bounding box center [625, 366] width 12 height 10
radio input "true"
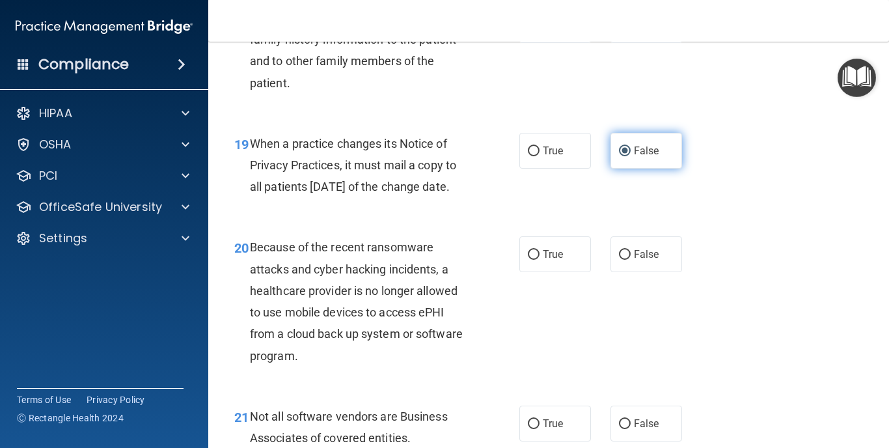
scroll to position [2305, 0]
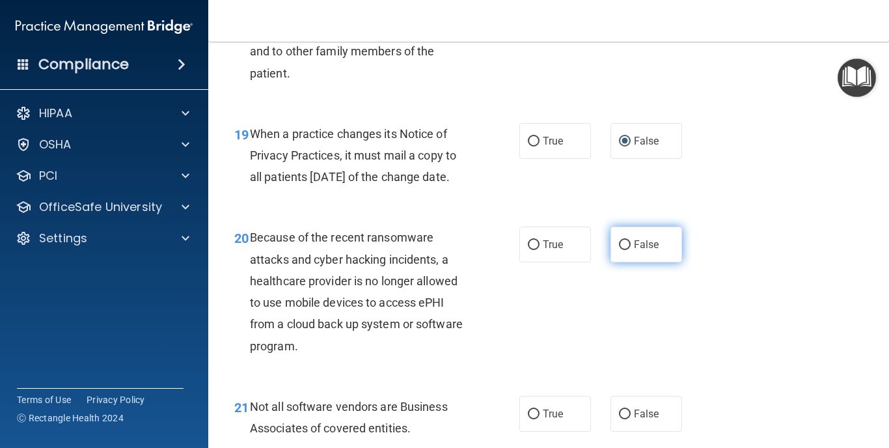
click at [633, 250] on label "False" at bounding box center [646, 244] width 72 height 36
click at [631, 250] on input "False" at bounding box center [625, 245] width 12 height 10
radio input "true"
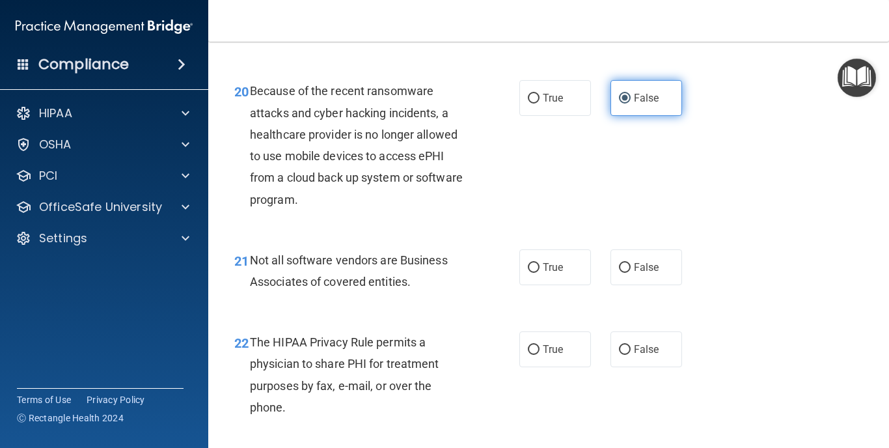
scroll to position [2482, 0]
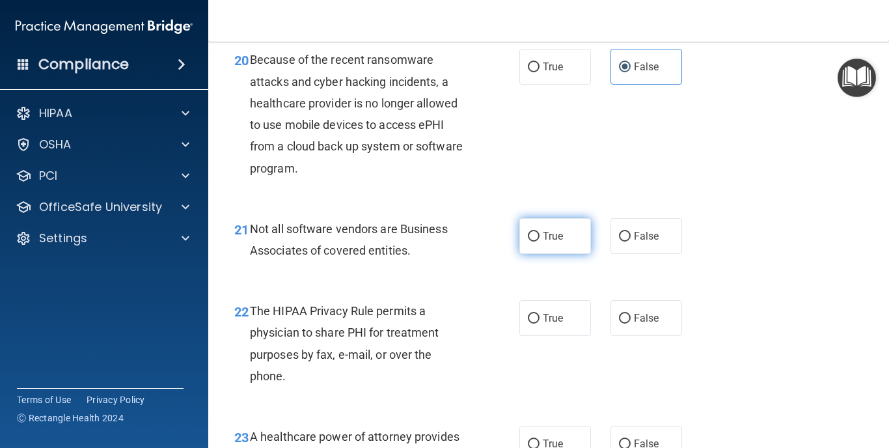
click at [545, 242] on span "True" at bounding box center [553, 236] width 20 height 12
click at [540, 241] on input "True" at bounding box center [534, 237] width 12 height 10
radio input "true"
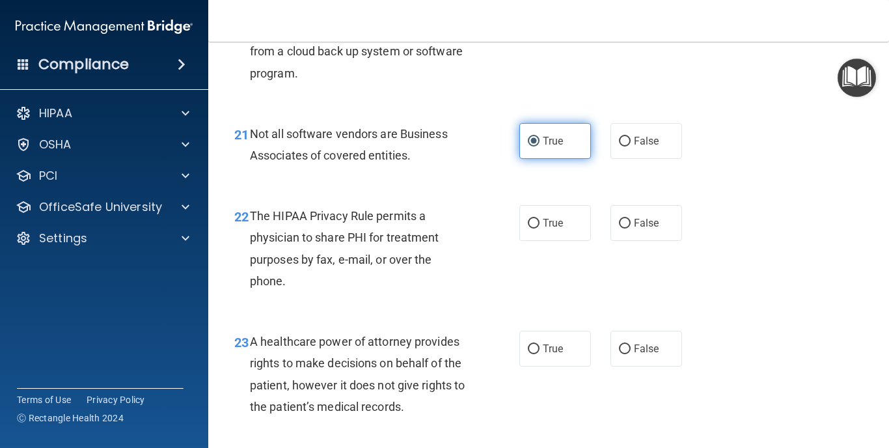
scroll to position [2584, 0]
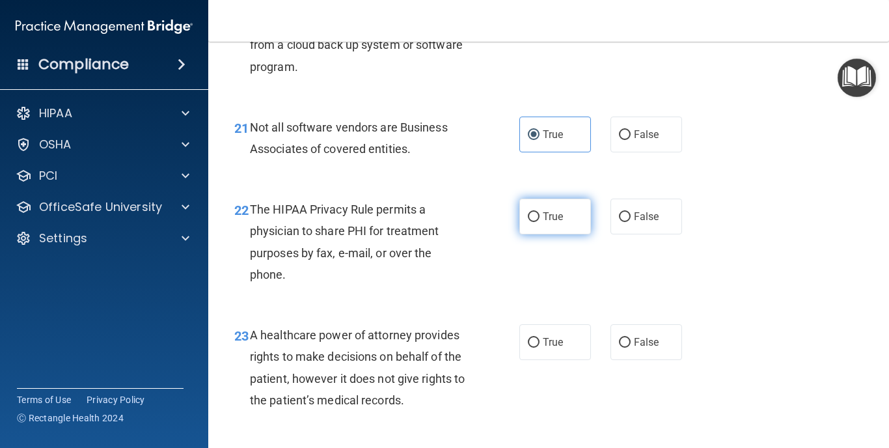
click at [541, 234] on label "True" at bounding box center [555, 217] width 72 height 36
click at [540, 222] on input "True" at bounding box center [534, 217] width 12 height 10
radio input "true"
click at [631, 353] on label "False" at bounding box center [646, 342] width 72 height 36
click at [631, 348] on input "False" at bounding box center [625, 343] width 12 height 10
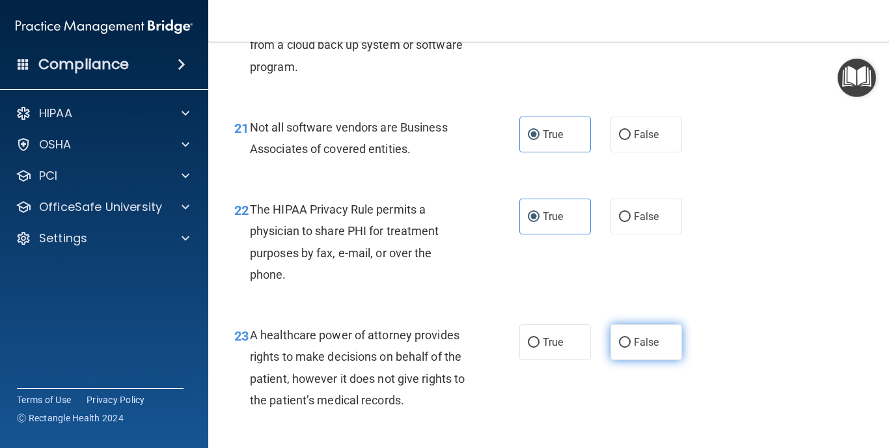
radio input "true"
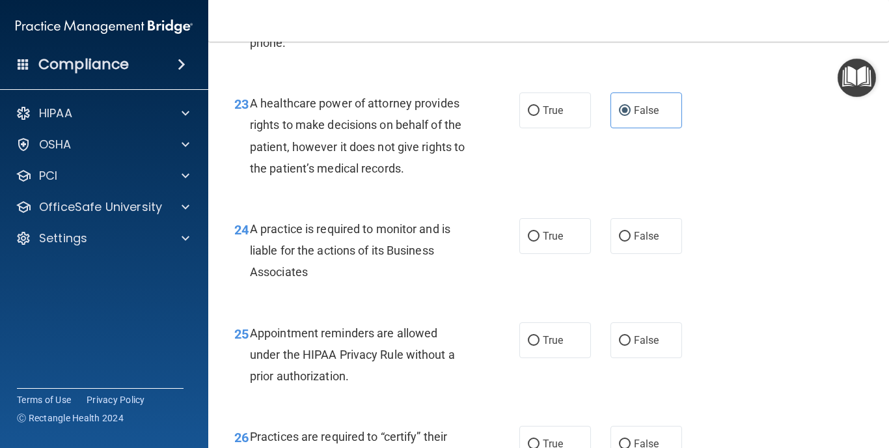
scroll to position [2818, 0]
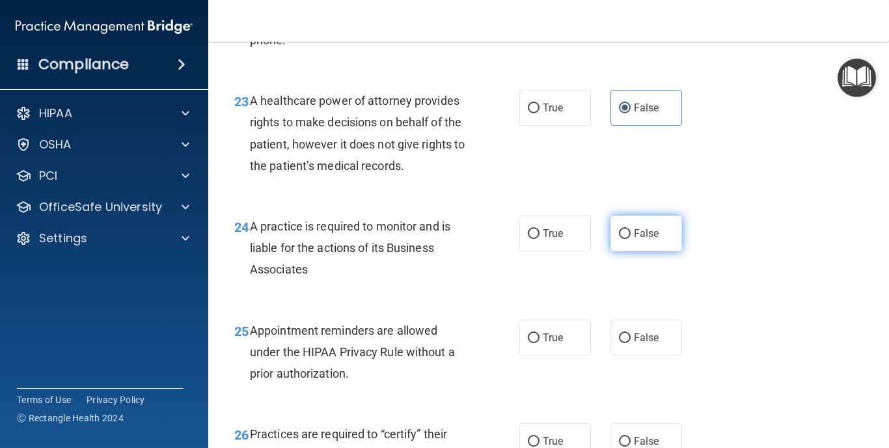
click at [631, 245] on label "False" at bounding box center [646, 233] width 72 height 36
click at [631, 239] on input "False" at bounding box center [625, 234] width 12 height 10
radio input "true"
click at [545, 343] on span "True" at bounding box center [553, 337] width 20 height 12
click at [540, 343] on input "True" at bounding box center [534, 338] width 12 height 10
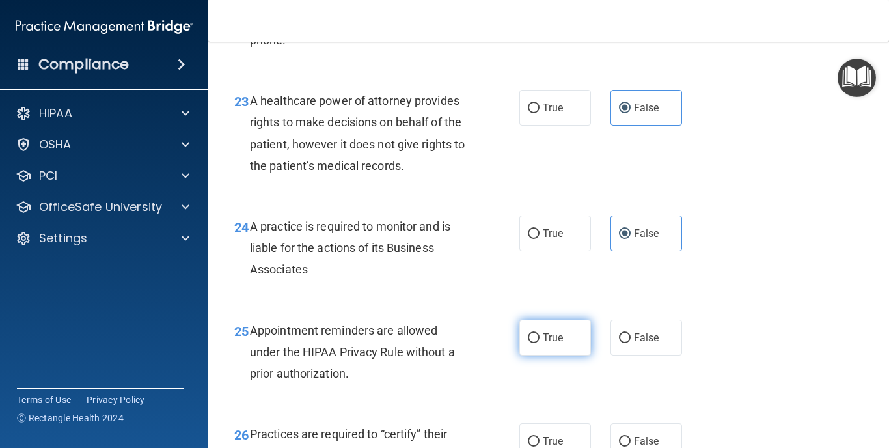
radio input "true"
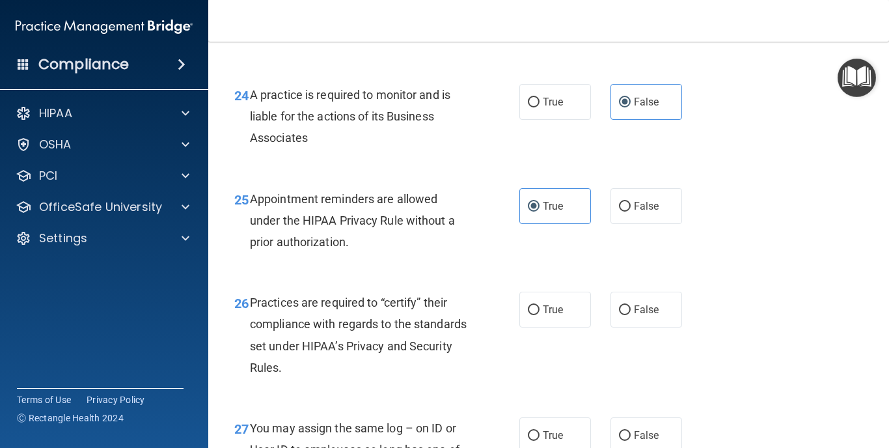
scroll to position [2962, 0]
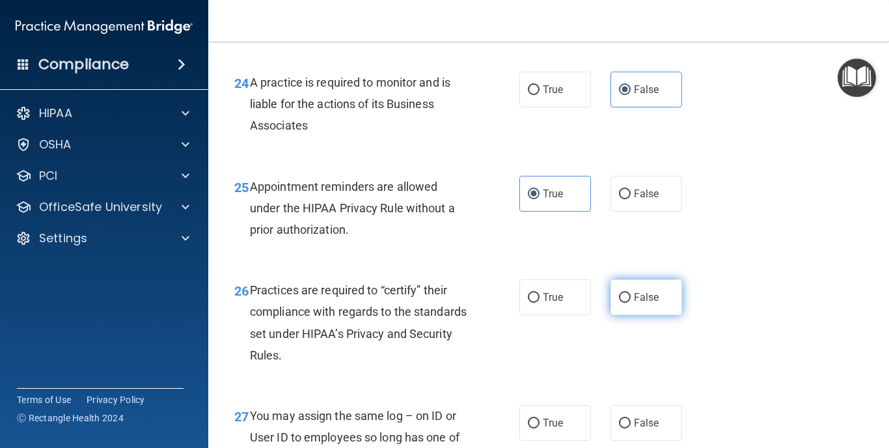
click at [633, 305] on label "False" at bounding box center [646, 297] width 72 height 36
click at [631, 303] on input "False" at bounding box center [625, 298] width 12 height 10
radio input "true"
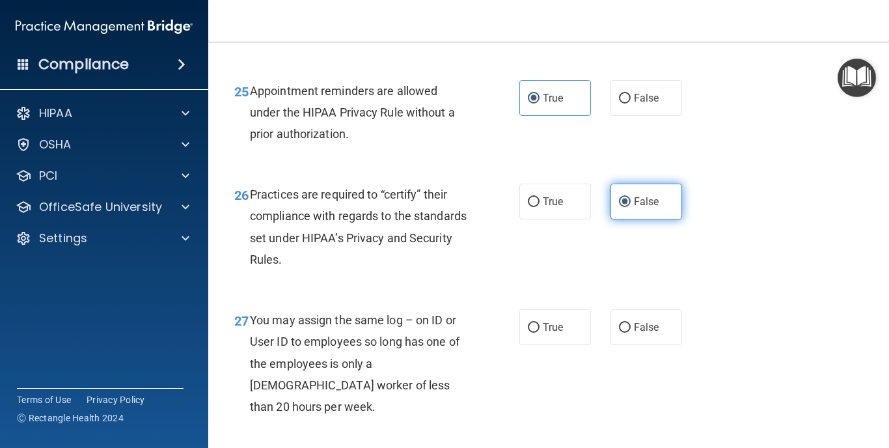
scroll to position [3058, 0]
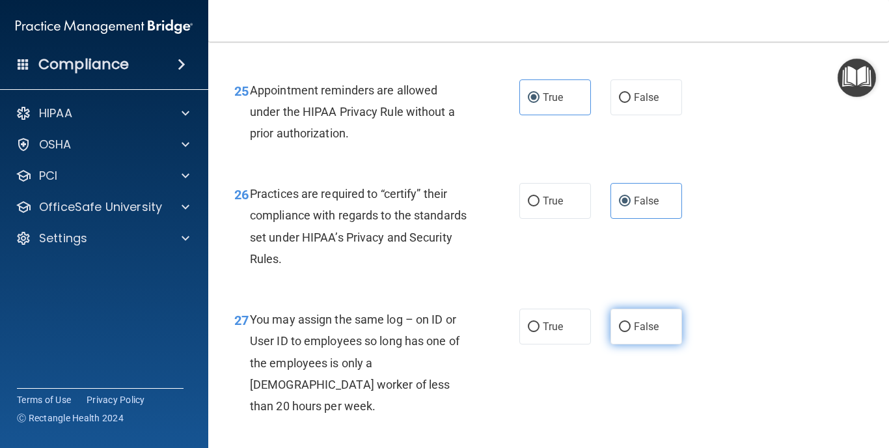
click at [638, 333] on span "False" at bounding box center [646, 326] width 25 height 12
click at [631, 332] on input "False" at bounding box center [625, 327] width 12 height 10
radio input "true"
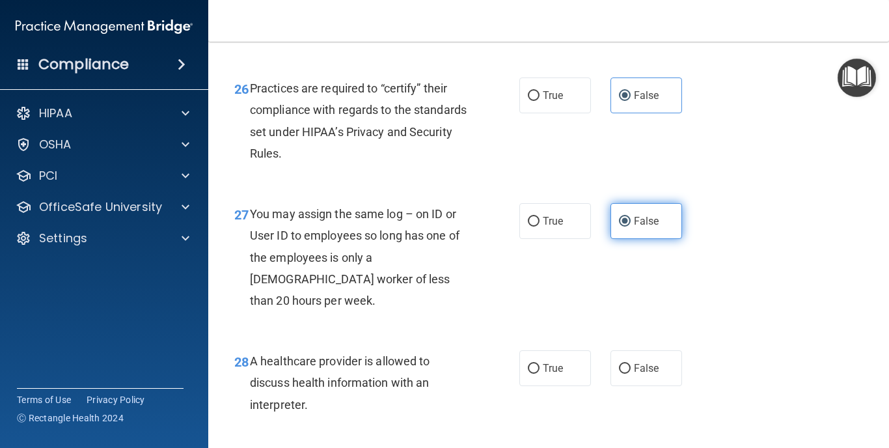
scroll to position [3189, 0]
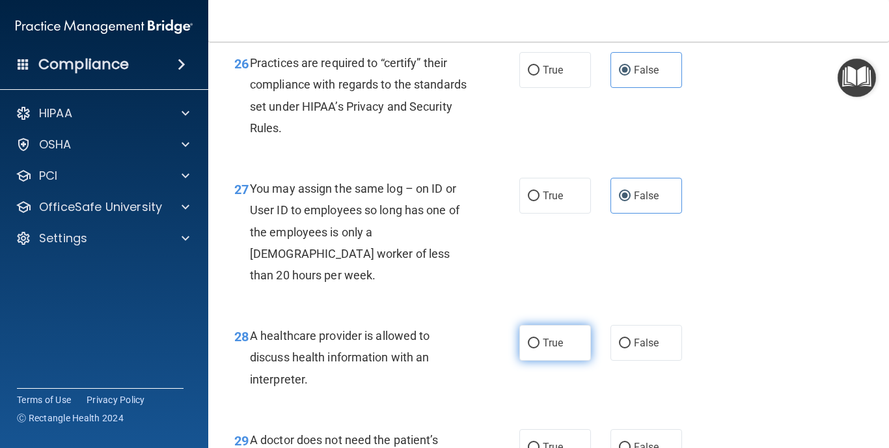
click at [547, 336] on span "True" at bounding box center [553, 342] width 20 height 12
click at [540, 338] on input "True" at bounding box center [534, 343] width 12 height 10
radio input "true"
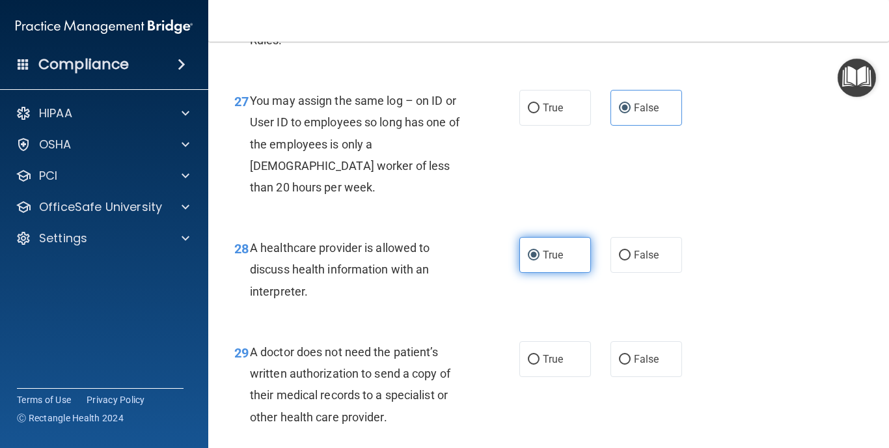
scroll to position [3284, 0]
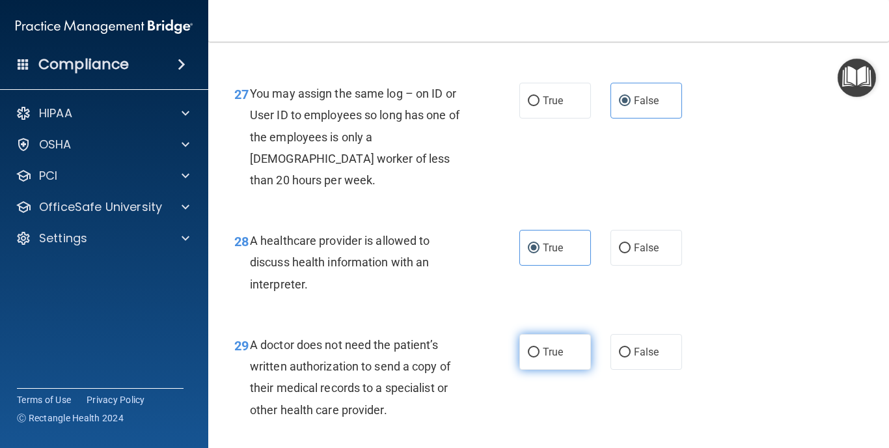
click at [545, 346] on span "True" at bounding box center [553, 352] width 20 height 12
click at [540, 348] on input "True" at bounding box center [534, 353] width 12 height 10
radio input "true"
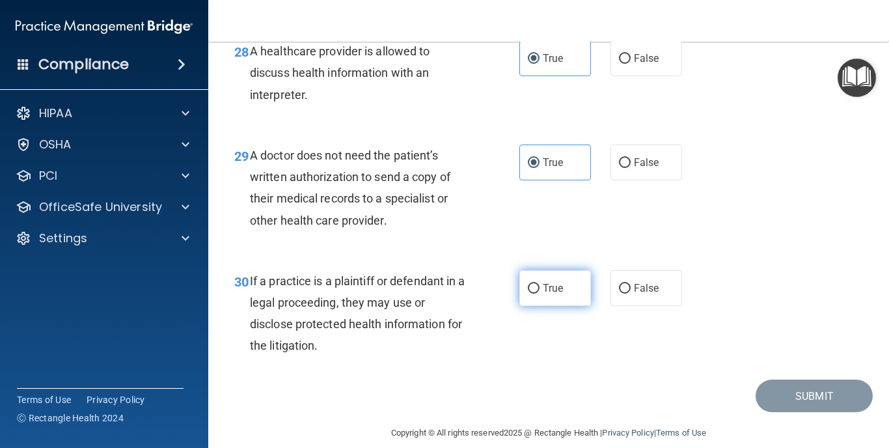
scroll to position [3472, 0]
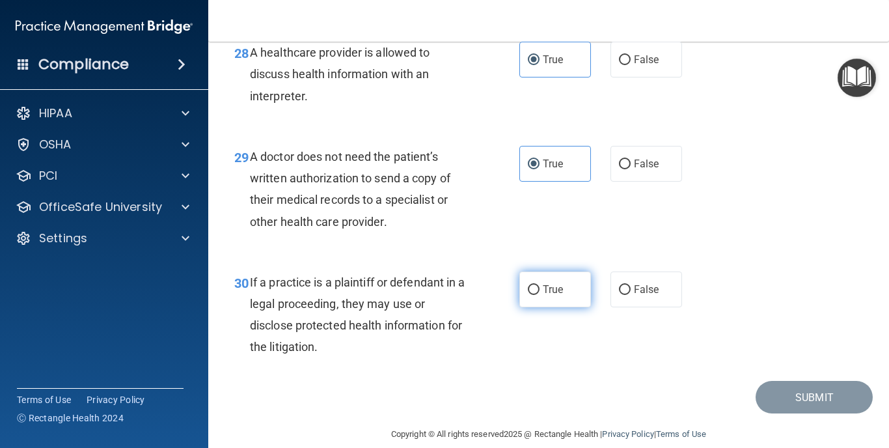
click at [540, 272] on label "True" at bounding box center [555, 289] width 72 height 36
click at [540, 285] on input "True" at bounding box center [534, 290] width 12 height 10
radio input "true"
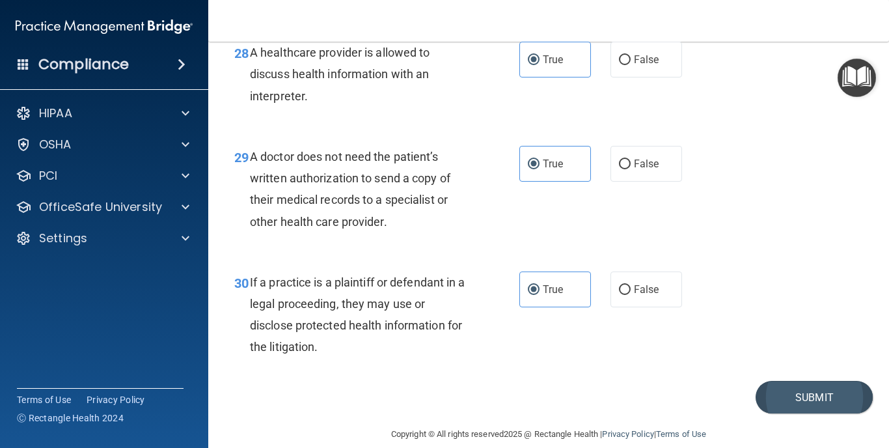
click at [810, 381] on button "Submit" at bounding box center [814, 397] width 117 height 33
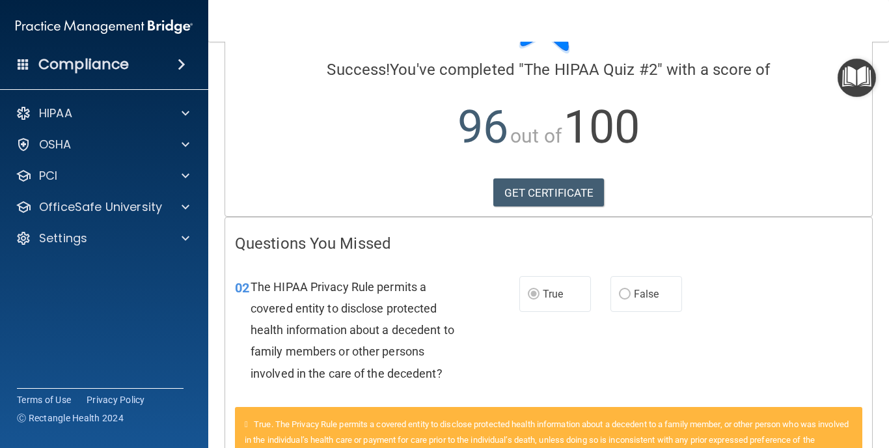
scroll to position [72, 0]
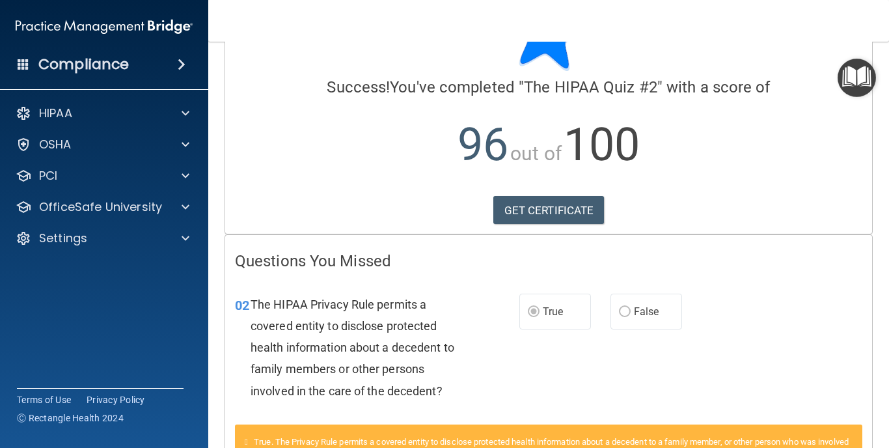
click at [558, 212] on link "GET CERTIFICATE" at bounding box center [548, 210] width 111 height 29
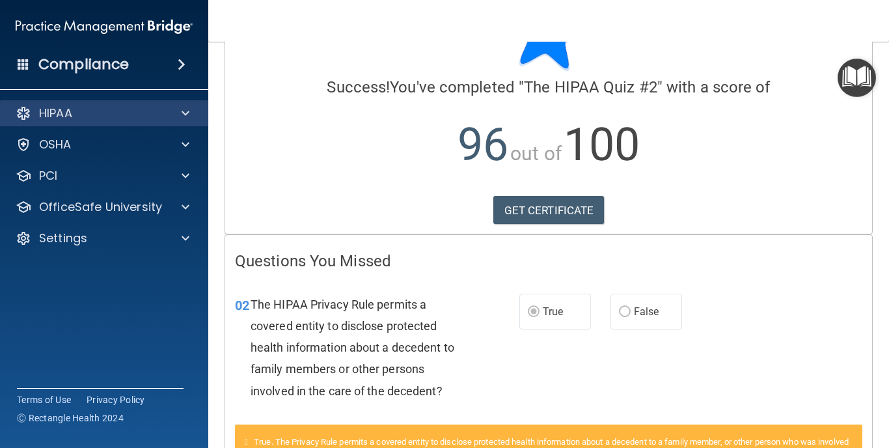
click at [74, 109] on div "HIPAA" at bounding box center [86, 113] width 161 height 16
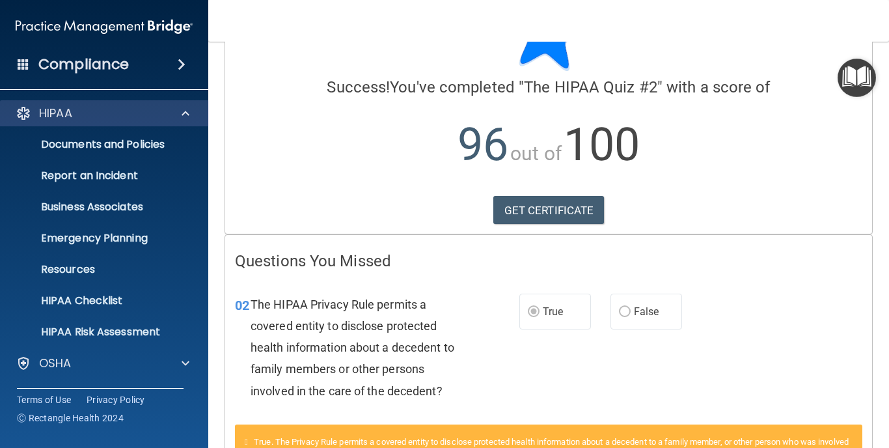
scroll to position [0, 0]
click at [130, 113] on div "HIPAA" at bounding box center [86, 113] width 161 height 16
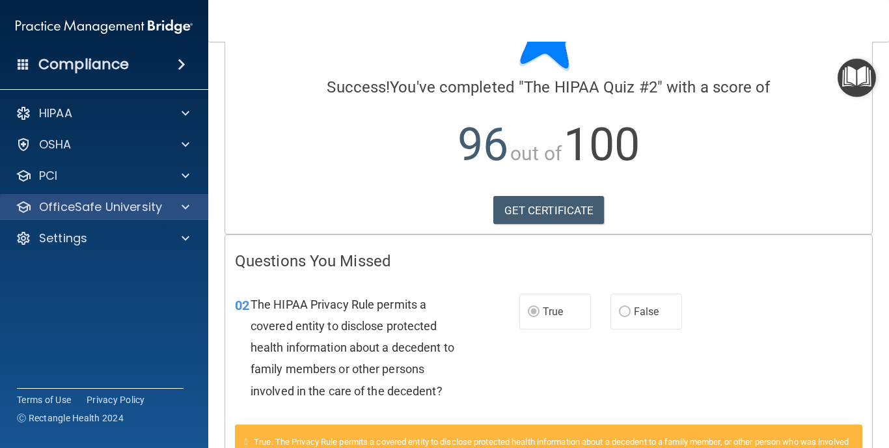
click at [136, 208] on p "OfficeSafe University" at bounding box center [100, 207] width 123 height 16
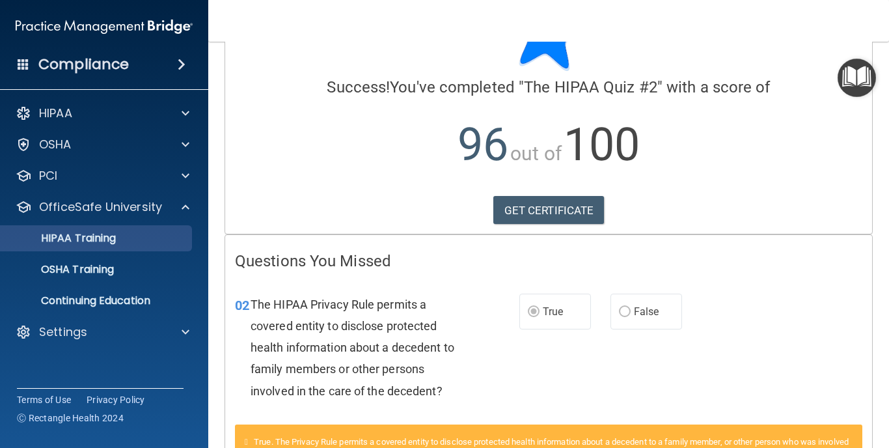
click at [116, 237] on p "HIPAA Training" at bounding box center [61, 238] width 107 height 13
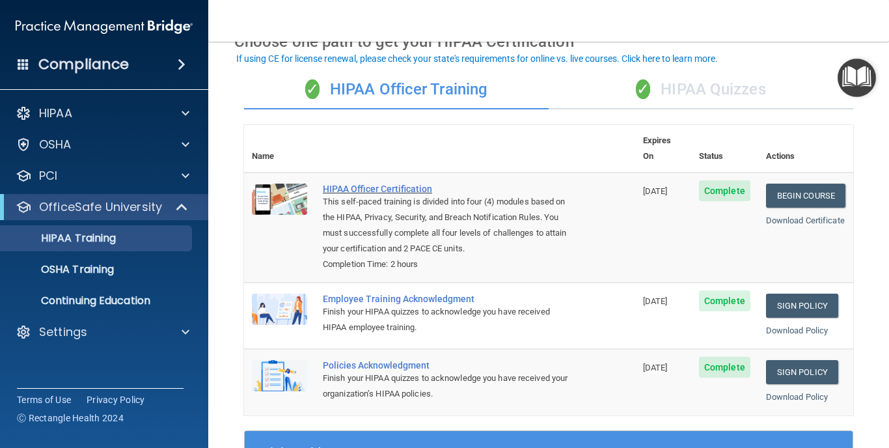
click at [381, 184] on div "HIPAA Officer Certification" at bounding box center [446, 189] width 247 height 10
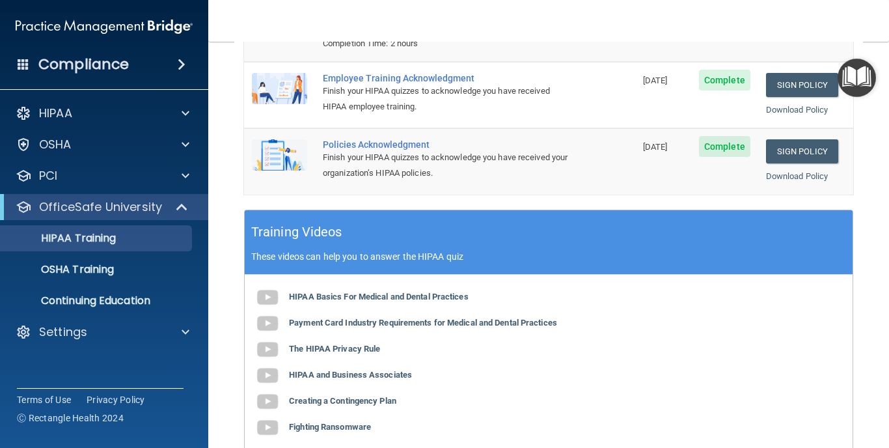
scroll to position [307, 0]
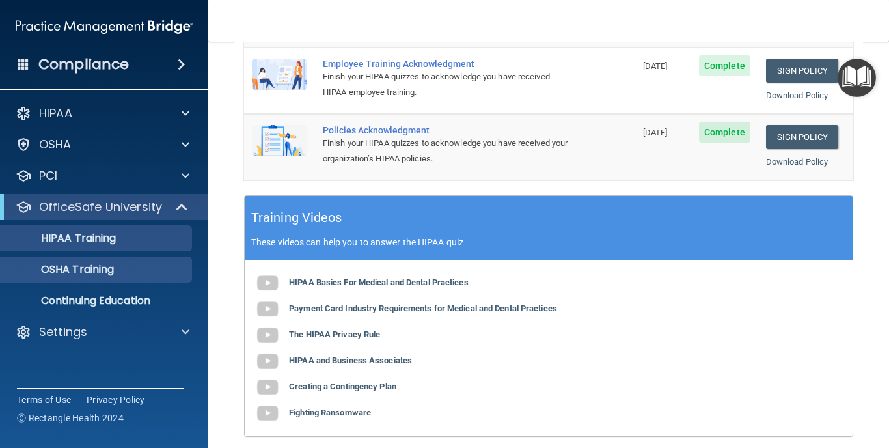
click at [111, 275] on p "OSHA Training" at bounding box center [60, 269] width 105 height 13
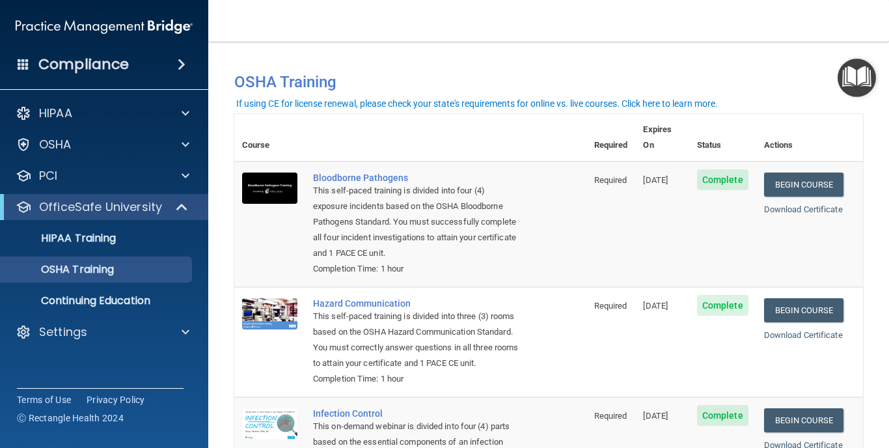
click at [182, 62] on span at bounding box center [182, 65] width 8 height 16
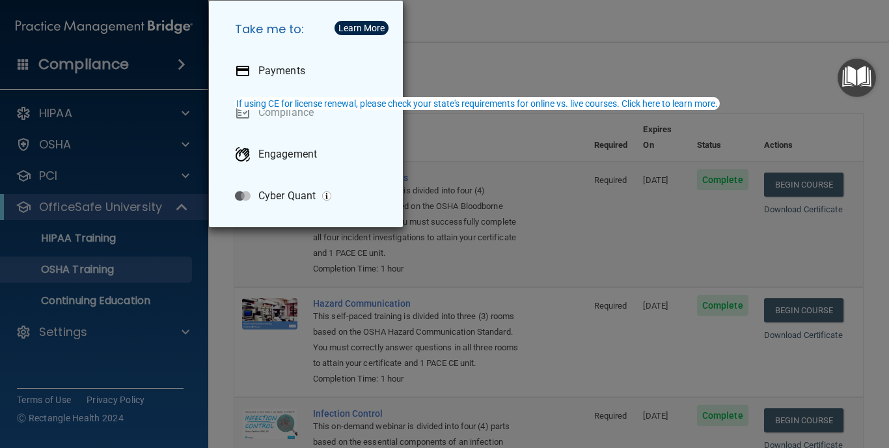
click at [23, 63] on div "Take me to: Payments Compliance Engagement Cyber Quant" at bounding box center [444, 224] width 889 height 448
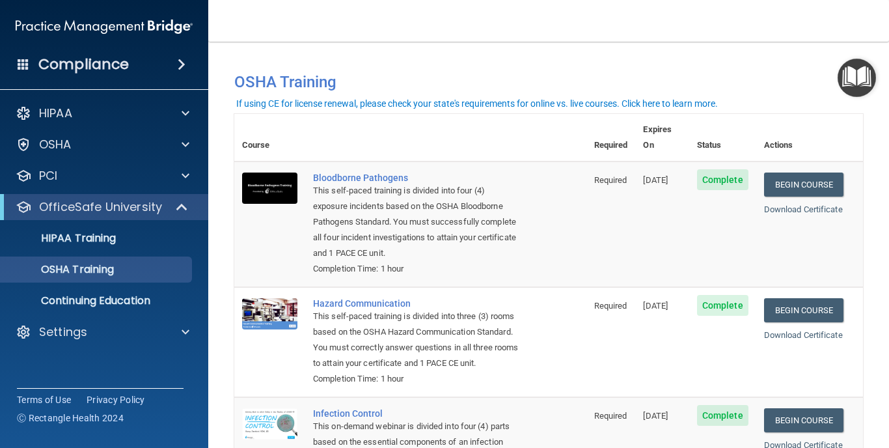
click at [23, 63] on span at bounding box center [24, 64] width 12 height 12
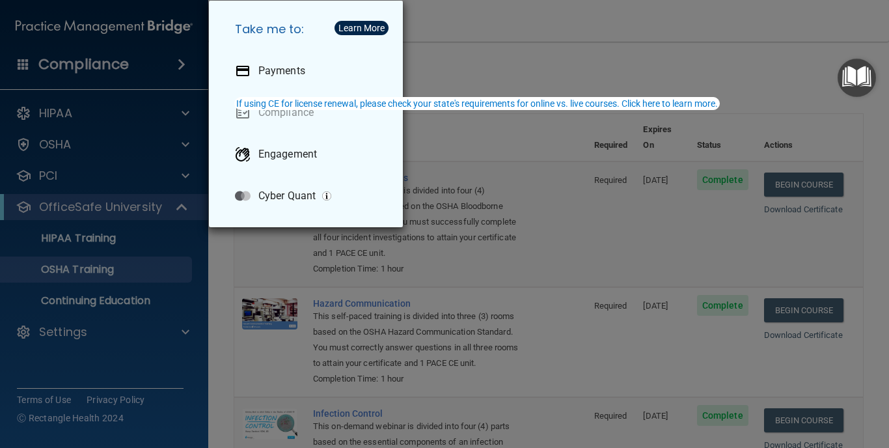
click at [491, 181] on div "Take me to: Payments Compliance Engagement Cyber Quant" at bounding box center [444, 224] width 889 height 448
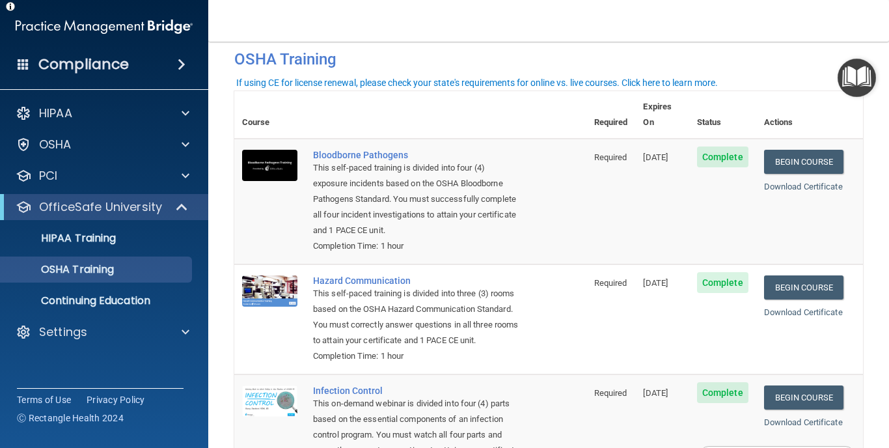
scroll to position [23, 0]
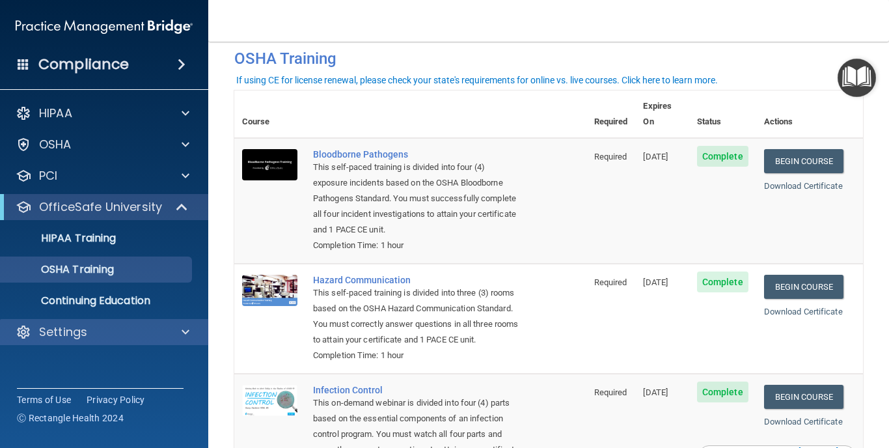
click at [87, 335] on p "Settings" at bounding box center [63, 332] width 48 height 16
click at [191, 333] on div at bounding box center [183, 332] width 33 height 16
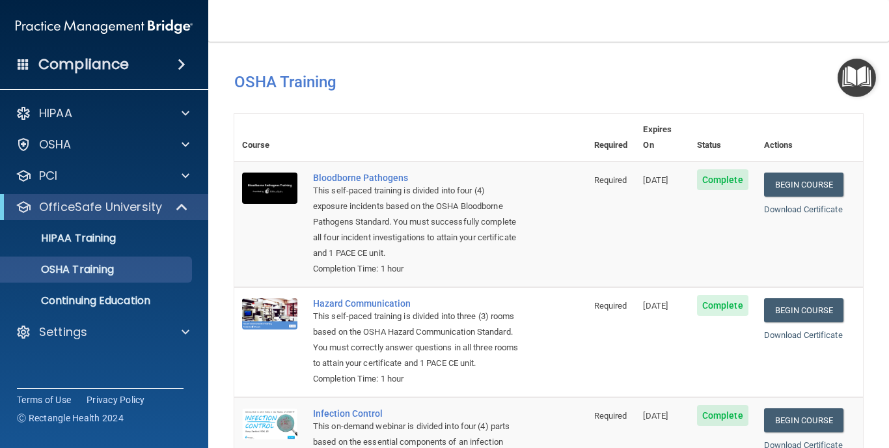
scroll to position [0, 0]
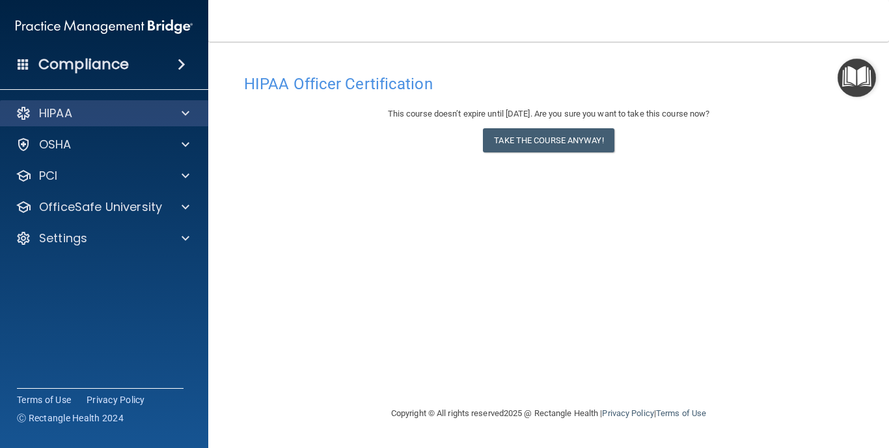
click at [71, 111] on p "HIPAA" at bounding box center [55, 113] width 33 height 16
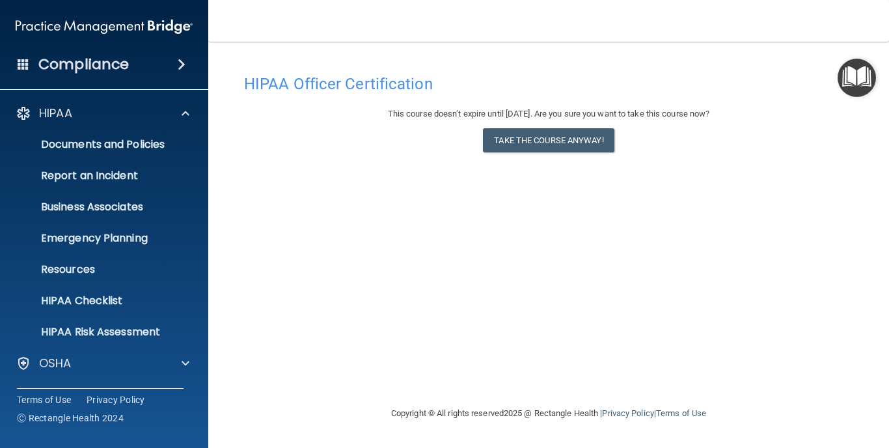
click at [100, 70] on h4 "Compliance" at bounding box center [83, 64] width 90 height 18
